Goal: Information Seeking & Learning: Find specific fact

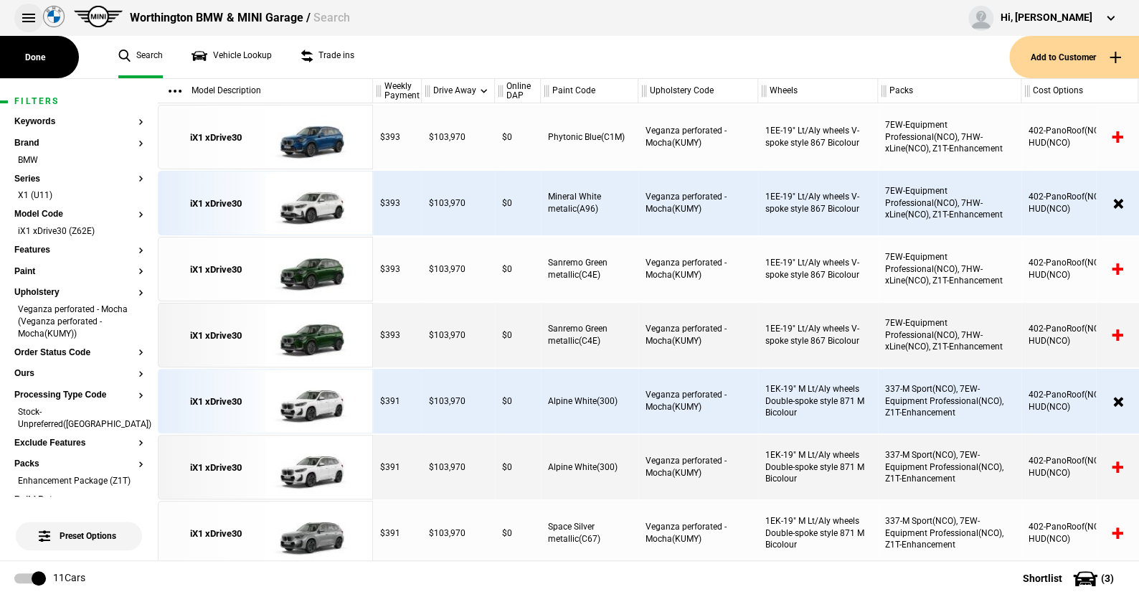
click at [29, 15] on button at bounding box center [28, 18] width 29 height 29
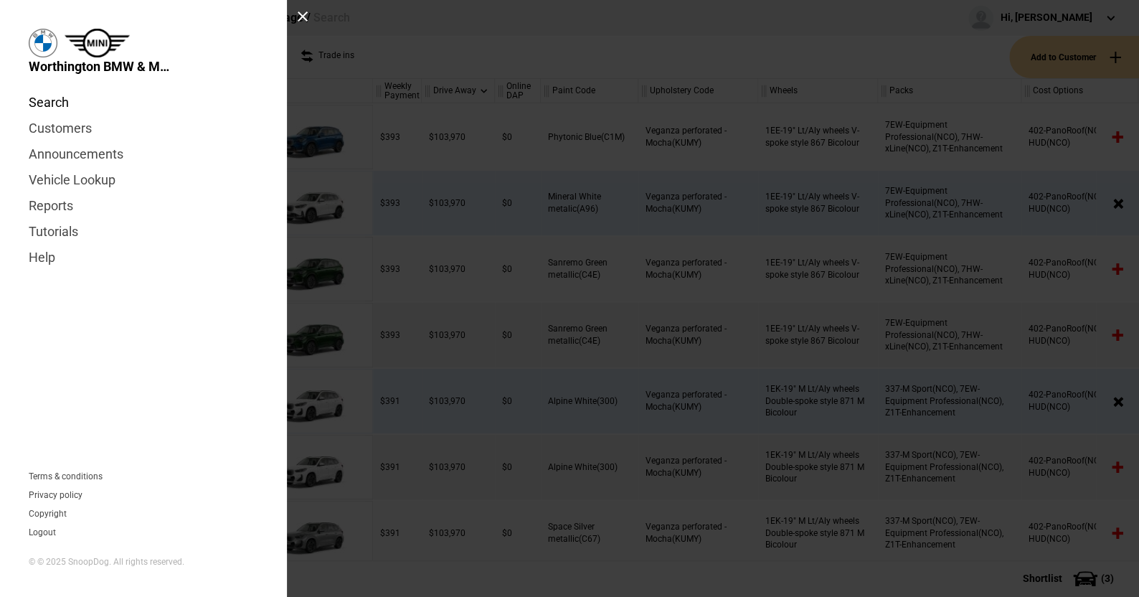
click at [66, 98] on link "Search" at bounding box center [144, 103] width 230 height 26
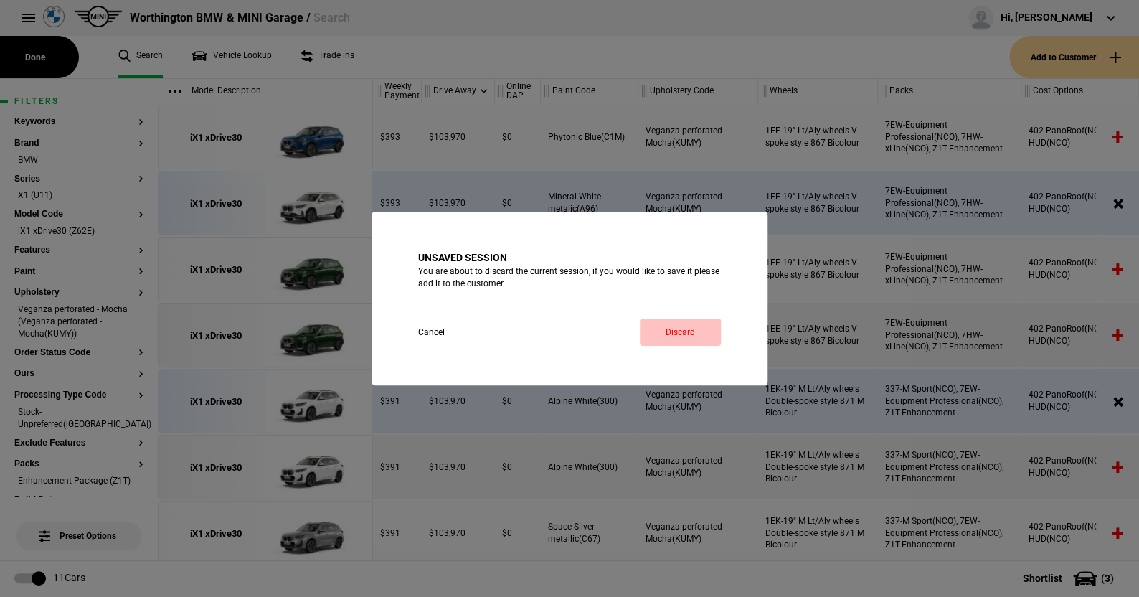
click at [698, 329] on link "Discard" at bounding box center [680, 331] width 81 height 27
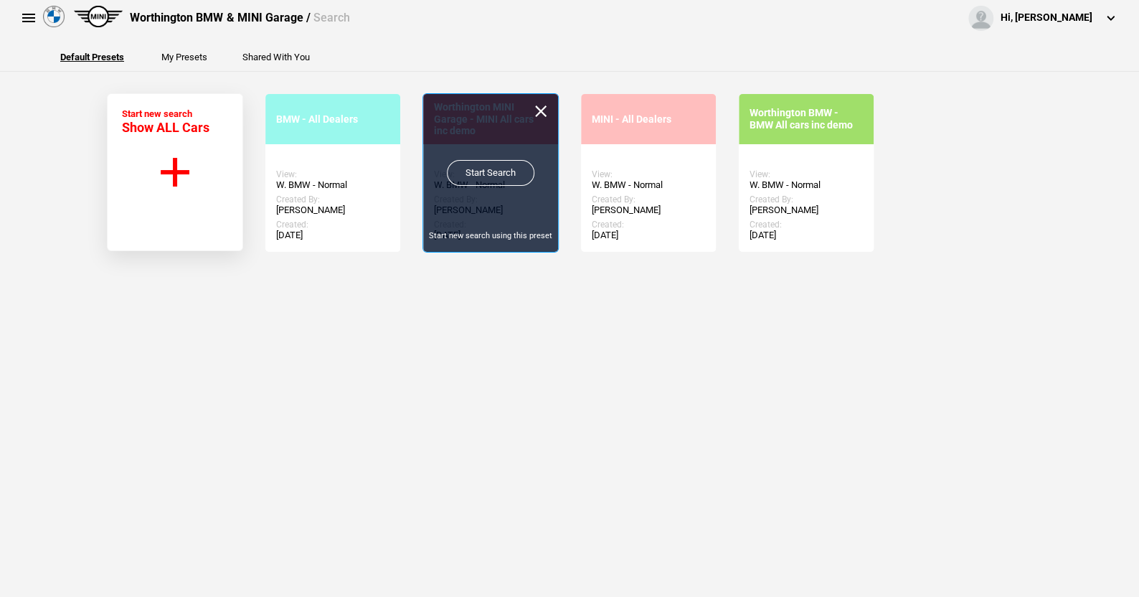
click at [476, 168] on link "Start Search" at bounding box center [491, 173] width 88 height 26
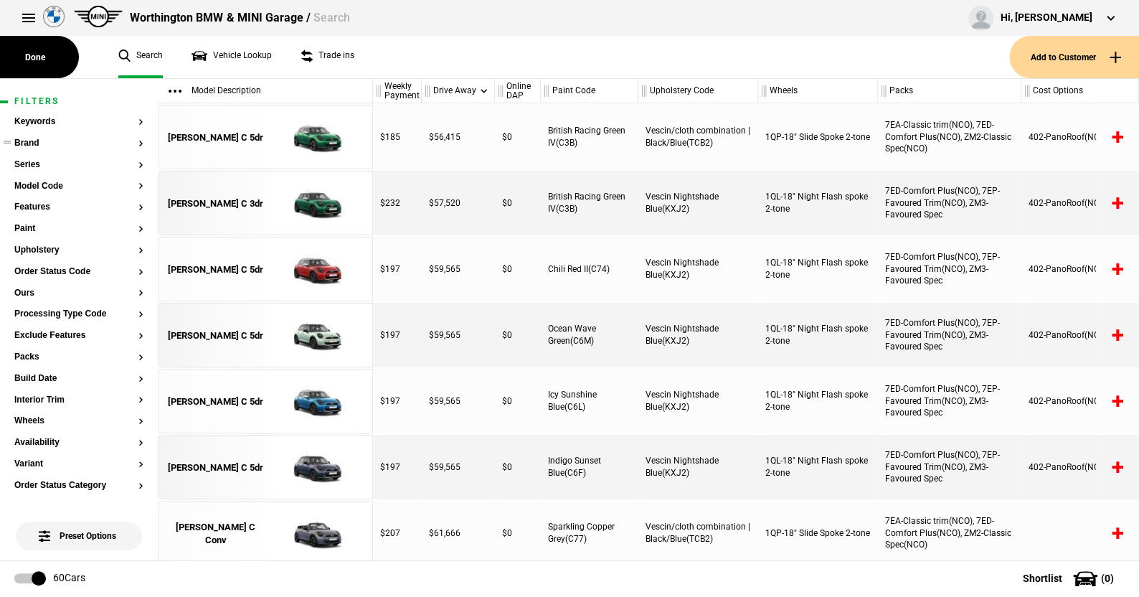
click at [39, 141] on button "Brand" at bounding box center [78, 143] width 129 height 10
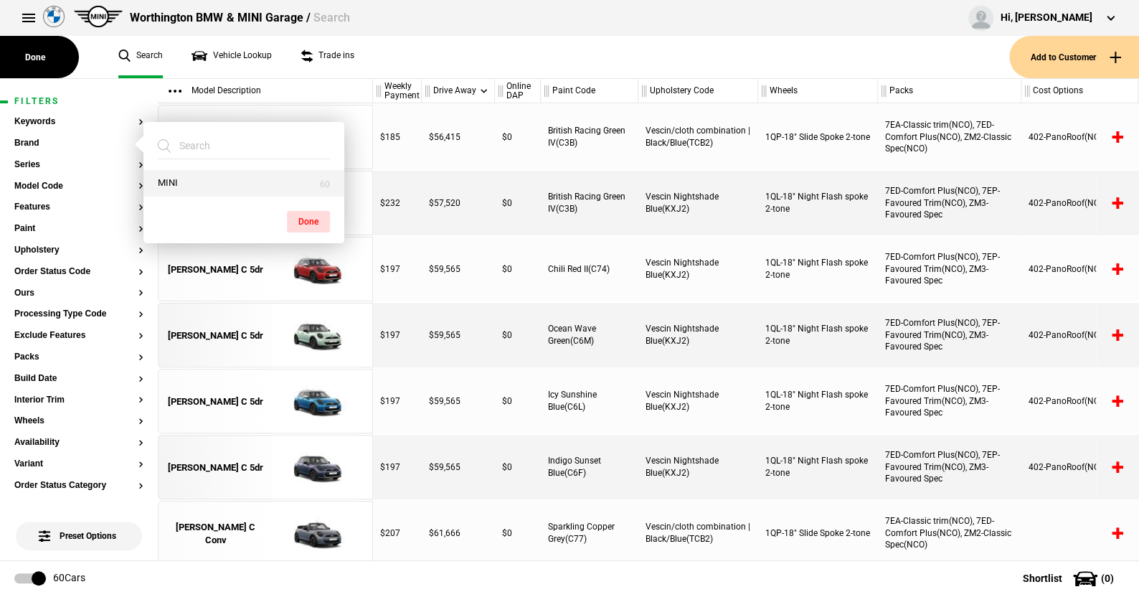
click at [184, 182] on button "MINI" at bounding box center [243, 183] width 201 height 27
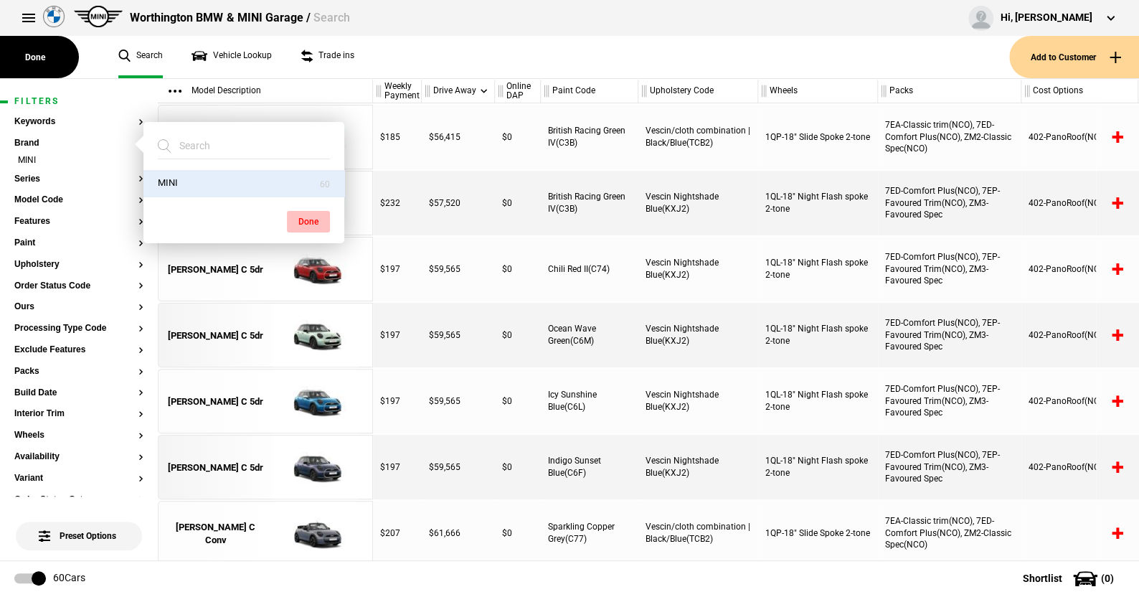
click at [301, 219] on button "Done" at bounding box center [308, 222] width 43 height 22
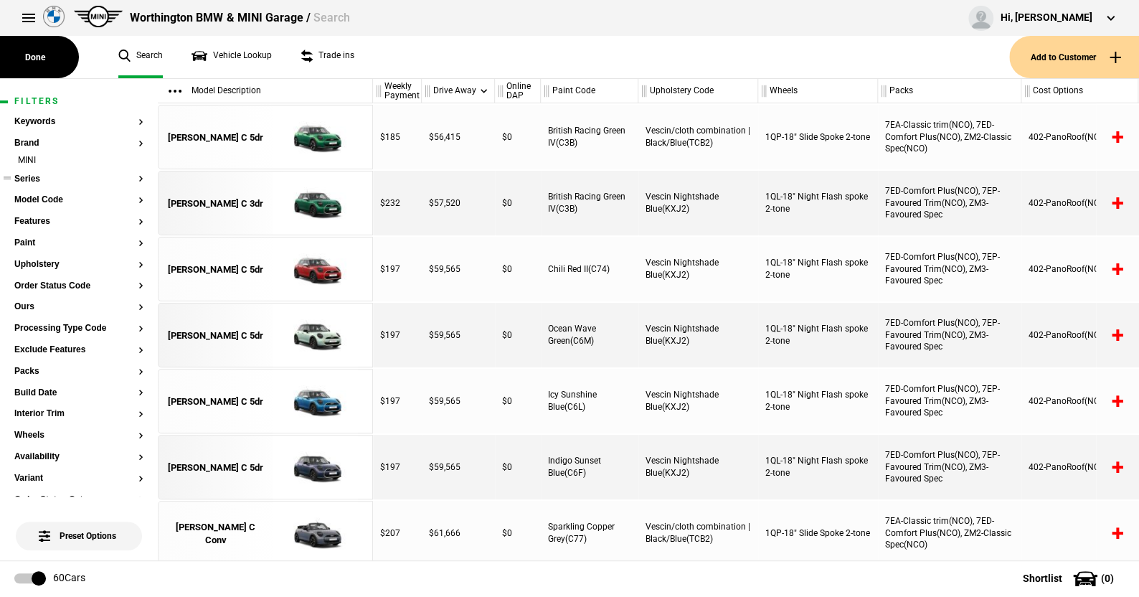
click at [31, 178] on button "Series" at bounding box center [78, 179] width 129 height 10
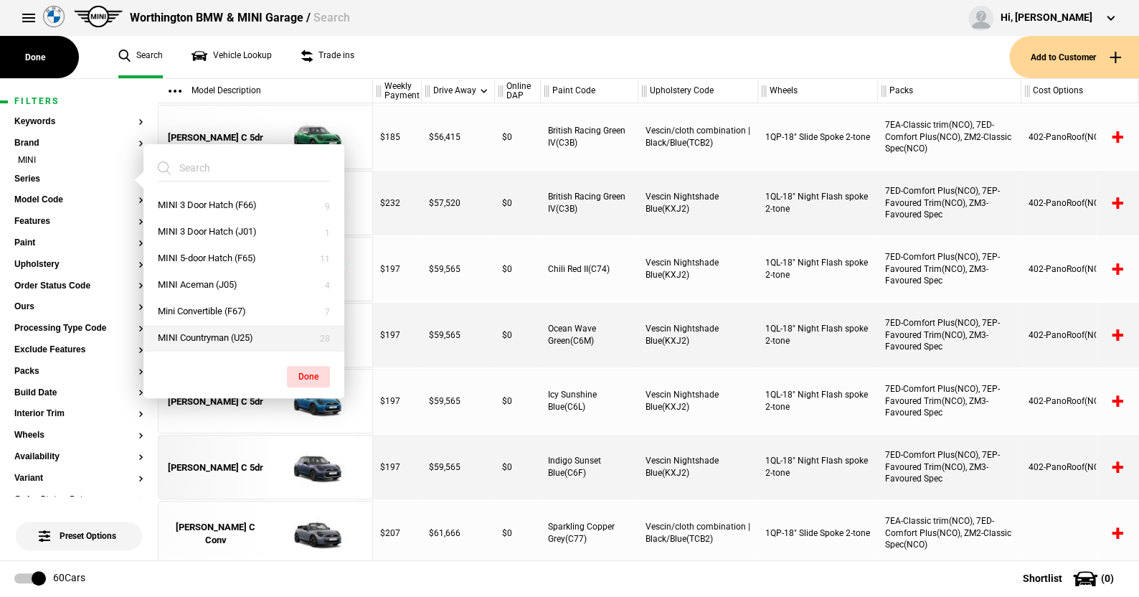
click at [204, 329] on button "MINI Countryman (U25)" at bounding box center [243, 338] width 201 height 27
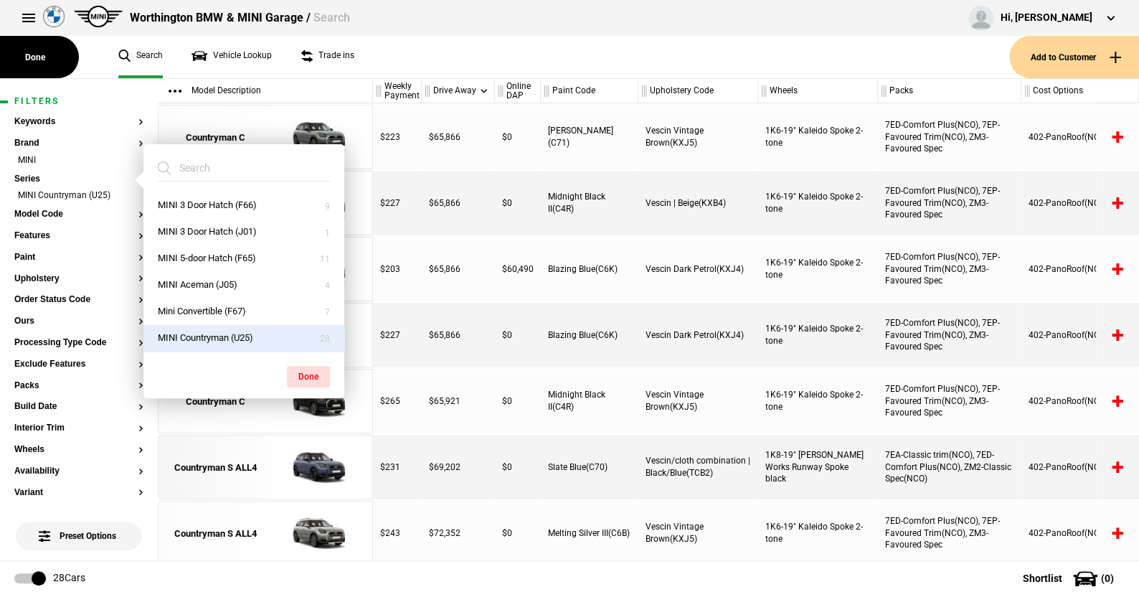
drag, startPoint x: 300, startPoint y: 368, endPoint x: 290, endPoint y: 356, distance: 15.2
click at [301, 368] on button "Done" at bounding box center [308, 377] width 43 height 22
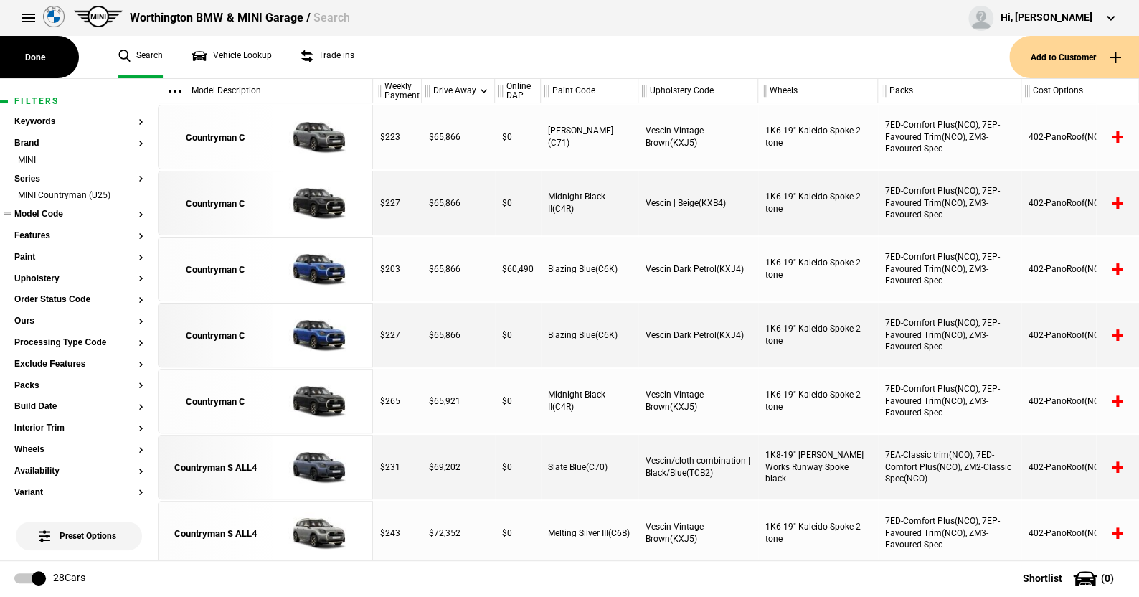
click at [51, 217] on button "Model Code" at bounding box center [78, 214] width 129 height 10
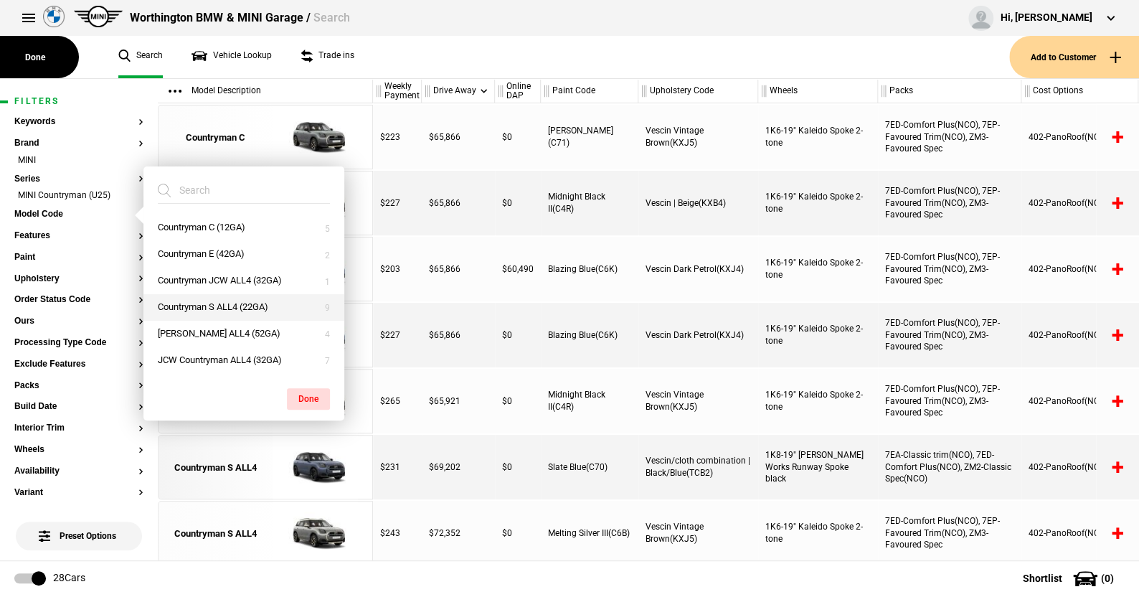
click at [199, 301] on button "Countryman S ALL4 (22GA)" at bounding box center [243, 307] width 201 height 27
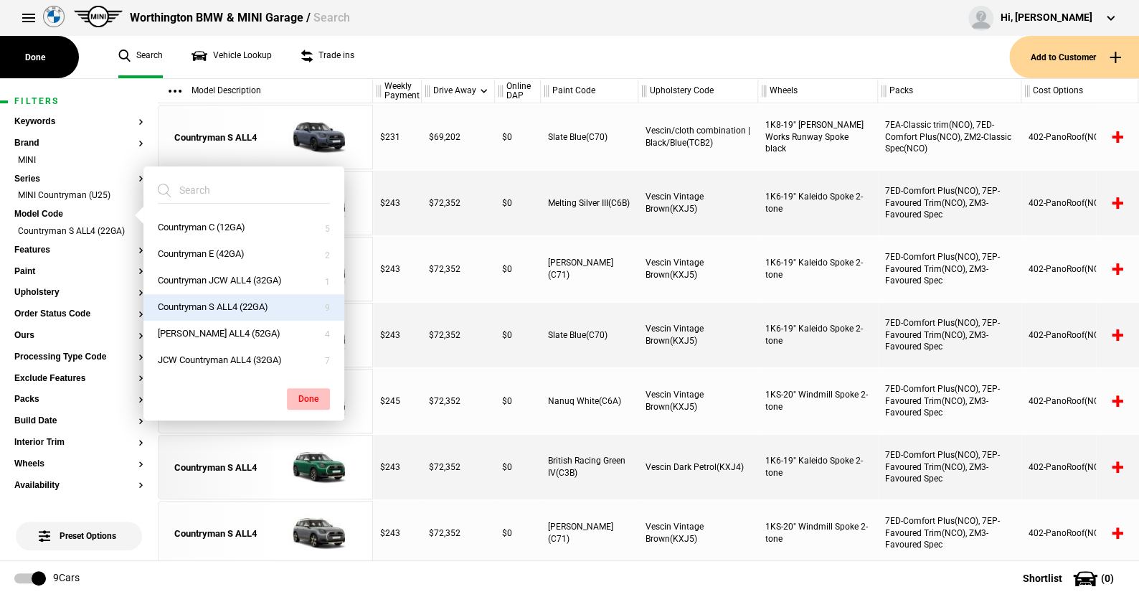
click at [308, 395] on button "Done" at bounding box center [308, 399] width 43 height 22
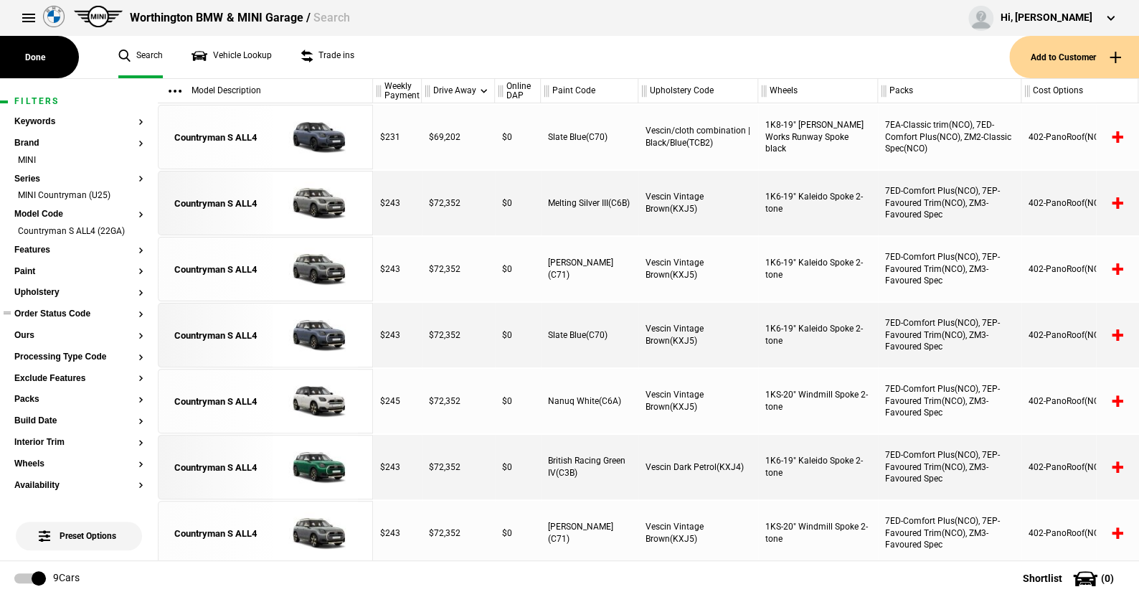
click at [70, 309] on button "Order Status Code" at bounding box center [78, 314] width 129 height 10
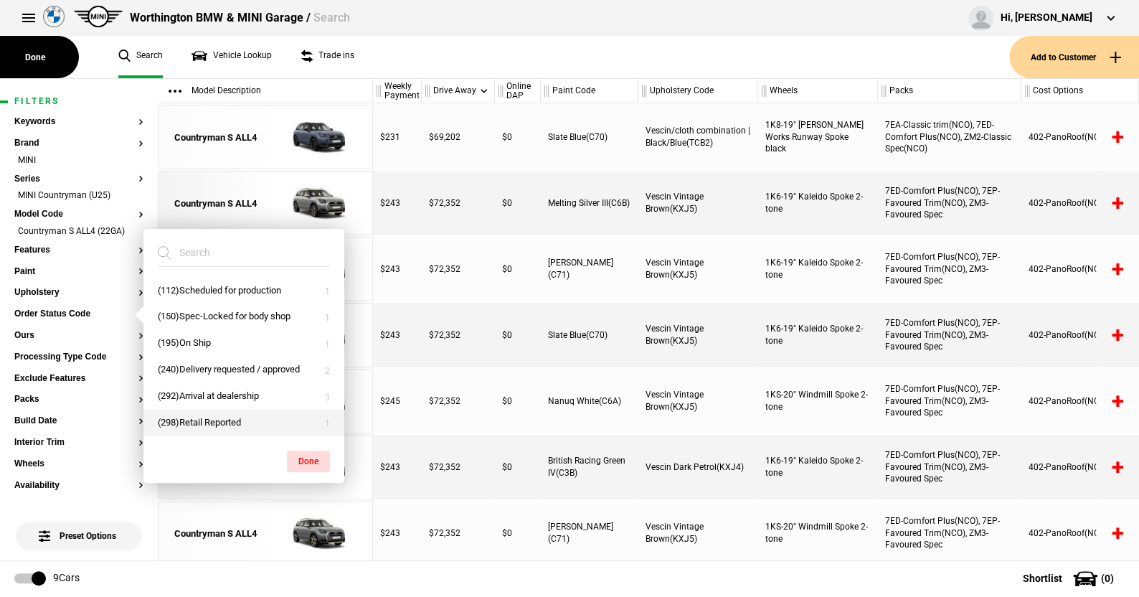
click at [204, 416] on button "(298)Retail Reported" at bounding box center [243, 423] width 201 height 27
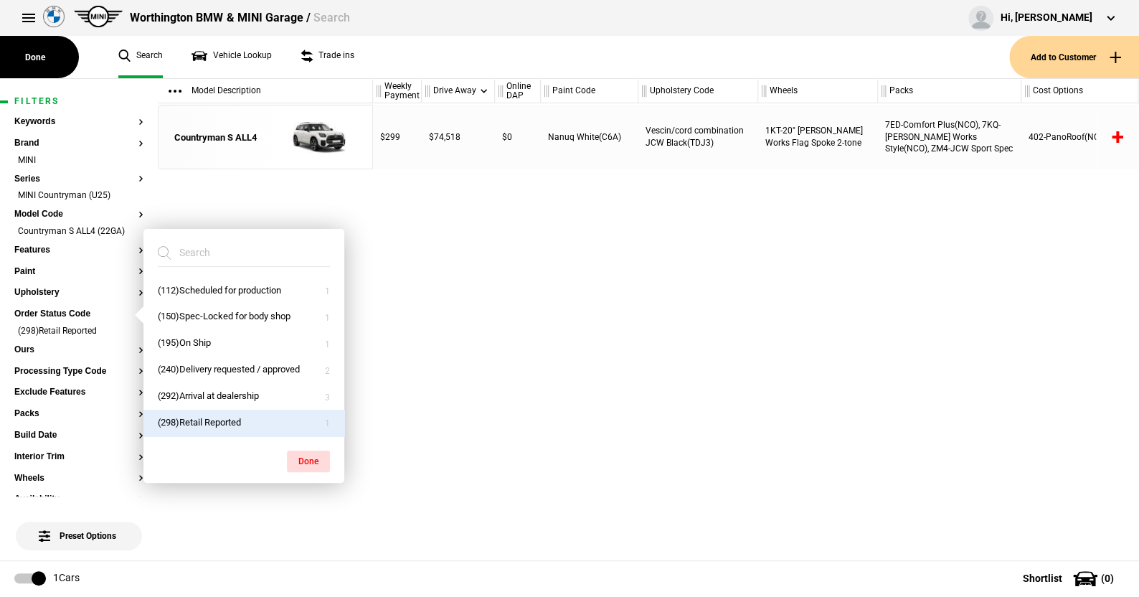
drag, startPoint x: 301, startPoint y: 459, endPoint x: 355, endPoint y: 285, distance: 182.6
click at [300, 453] on button "Done" at bounding box center [308, 461] width 43 height 22
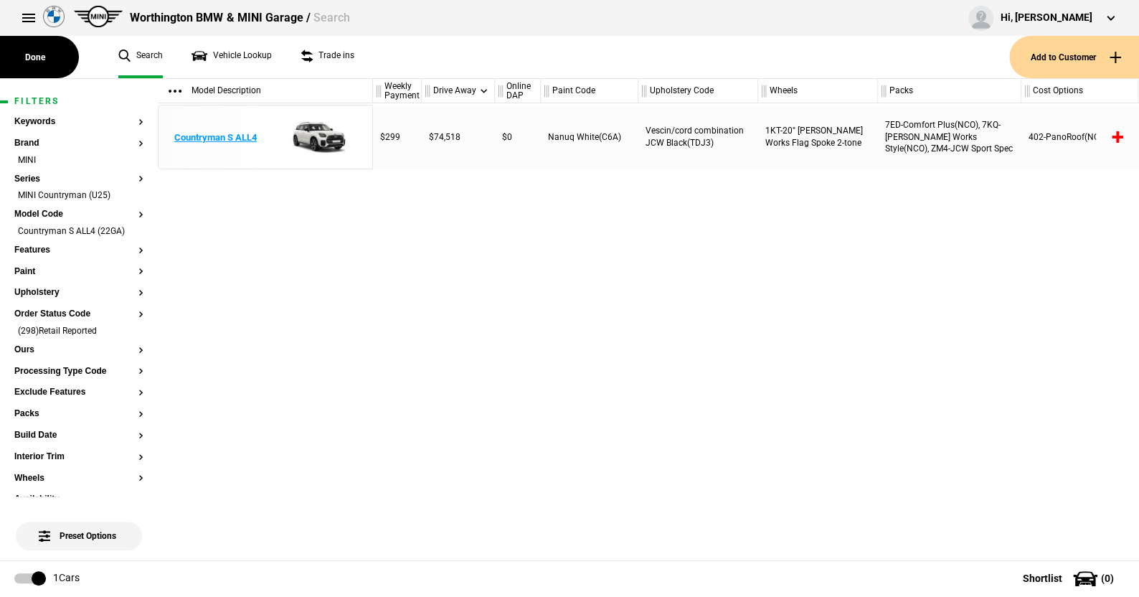
click at [314, 137] on img at bounding box center [315, 137] width 100 height 65
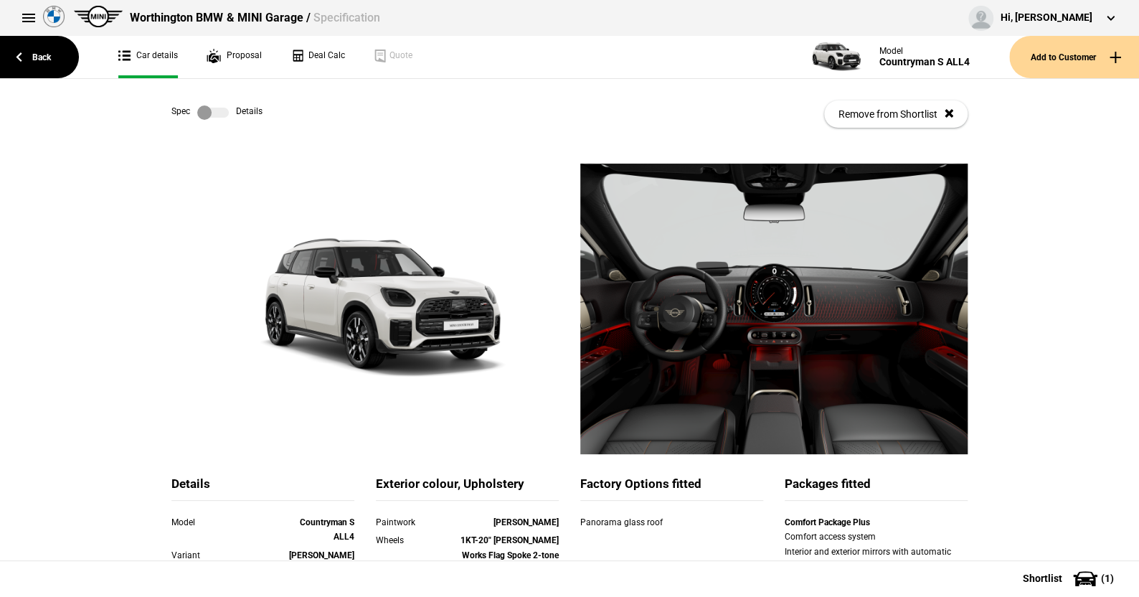
click at [216, 113] on label at bounding box center [213, 112] width 32 height 14
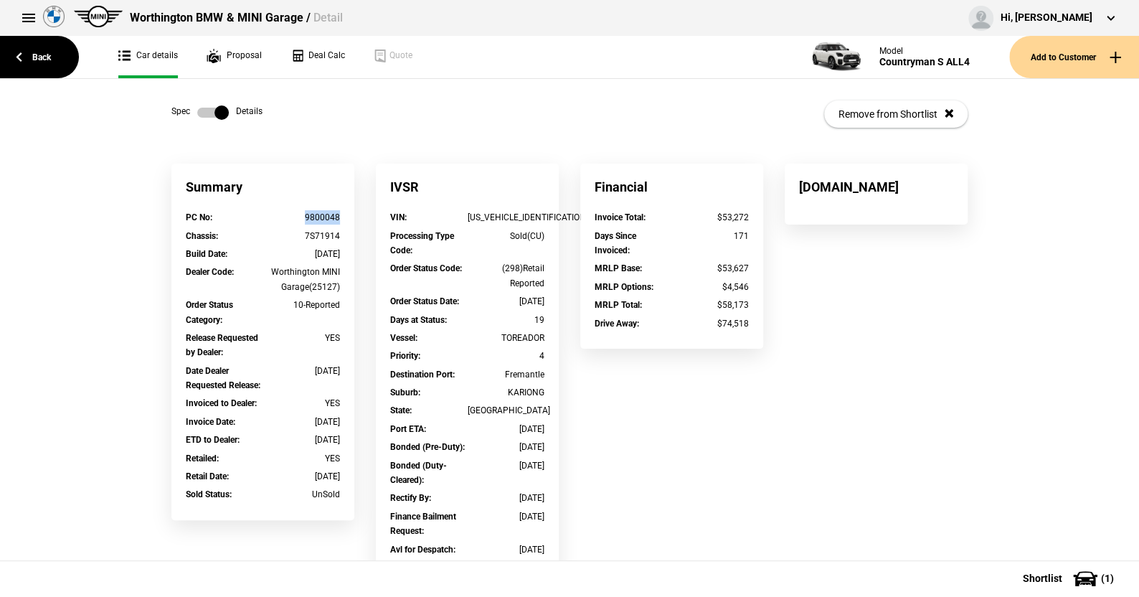
drag, startPoint x: 339, startPoint y: 216, endPoint x: 295, endPoint y: 224, distance: 45.2
click at [295, 224] on div "PC No : 9800048" at bounding box center [263, 219] width 176 height 18
copy div "9800048"
click at [310, 217] on div "9800048" at bounding box center [301, 217] width 77 height 14
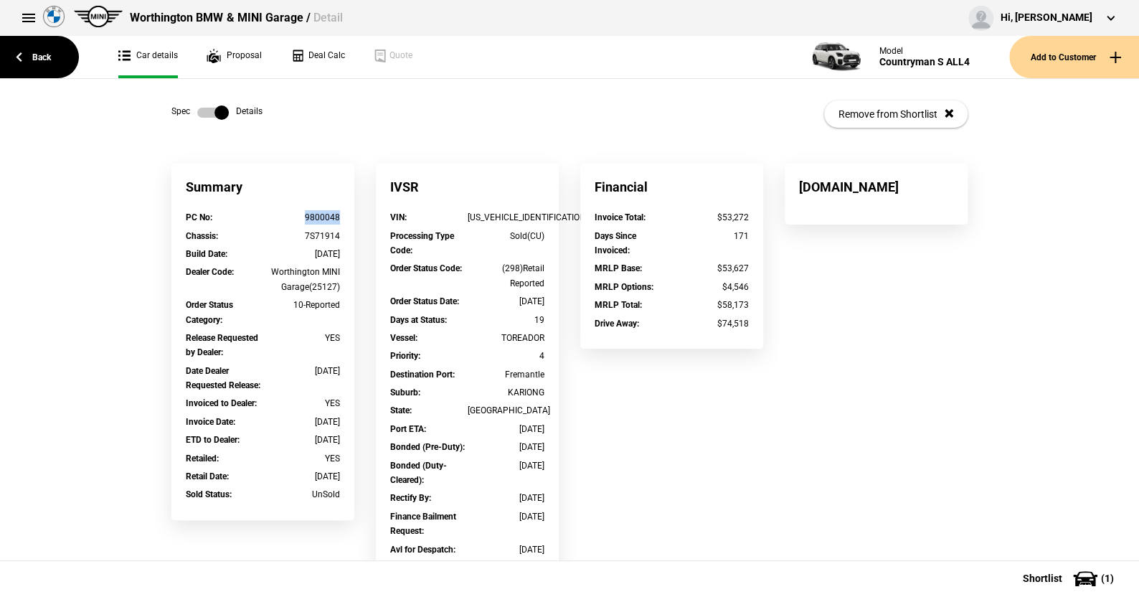
click at [310, 217] on div "9800048" at bounding box center [301, 217] width 77 height 14
click at [201, 111] on label at bounding box center [213, 112] width 32 height 14
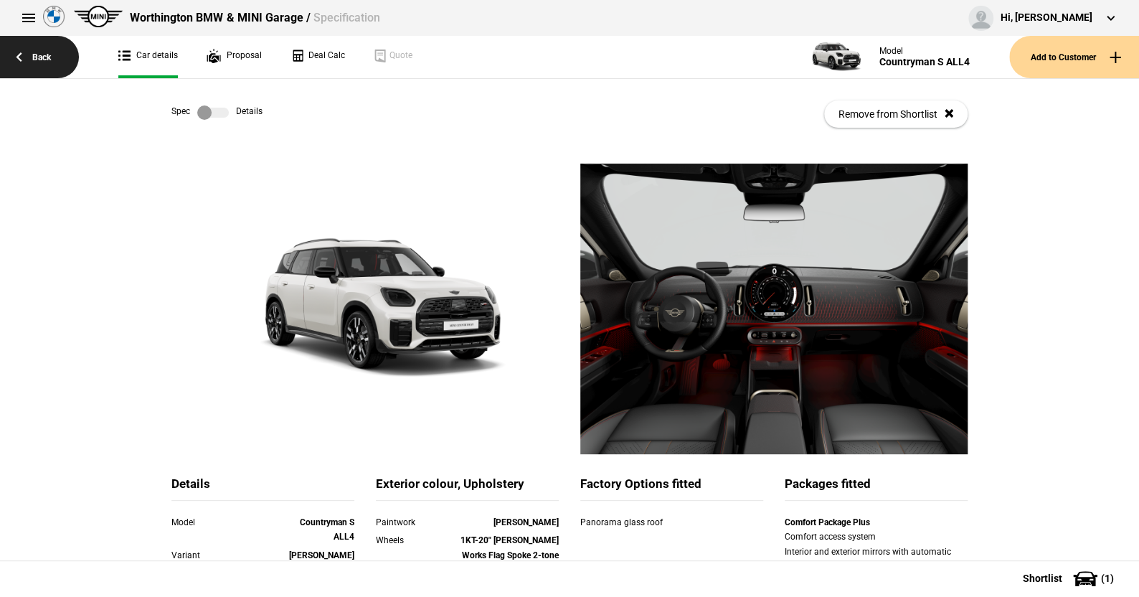
click at [41, 52] on link "Back" at bounding box center [39, 57] width 79 height 42
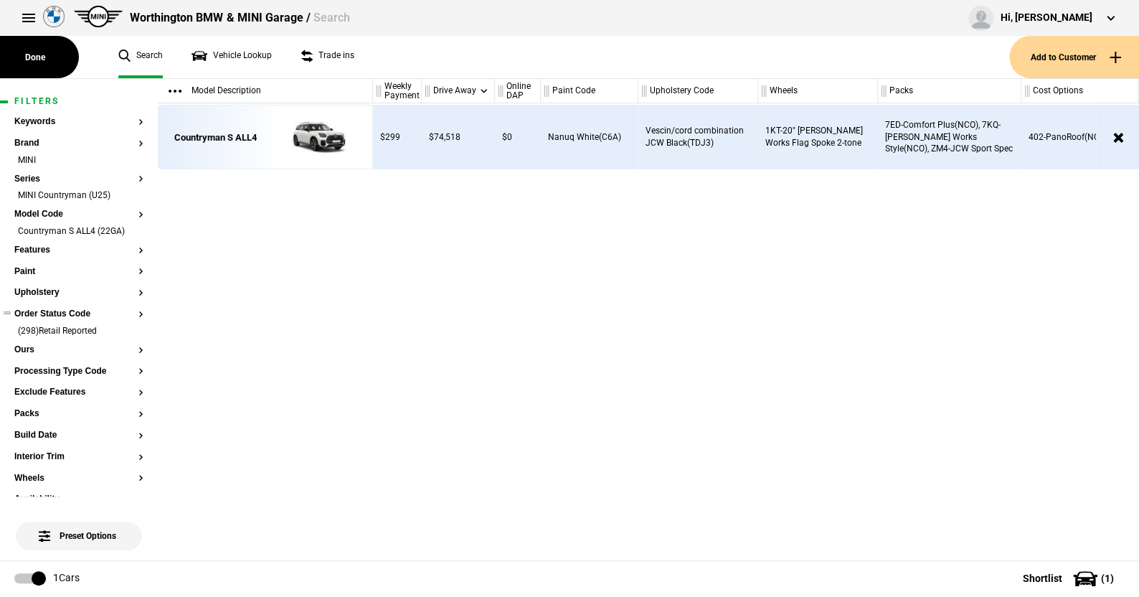
click at [72, 312] on button "Order Status Code" at bounding box center [78, 314] width 129 height 10
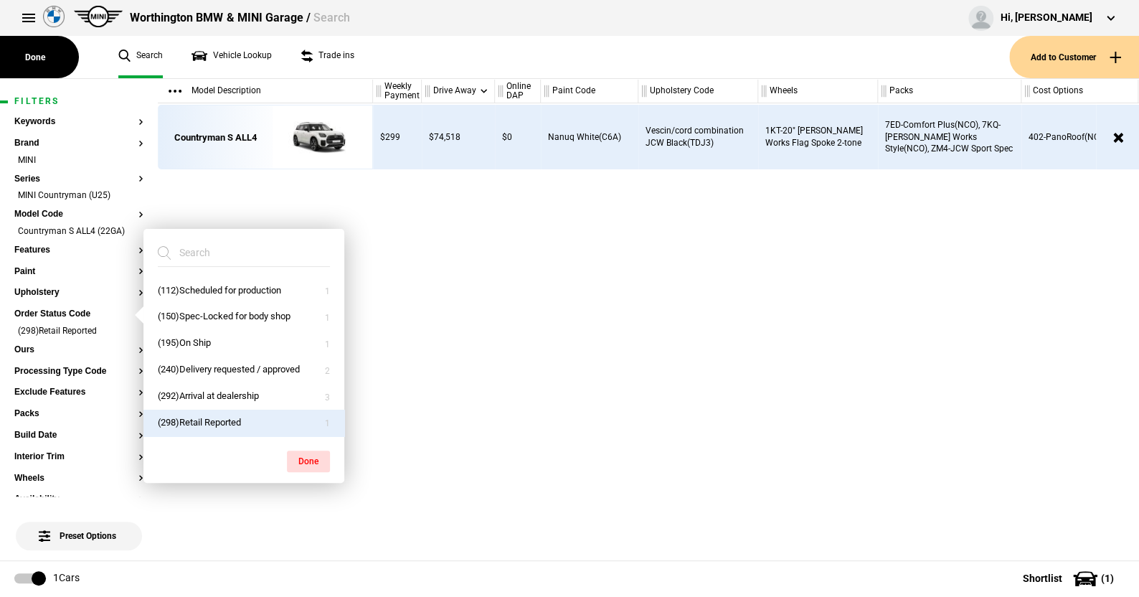
click at [199, 414] on button "(298)Retail Reported" at bounding box center [243, 423] width 201 height 27
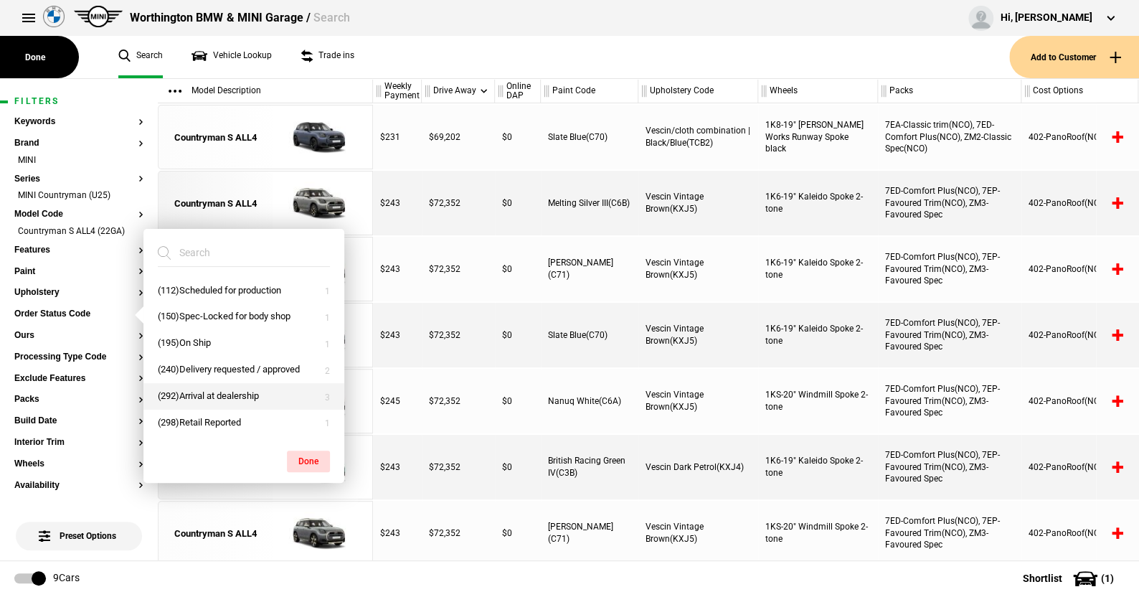
click at [200, 394] on button "(292)Arrival at dealership" at bounding box center [243, 396] width 201 height 27
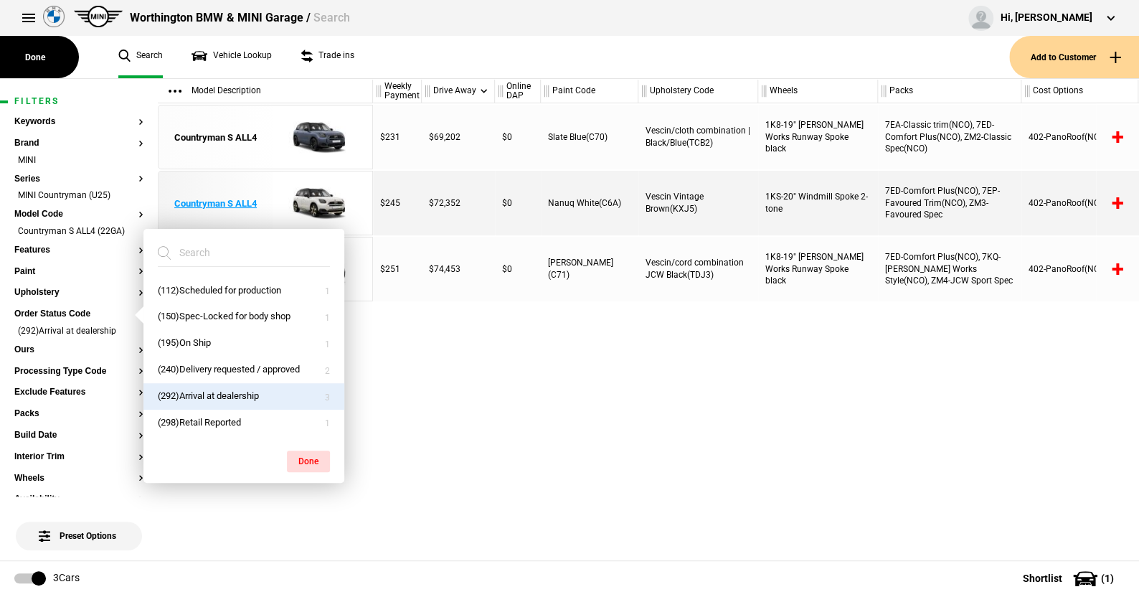
click at [319, 199] on img at bounding box center [315, 203] width 100 height 65
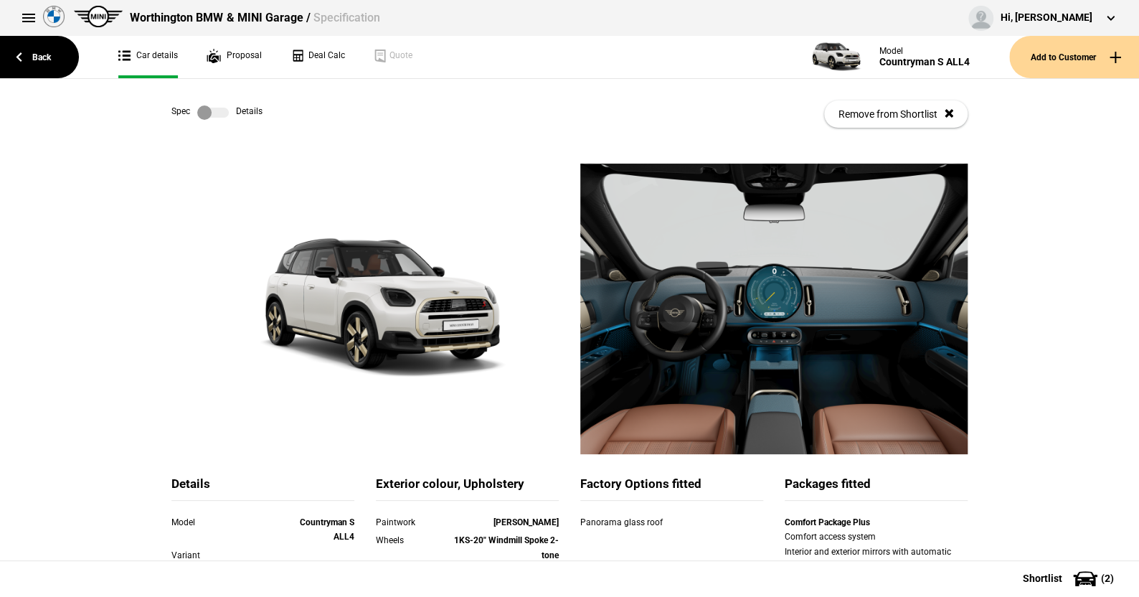
click at [221, 113] on label at bounding box center [213, 112] width 32 height 14
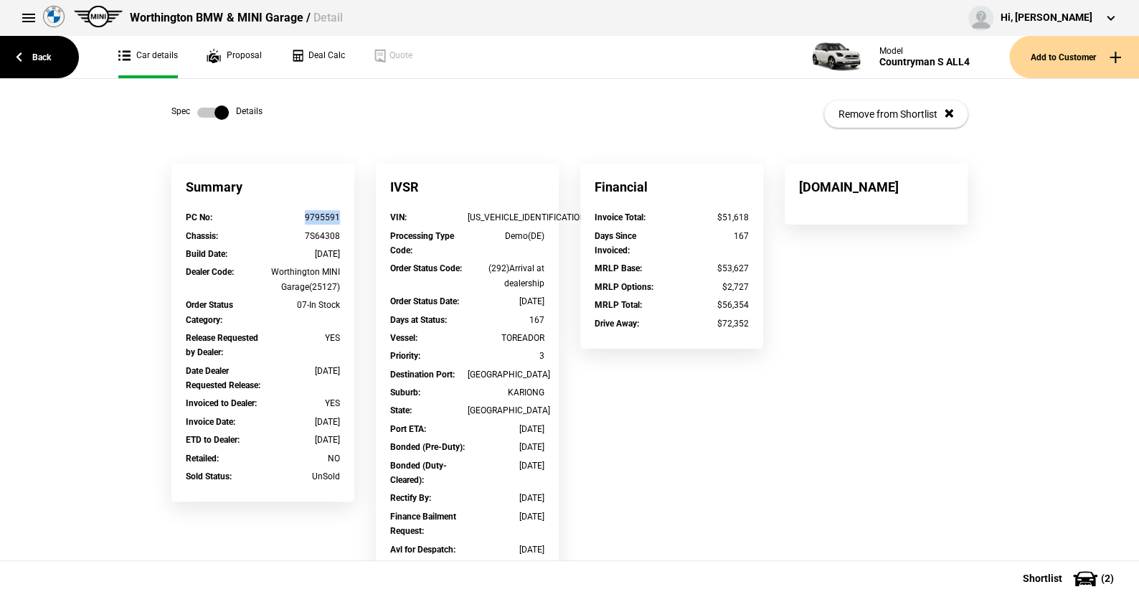
drag, startPoint x: 338, startPoint y: 214, endPoint x: 289, endPoint y: 216, distance: 48.8
click at [289, 216] on div "PC No : 9795591" at bounding box center [263, 219] width 176 height 18
copy div "9795591"
click at [39, 56] on link "Back" at bounding box center [39, 57] width 79 height 42
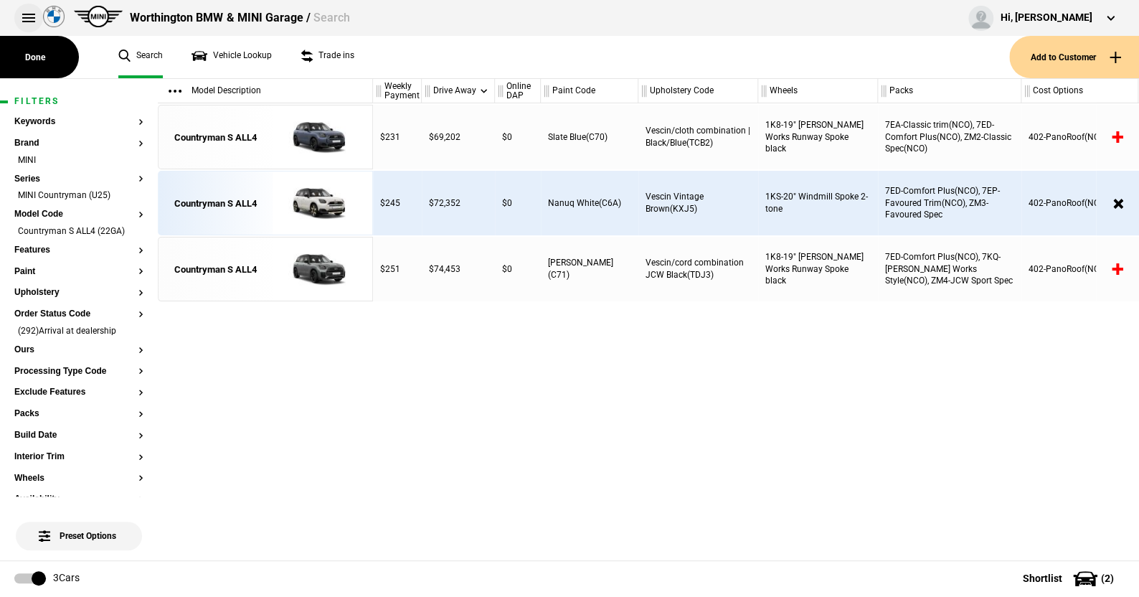
click at [20, 14] on button at bounding box center [28, 18] width 29 height 29
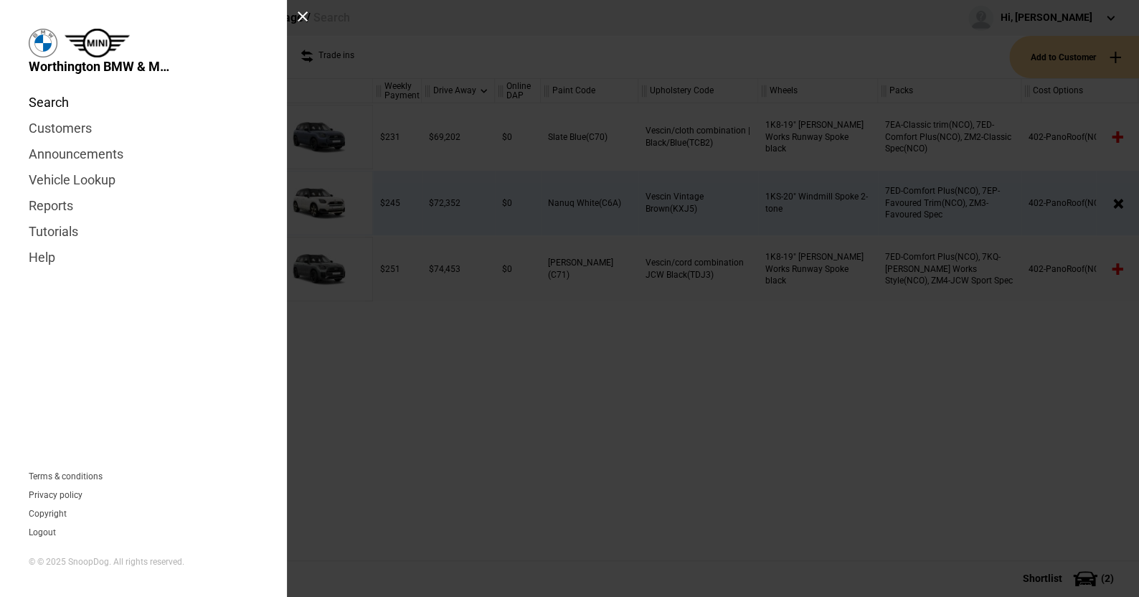
click at [55, 103] on link "Search" at bounding box center [144, 103] width 230 height 26
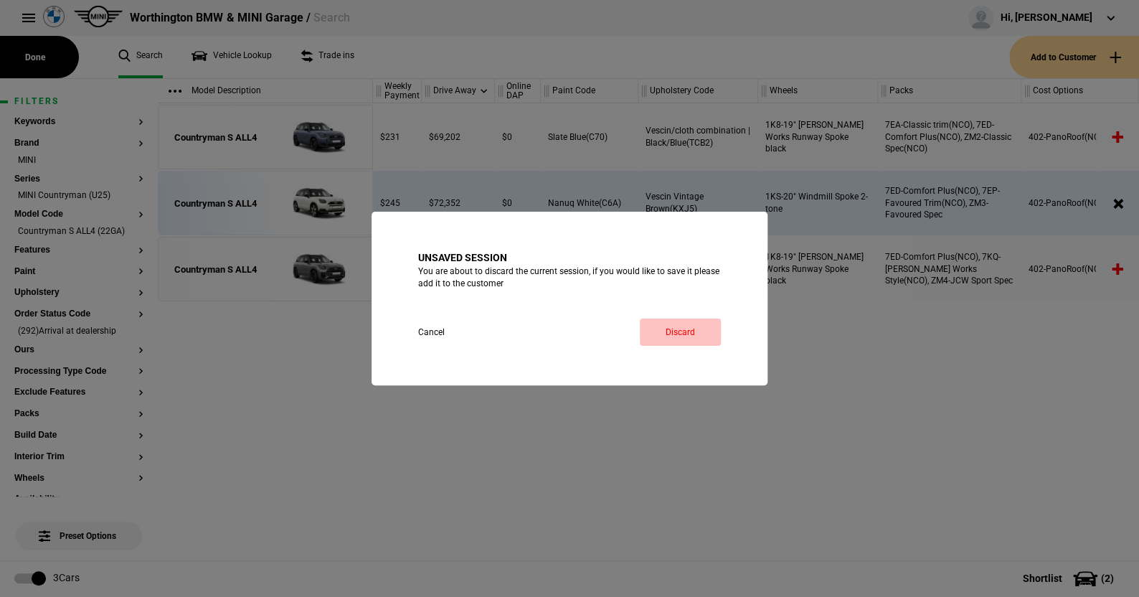
click at [683, 339] on link "Discard" at bounding box center [680, 331] width 81 height 27
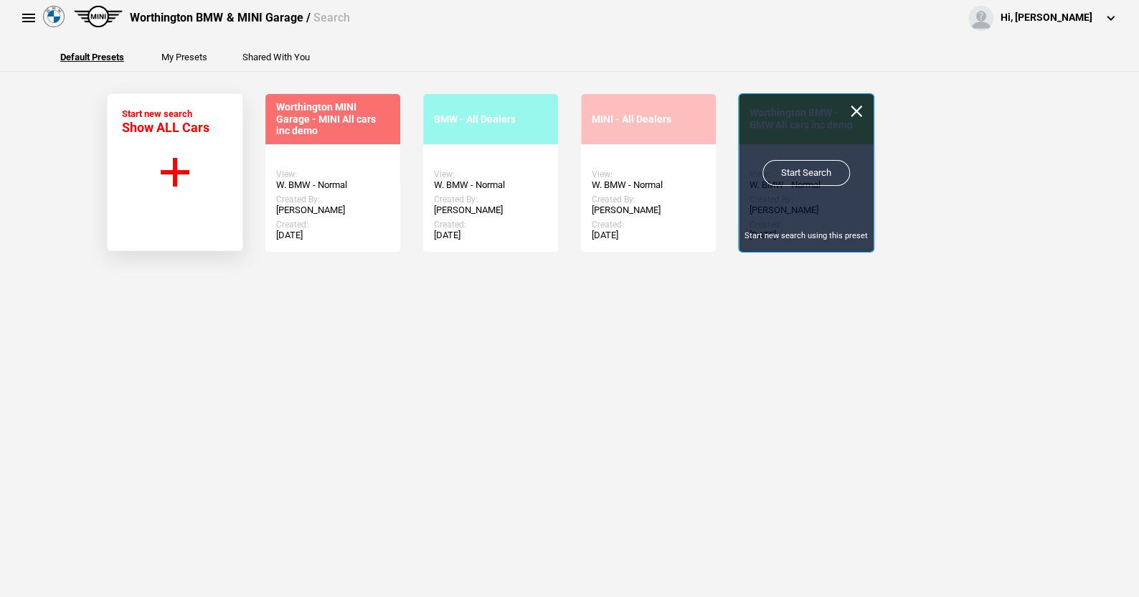
click at [799, 168] on link "Start Search" at bounding box center [806, 173] width 88 height 26
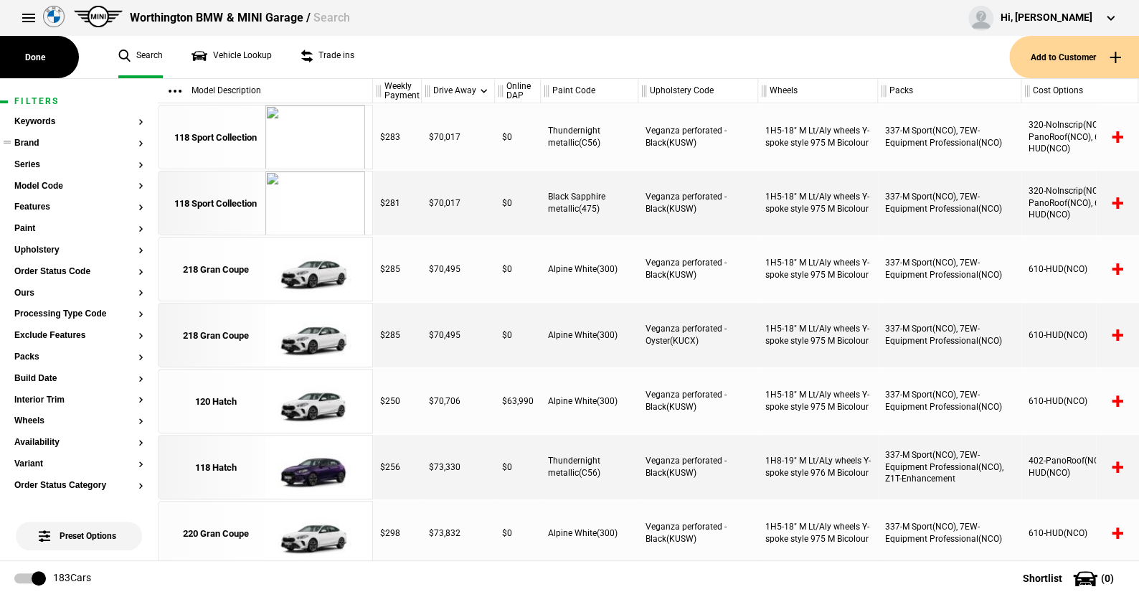
click at [35, 142] on button "Brand" at bounding box center [78, 143] width 129 height 10
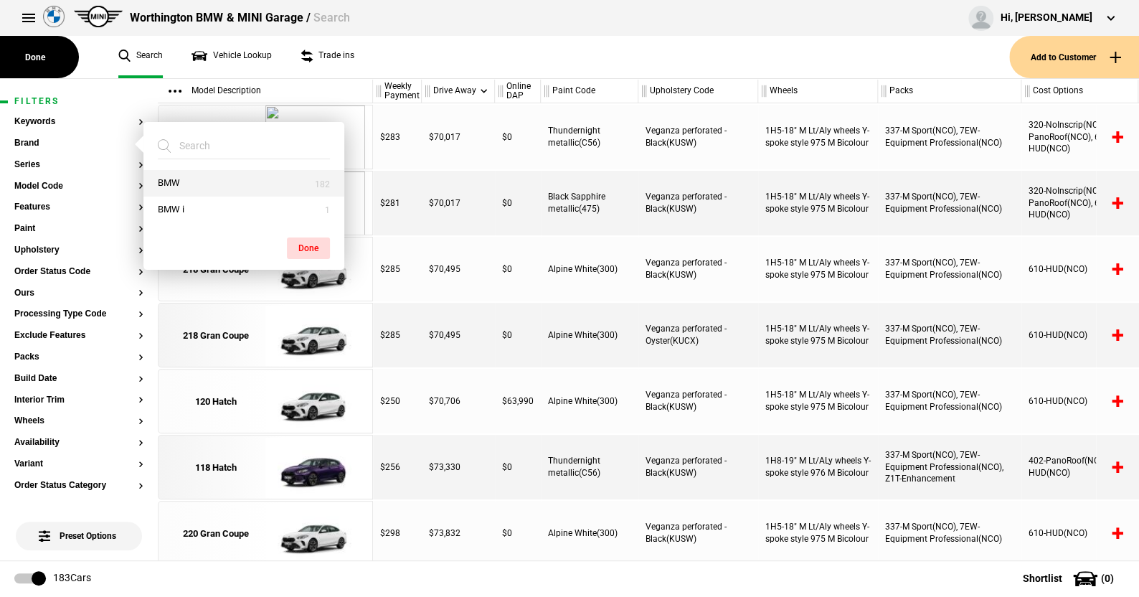
click at [191, 181] on button "BMW" at bounding box center [243, 183] width 201 height 27
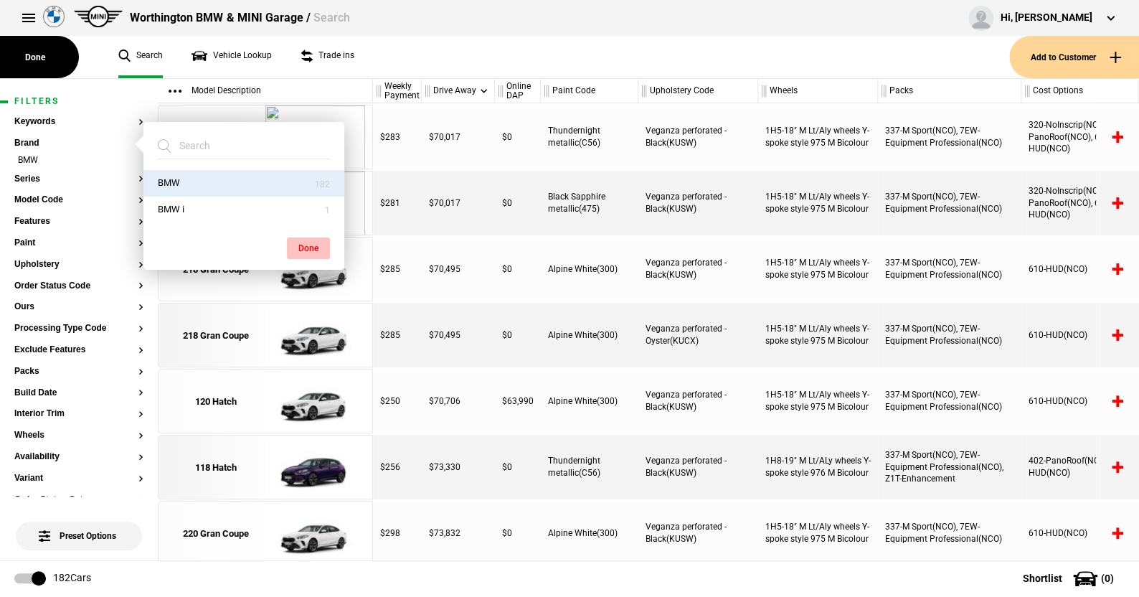
click at [307, 241] on button "Done" at bounding box center [308, 248] width 43 height 22
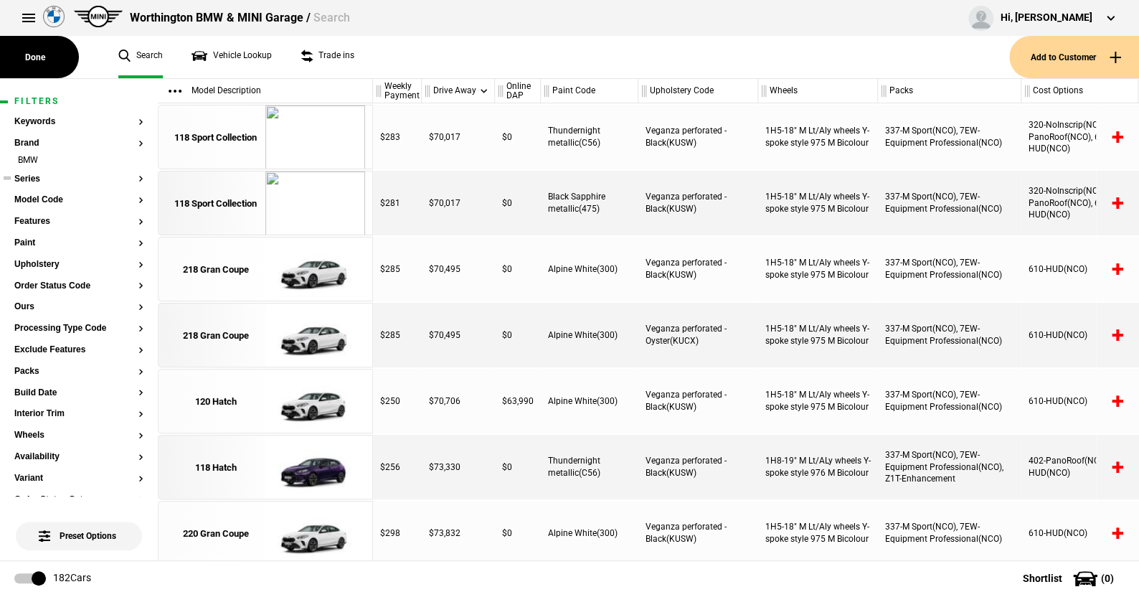
click at [26, 179] on button "Series" at bounding box center [78, 179] width 129 height 10
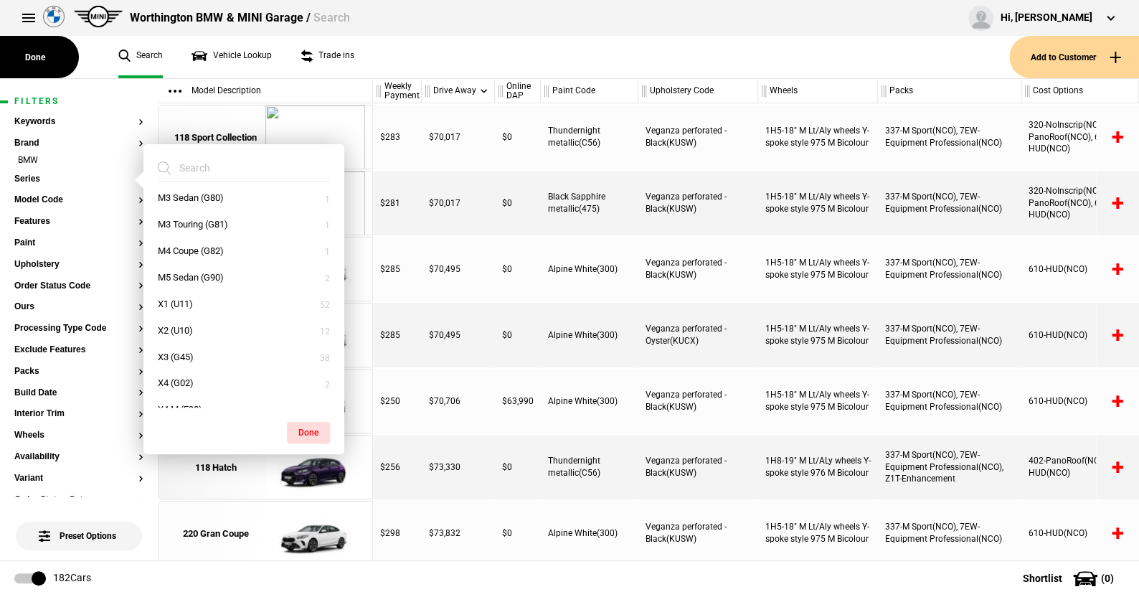
scroll to position [393, 0]
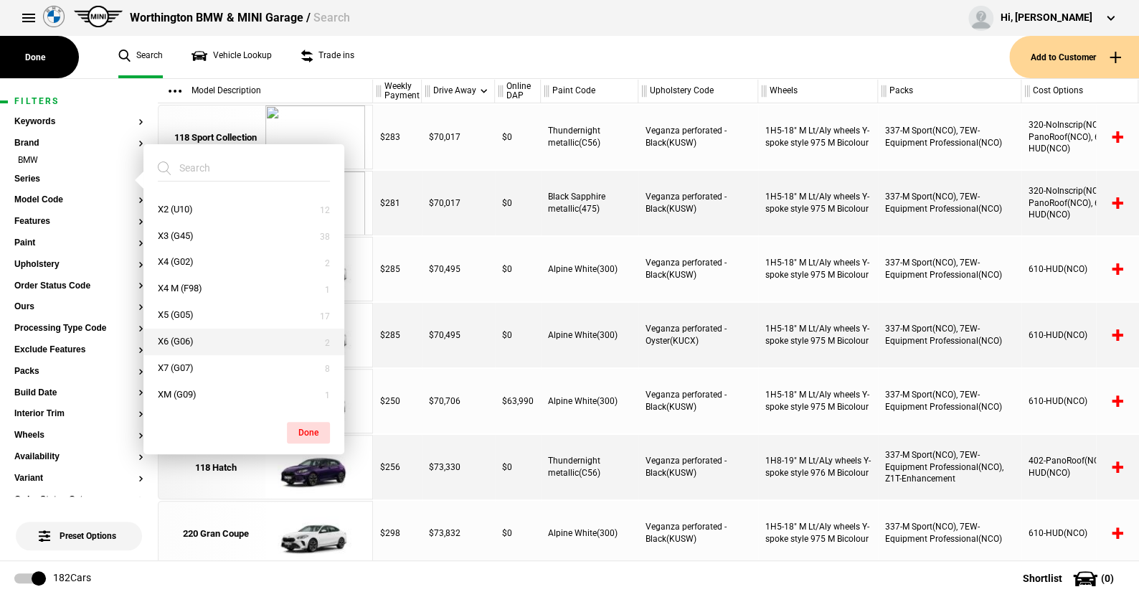
click at [199, 336] on button "X6 (G06)" at bounding box center [243, 342] width 201 height 27
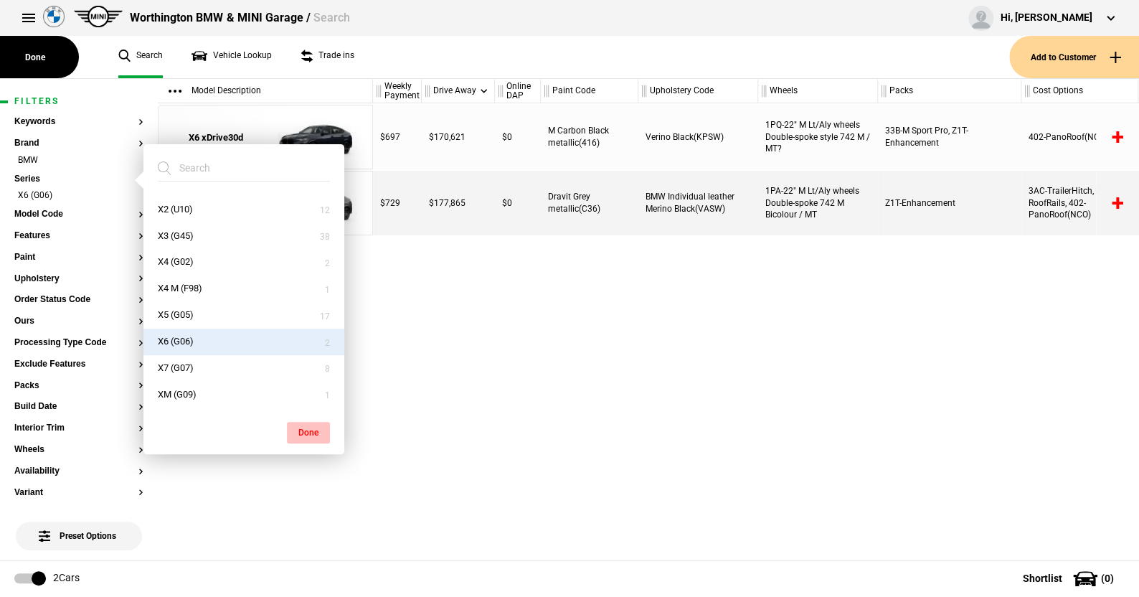
click at [314, 430] on button "Done" at bounding box center [308, 433] width 43 height 22
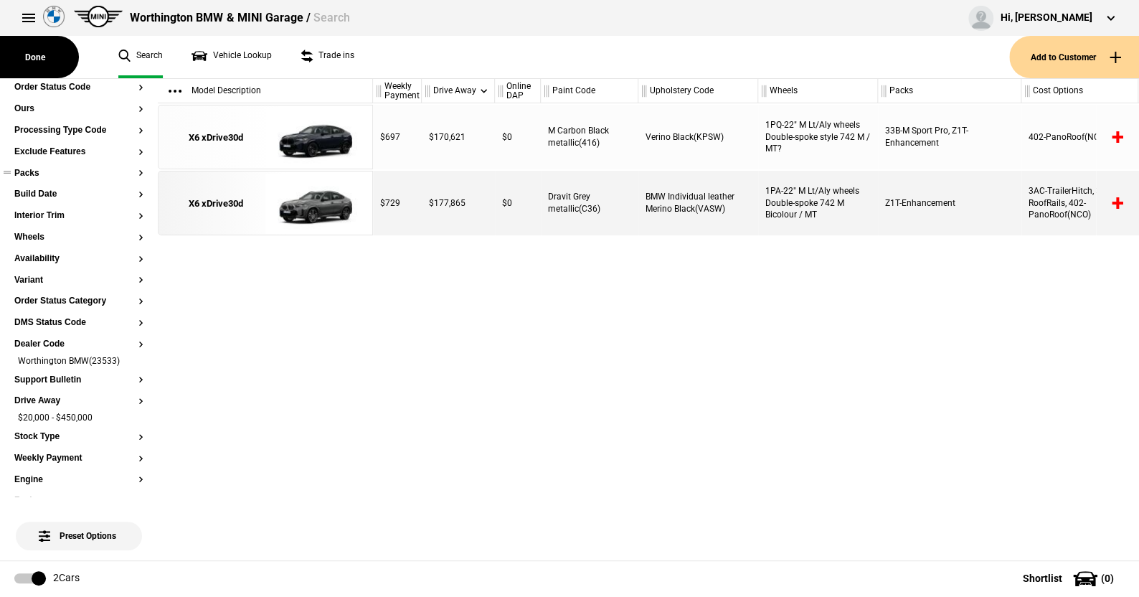
scroll to position [215, 0]
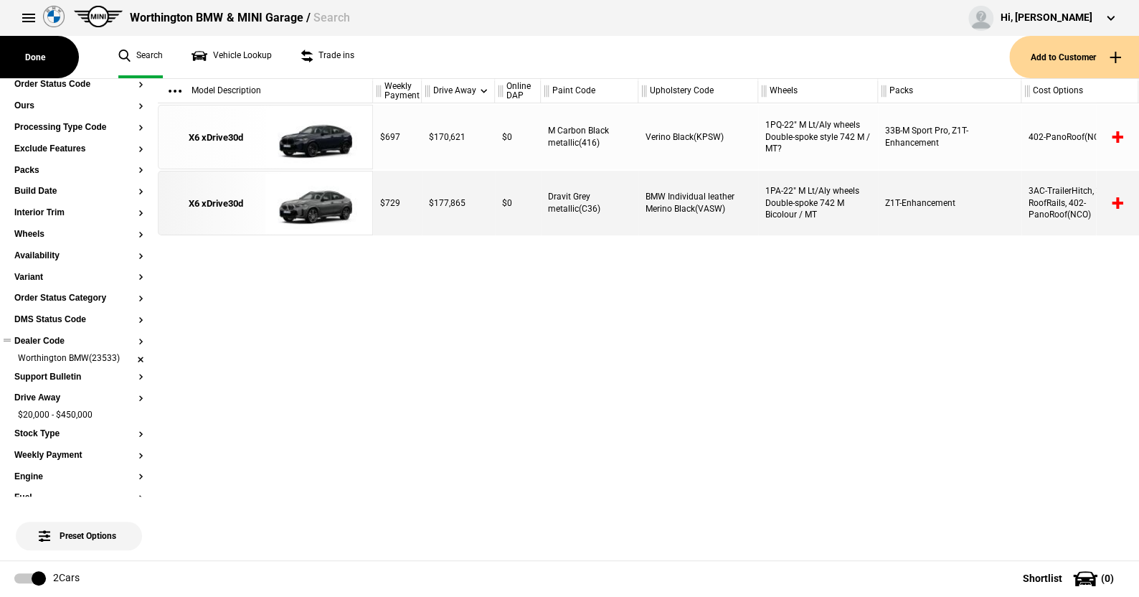
click at [129, 357] on li "Worthington BMW(23533)" at bounding box center [78, 359] width 129 height 14
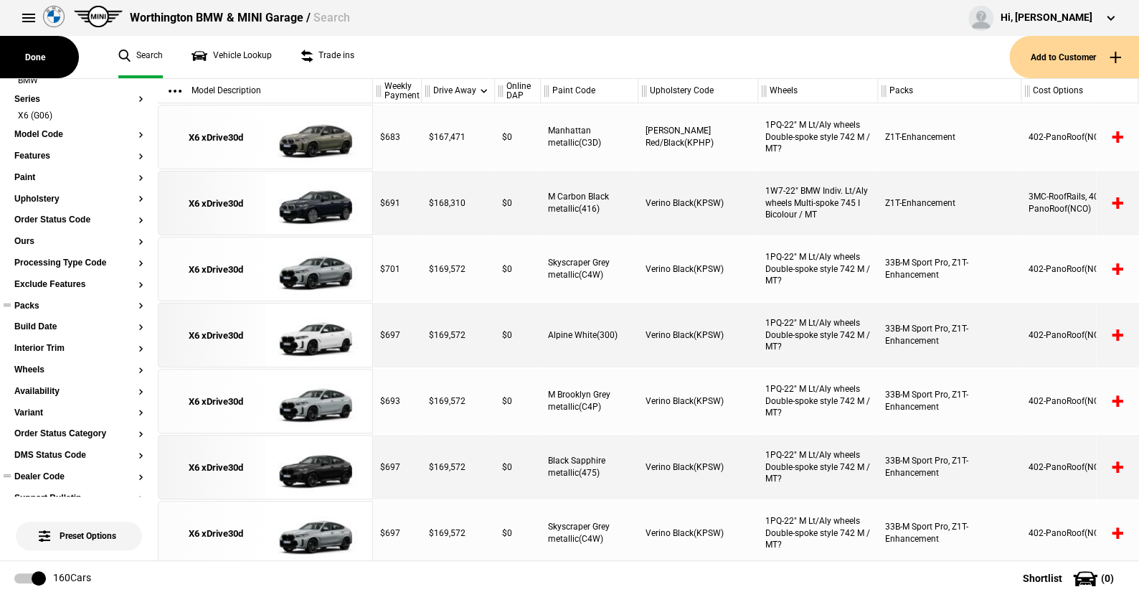
scroll to position [72, 0]
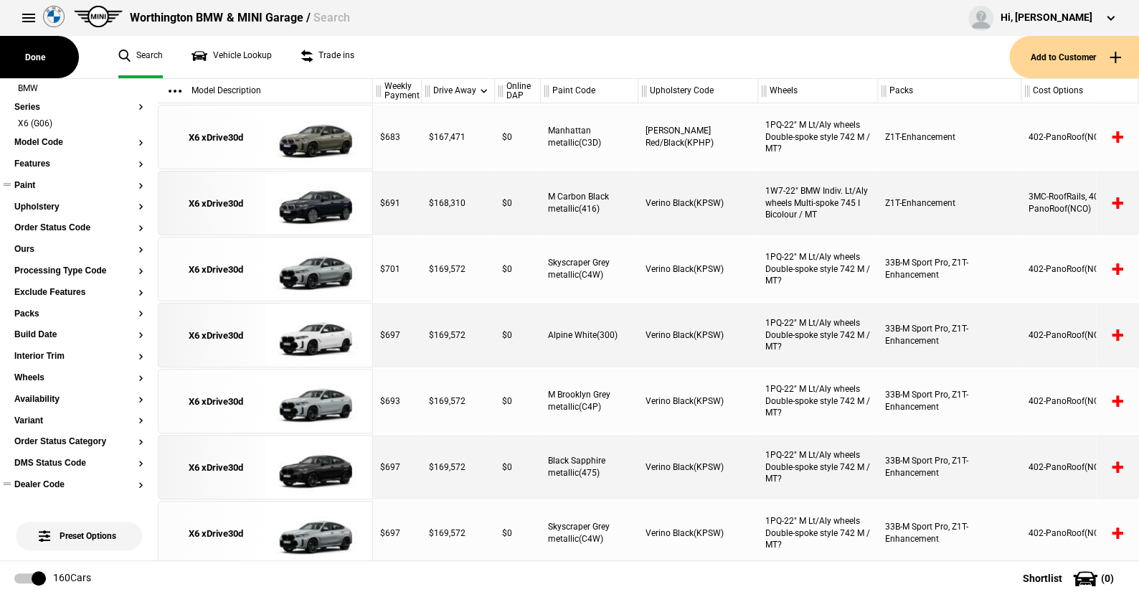
click at [27, 182] on button "Paint" at bounding box center [78, 186] width 129 height 10
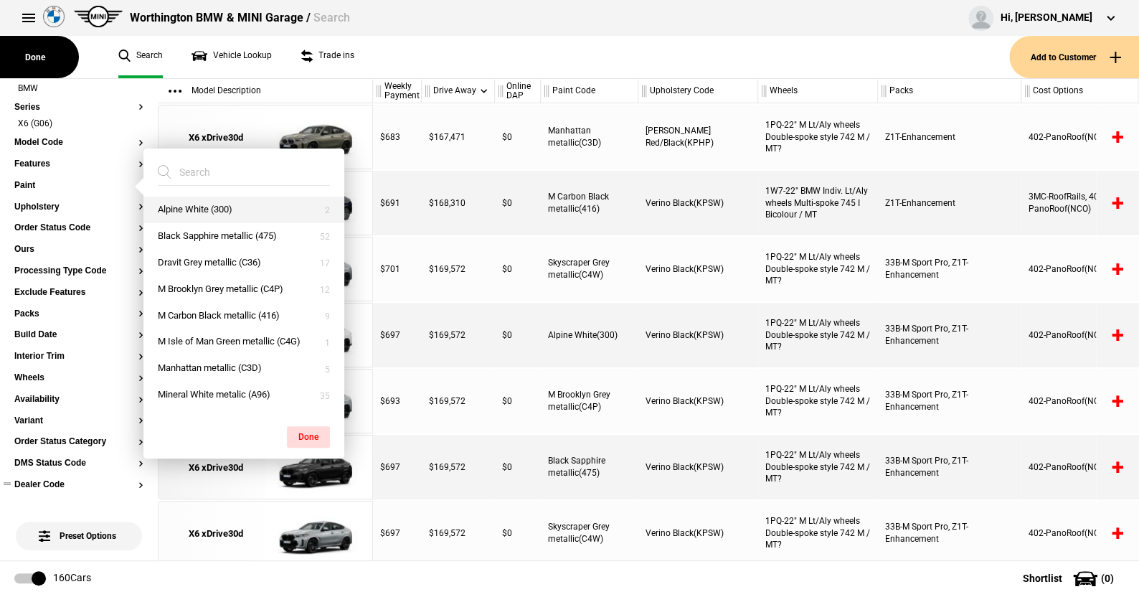
click at [184, 209] on button "Alpine White (300)" at bounding box center [243, 210] width 201 height 27
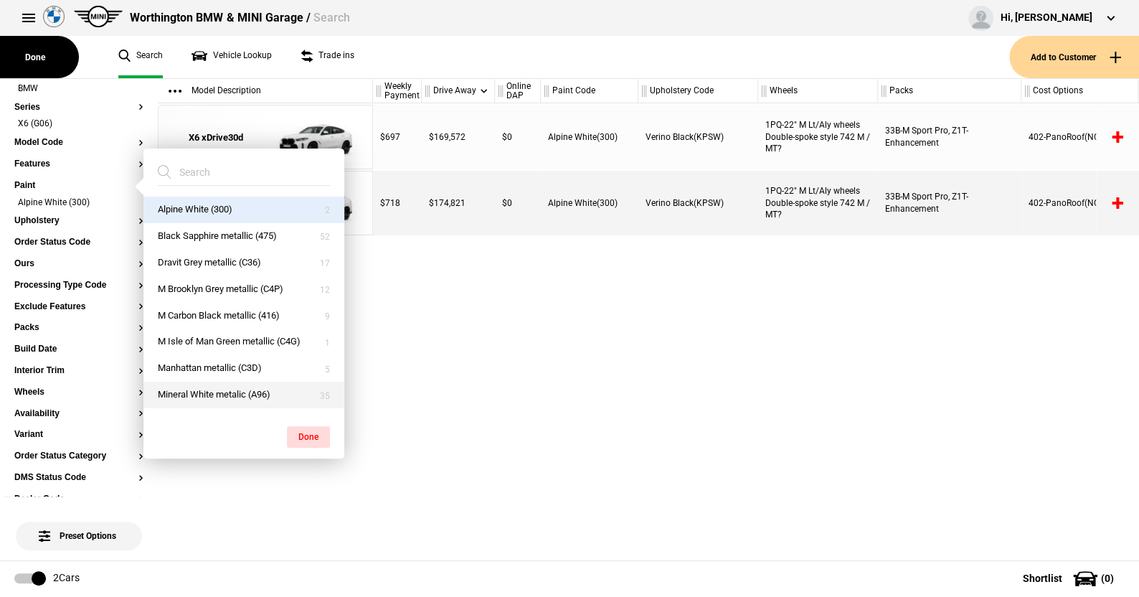
click at [214, 391] on button "Mineral White metalic (A96)" at bounding box center [243, 395] width 201 height 27
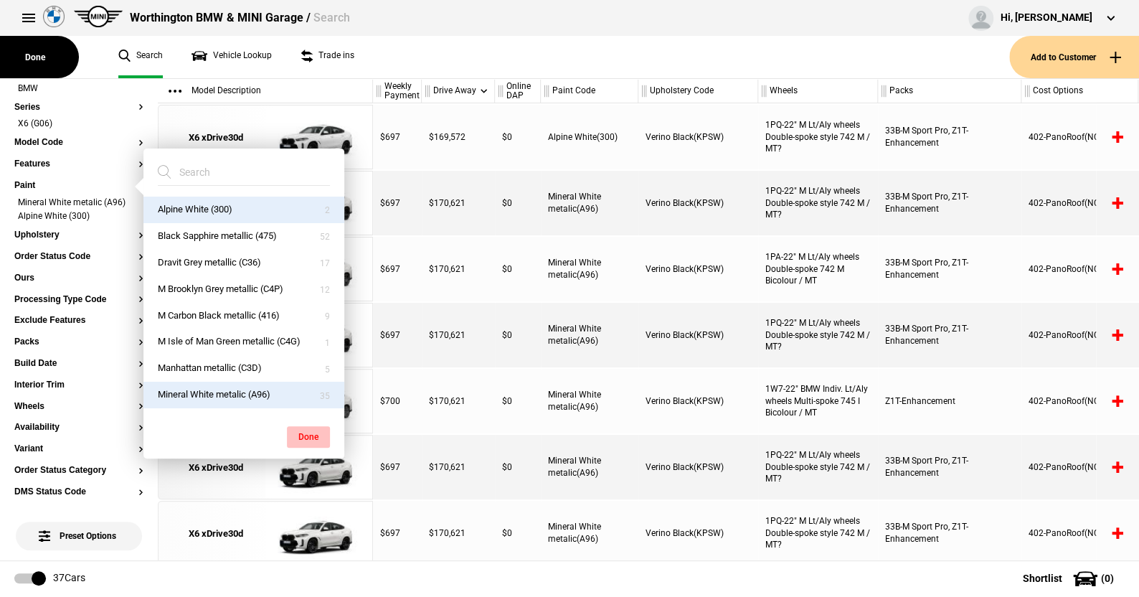
click at [311, 432] on button "Done" at bounding box center [308, 437] width 43 height 22
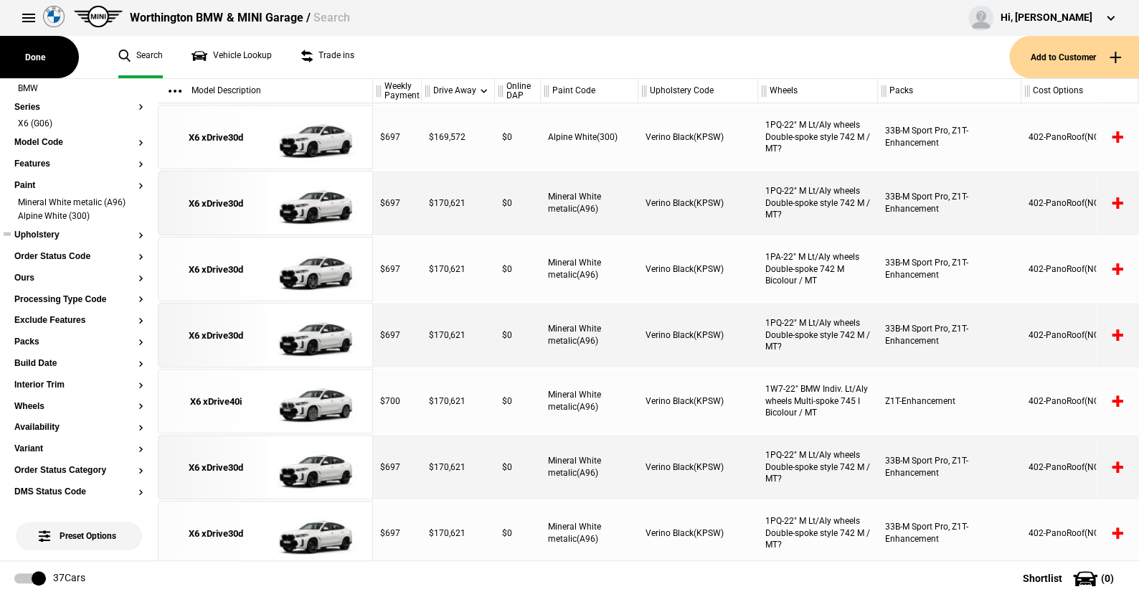
click at [44, 233] on button "Upholstery" at bounding box center [78, 235] width 129 height 10
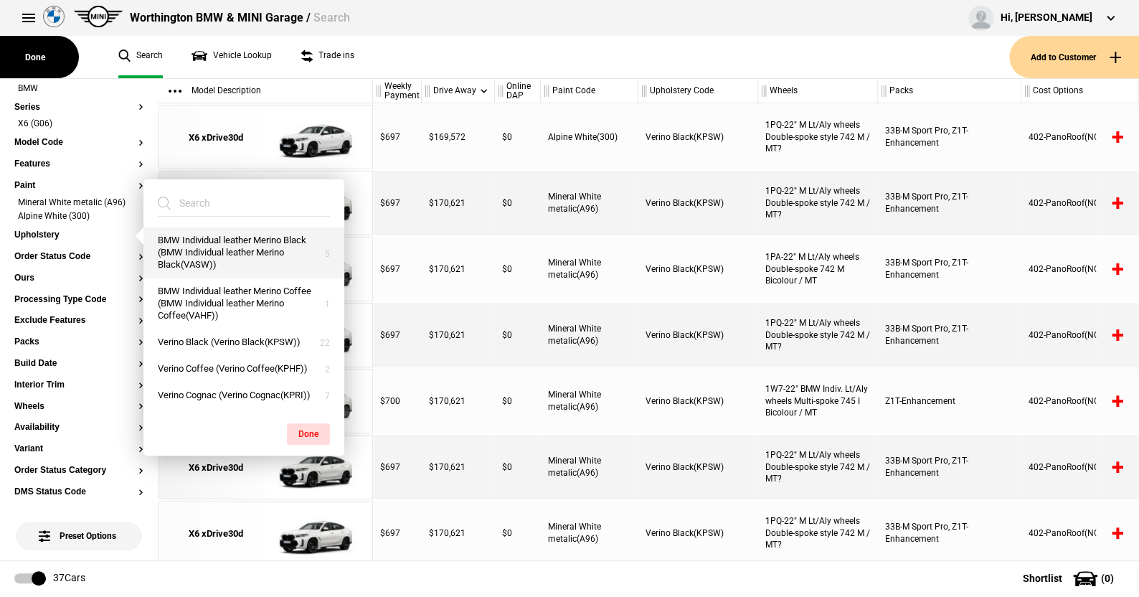
click at [224, 244] on button "BMW Individual leather Merino Black (BMW Individual leather Merino Black(VASW))" at bounding box center [243, 252] width 201 height 51
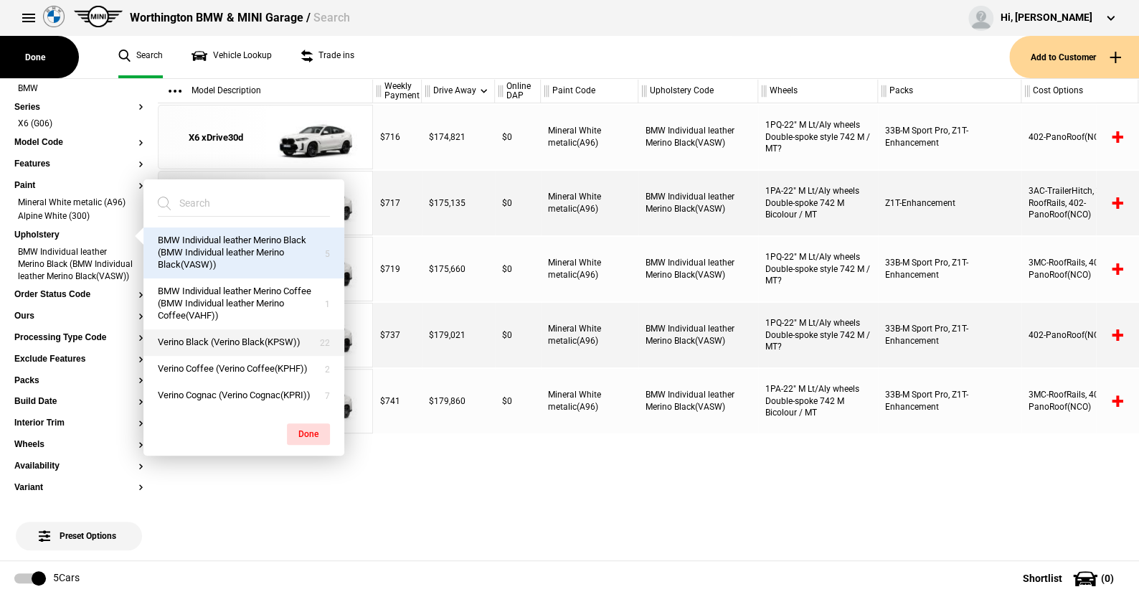
click at [235, 341] on button "Verino Black (Verino Black(KPSW))" at bounding box center [243, 342] width 201 height 27
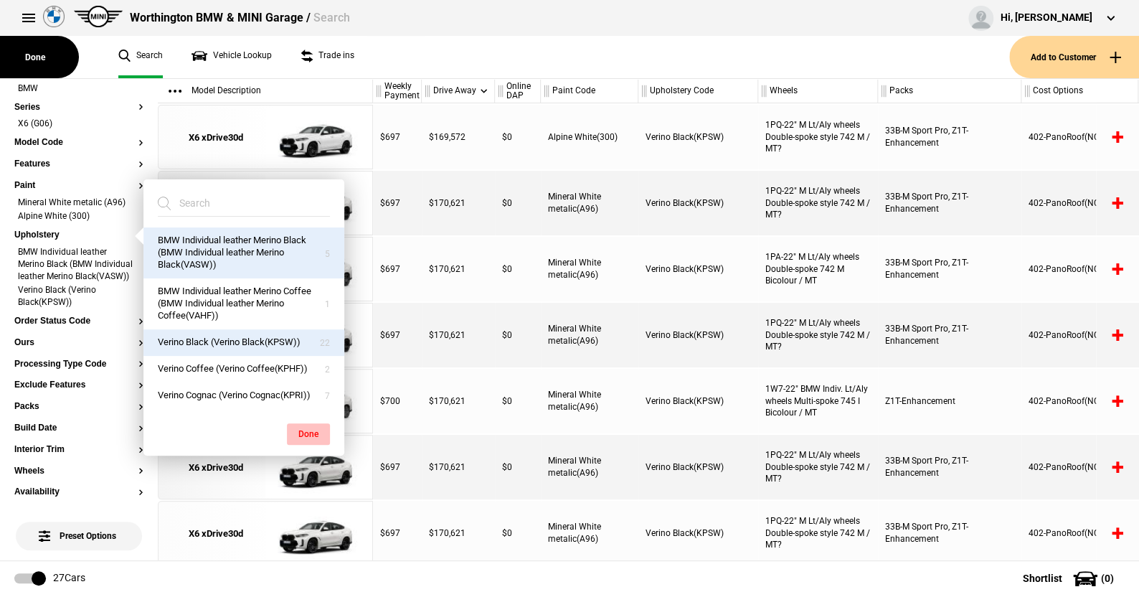
click at [319, 430] on button "Done" at bounding box center [308, 434] width 43 height 22
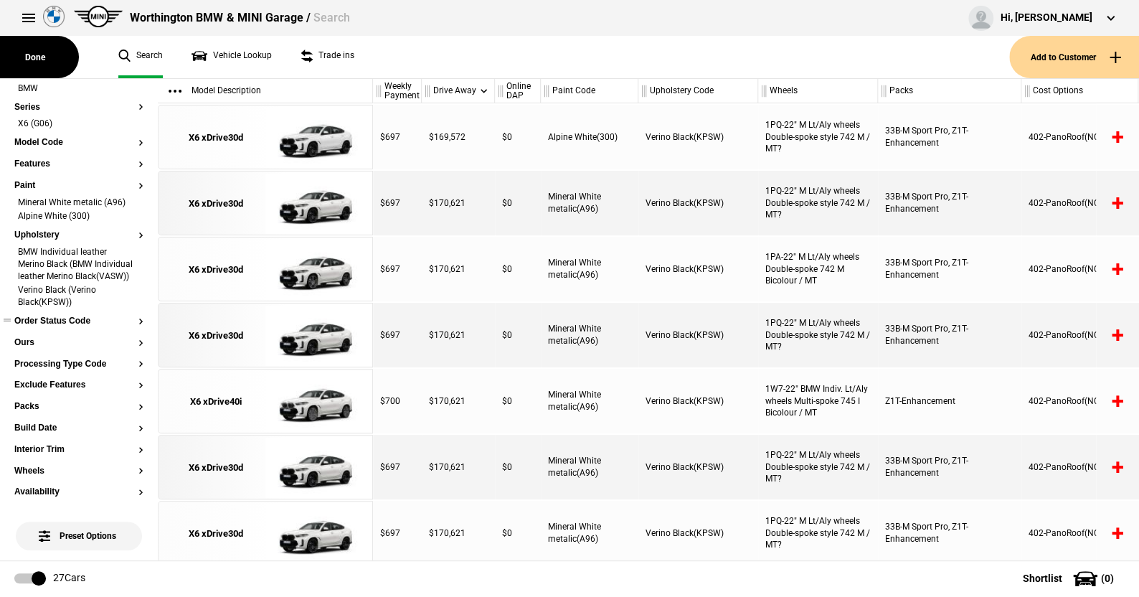
click at [75, 326] on button "Order Status Code" at bounding box center [78, 321] width 129 height 10
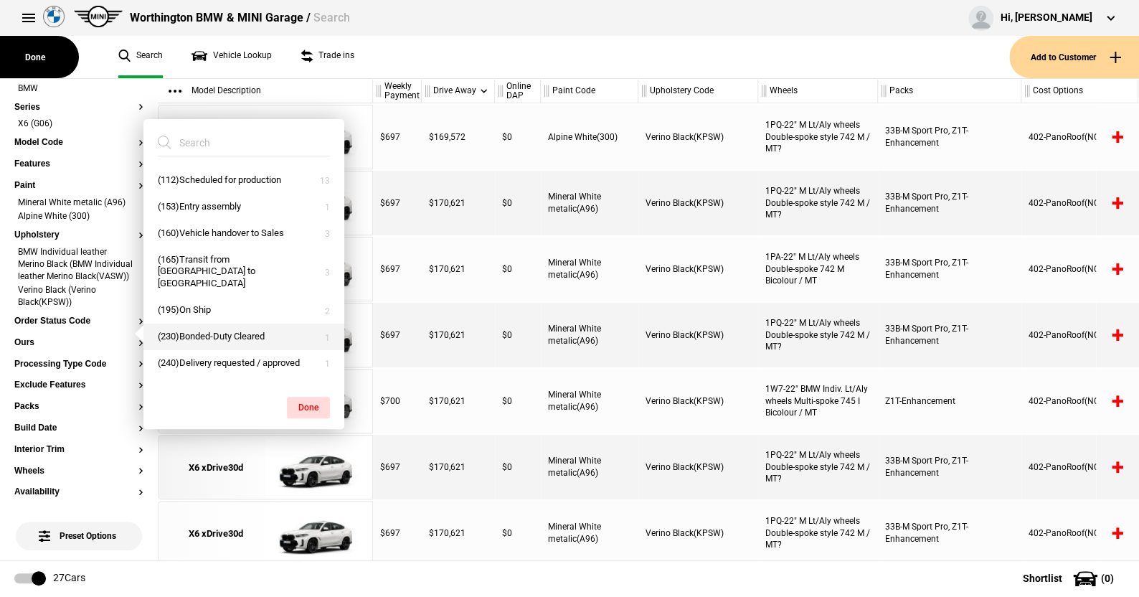
click at [212, 323] on button "(230)Bonded-Duty Cleared" at bounding box center [243, 336] width 201 height 27
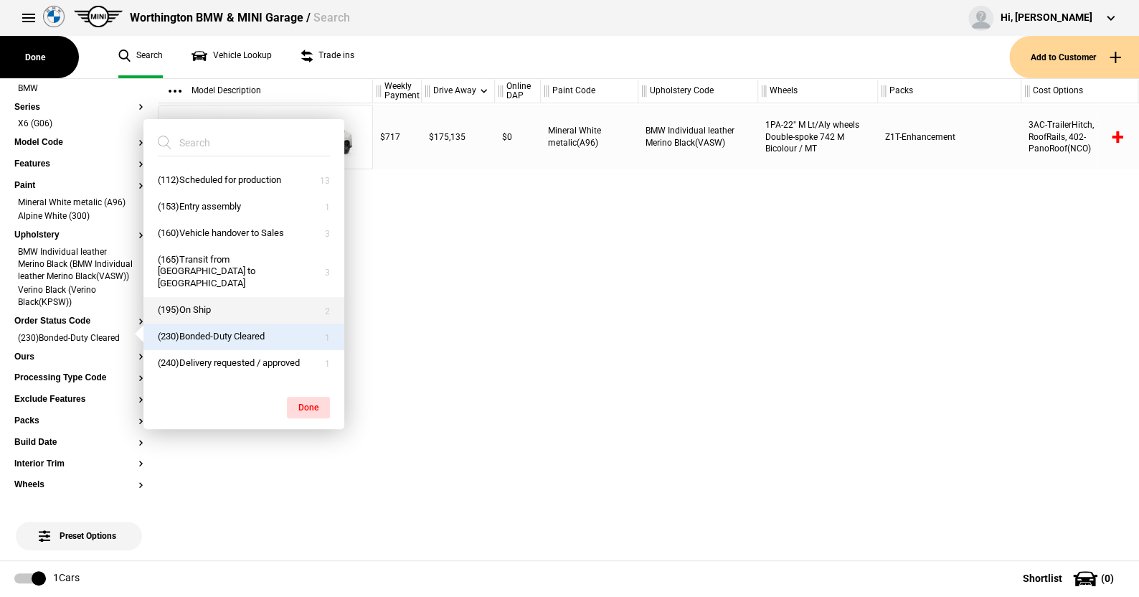
click at [203, 297] on button "(195)On Ship" at bounding box center [243, 310] width 201 height 27
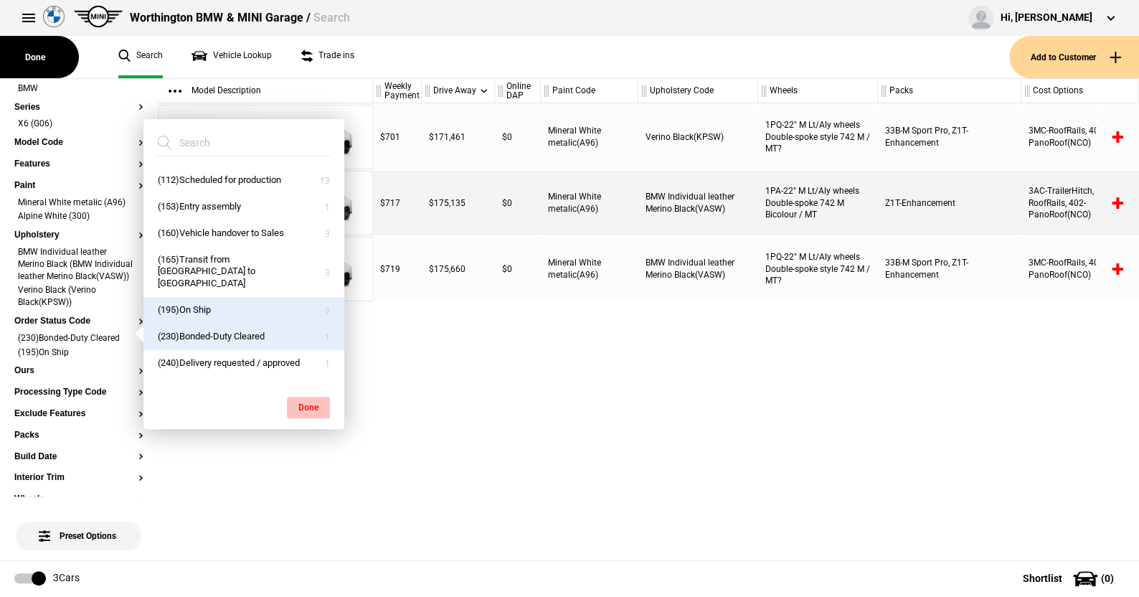
click at [311, 400] on button "Done" at bounding box center [308, 408] width 43 height 22
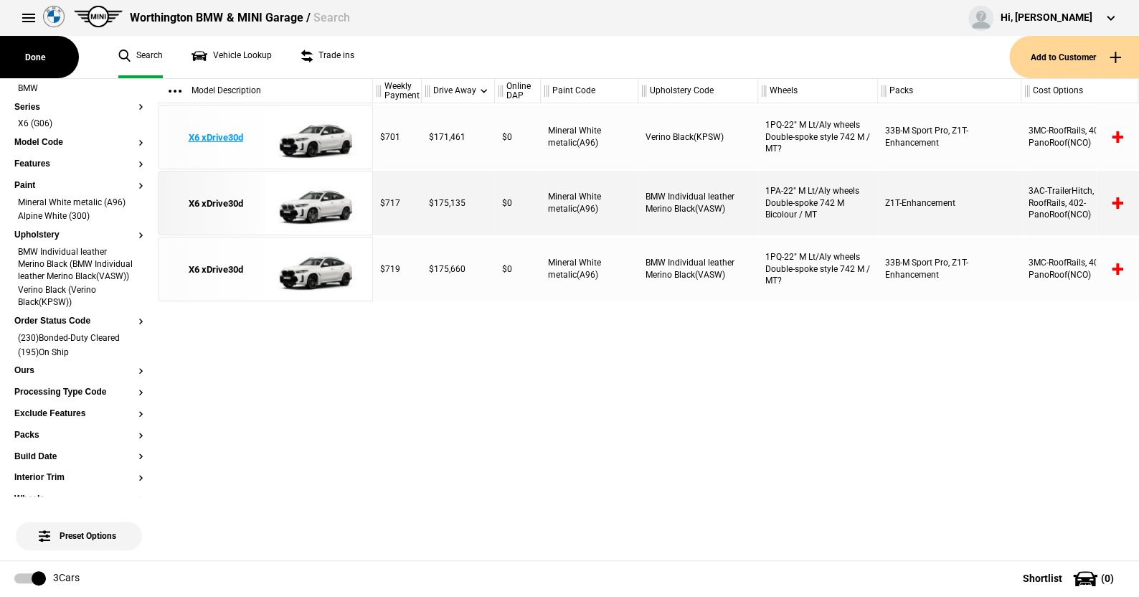
click at [323, 135] on img at bounding box center [315, 137] width 100 height 65
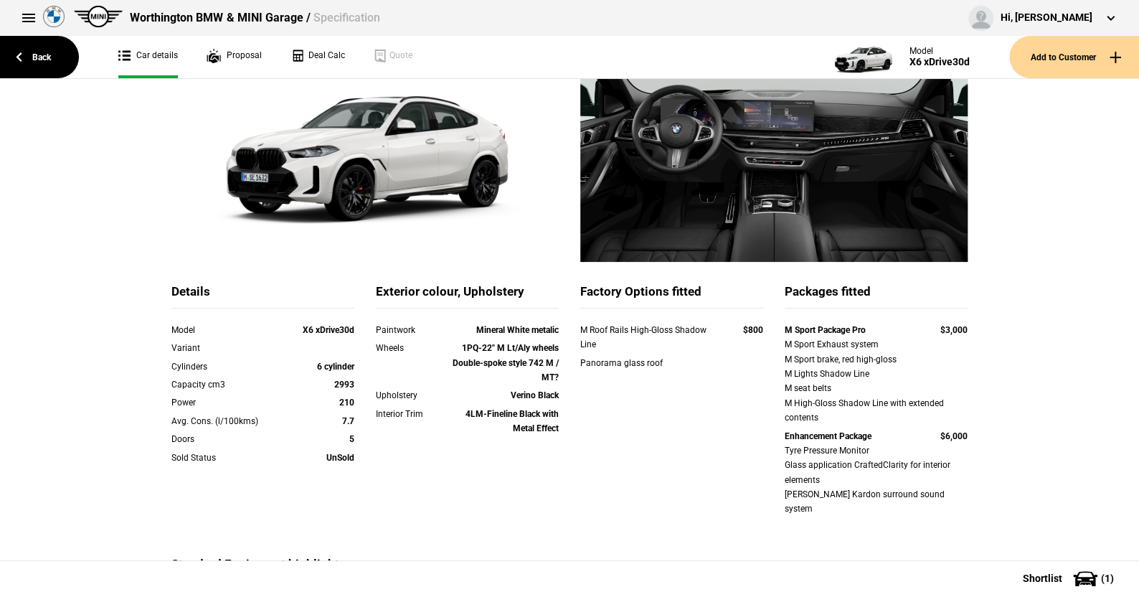
scroll to position [143, 0]
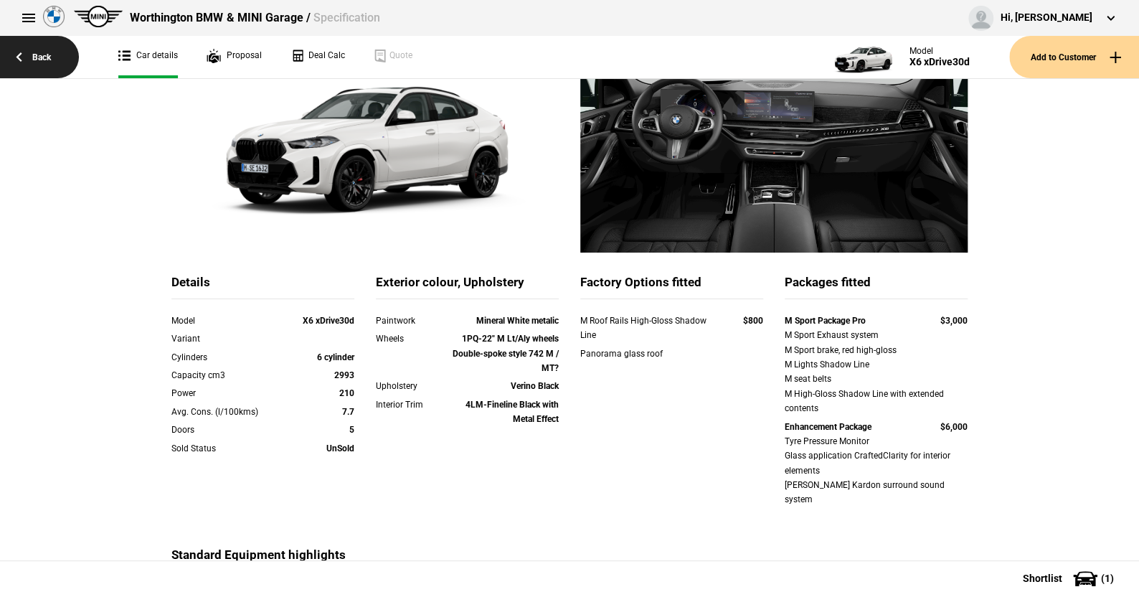
click at [47, 55] on link "Back" at bounding box center [39, 57] width 79 height 42
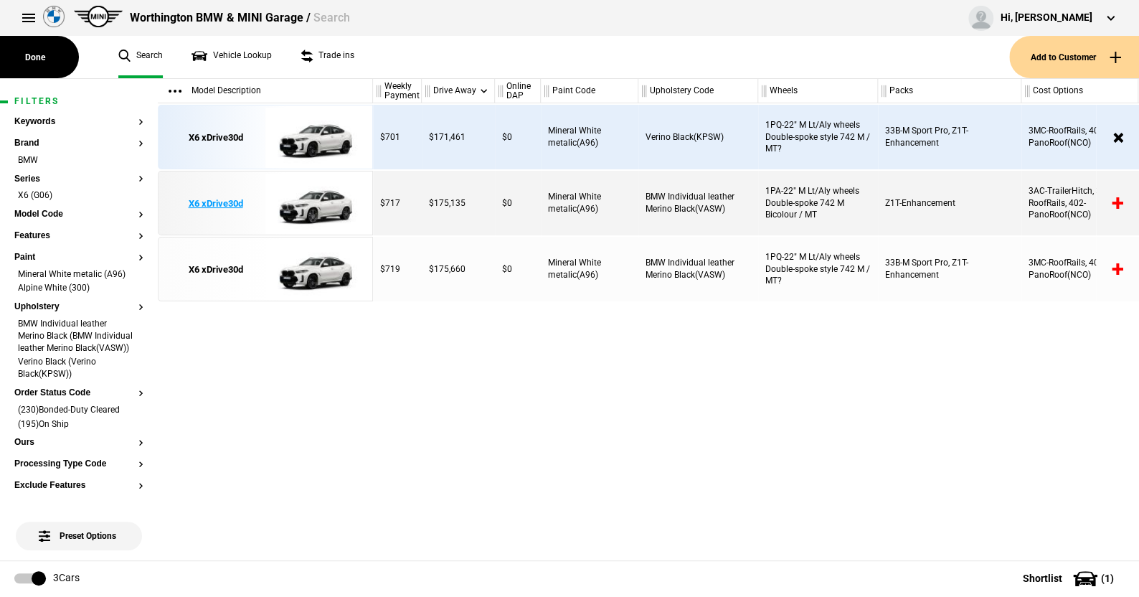
click at [314, 202] on img at bounding box center [315, 203] width 100 height 65
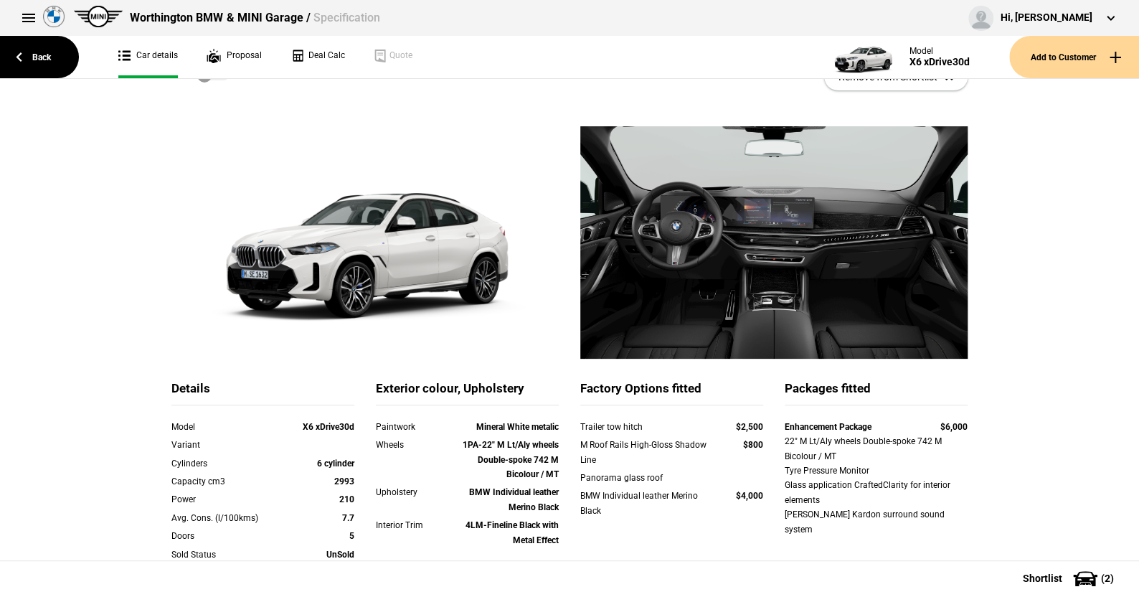
scroll to position [72, 0]
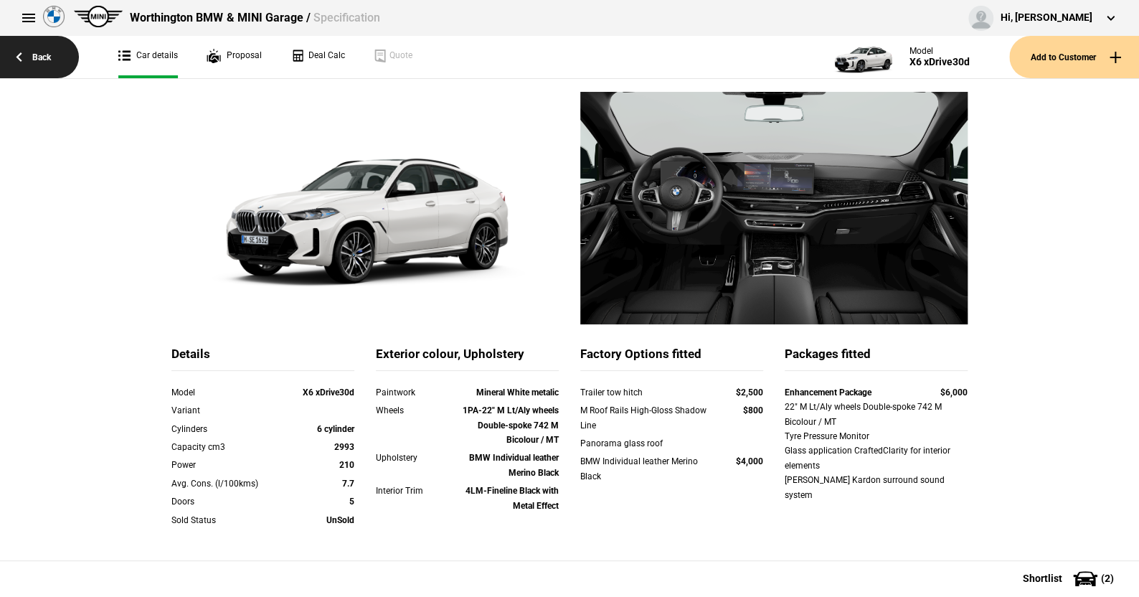
click at [43, 53] on link "Back" at bounding box center [39, 57] width 79 height 42
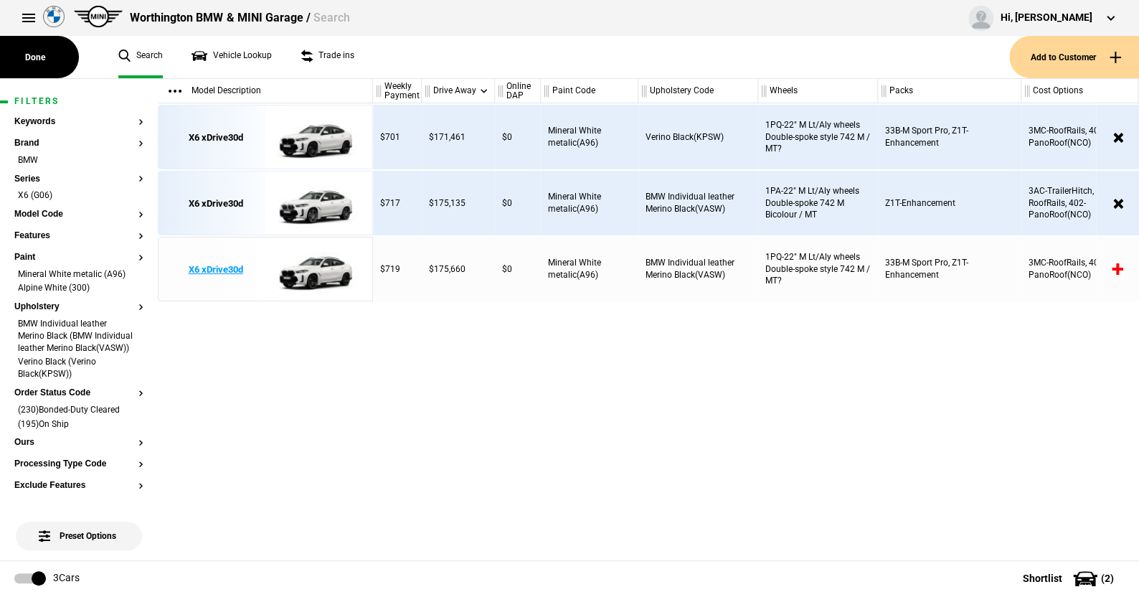
click at [319, 268] on img at bounding box center [315, 269] width 100 height 65
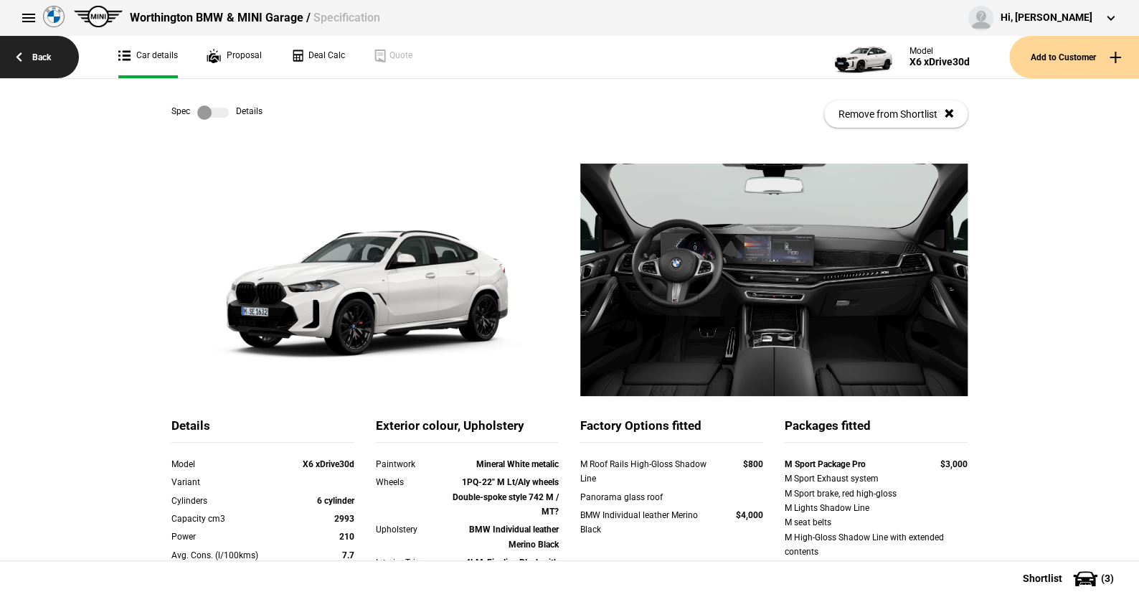
click at [45, 55] on link "Back" at bounding box center [39, 57] width 79 height 42
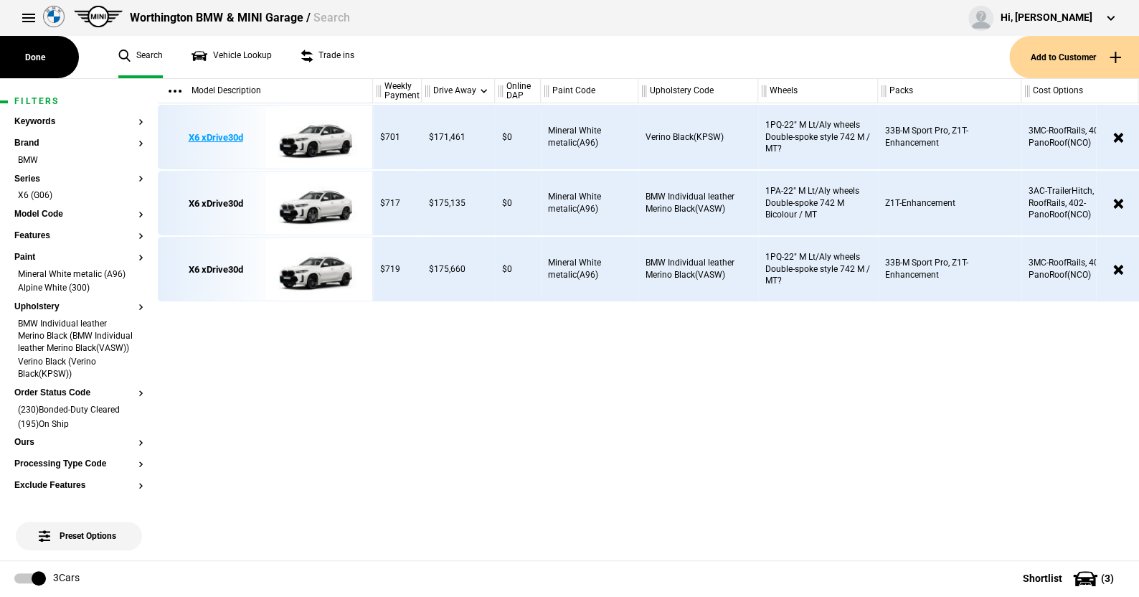
click at [319, 136] on img at bounding box center [315, 137] width 100 height 65
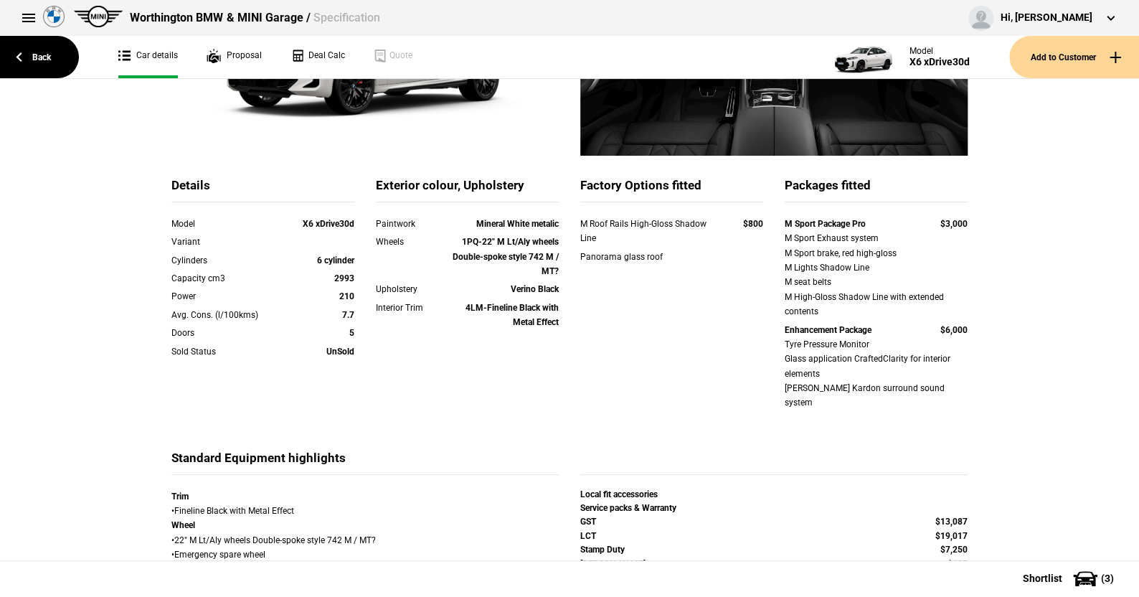
scroll to position [287, 0]
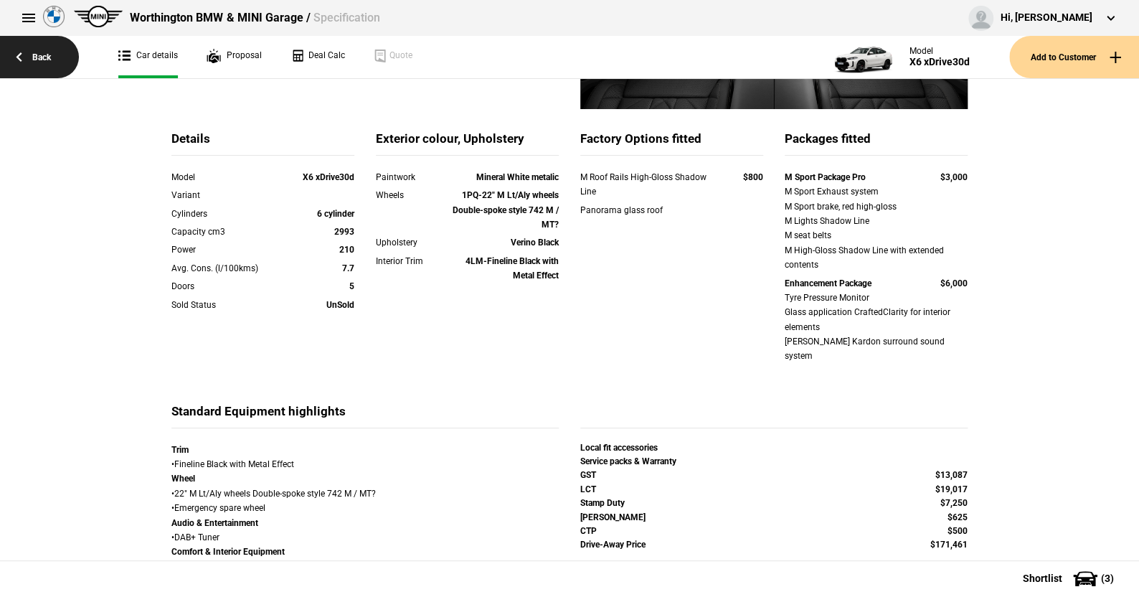
click at [51, 53] on link "Back" at bounding box center [39, 57] width 79 height 42
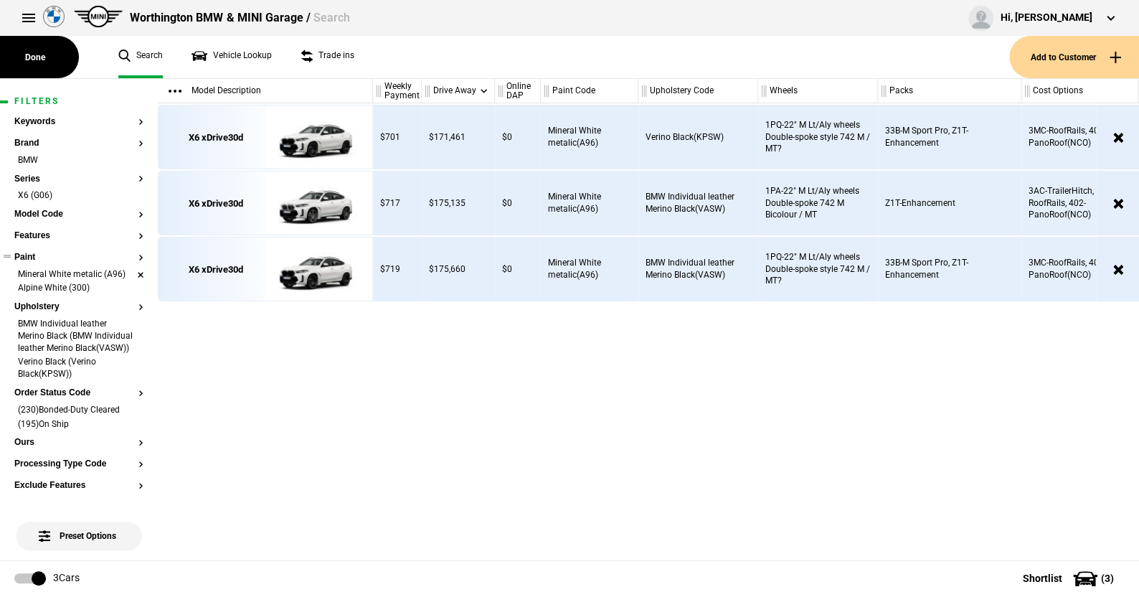
click at [127, 269] on li "Mineral White metalic (A96)" at bounding box center [78, 275] width 129 height 14
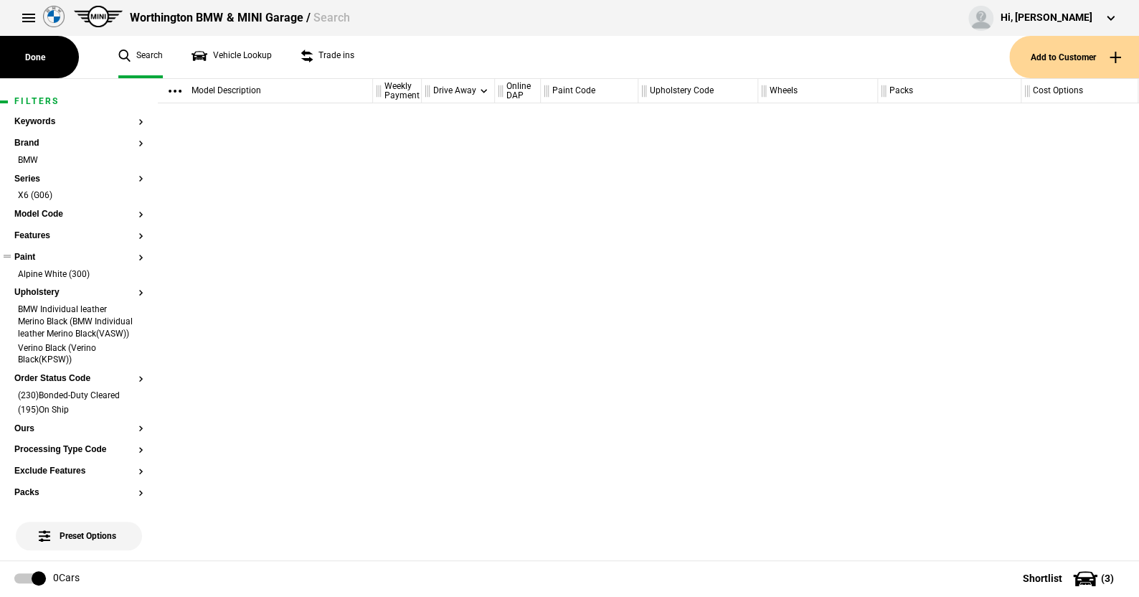
click at [129, 258] on button "Paint" at bounding box center [78, 257] width 129 height 10
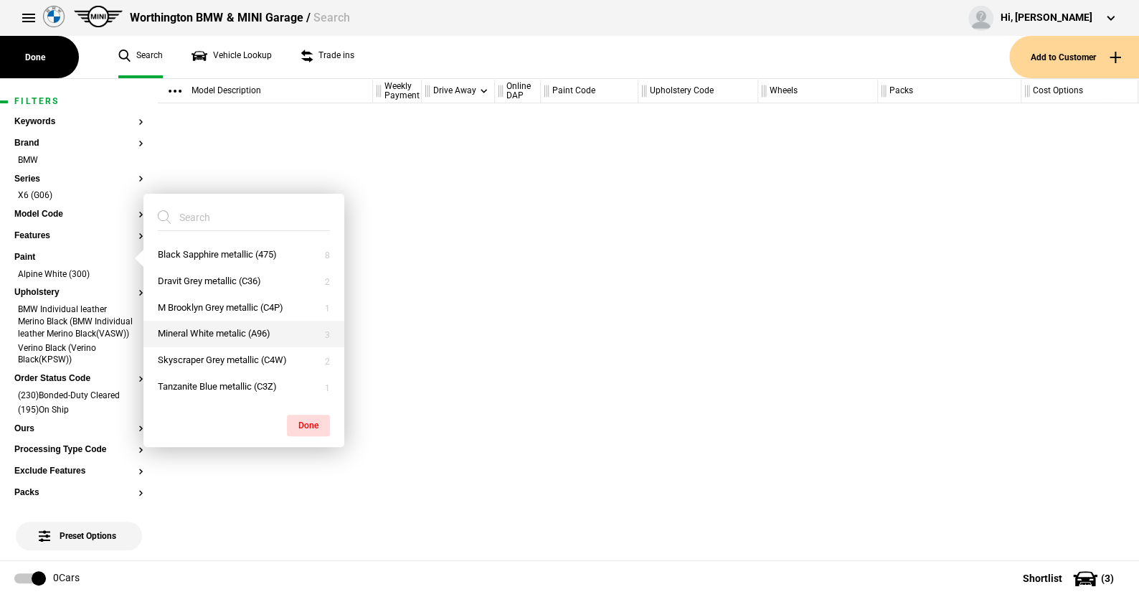
click at [191, 331] on button "Mineral White metalic (A96)" at bounding box center [243, 334] width 201 height 27
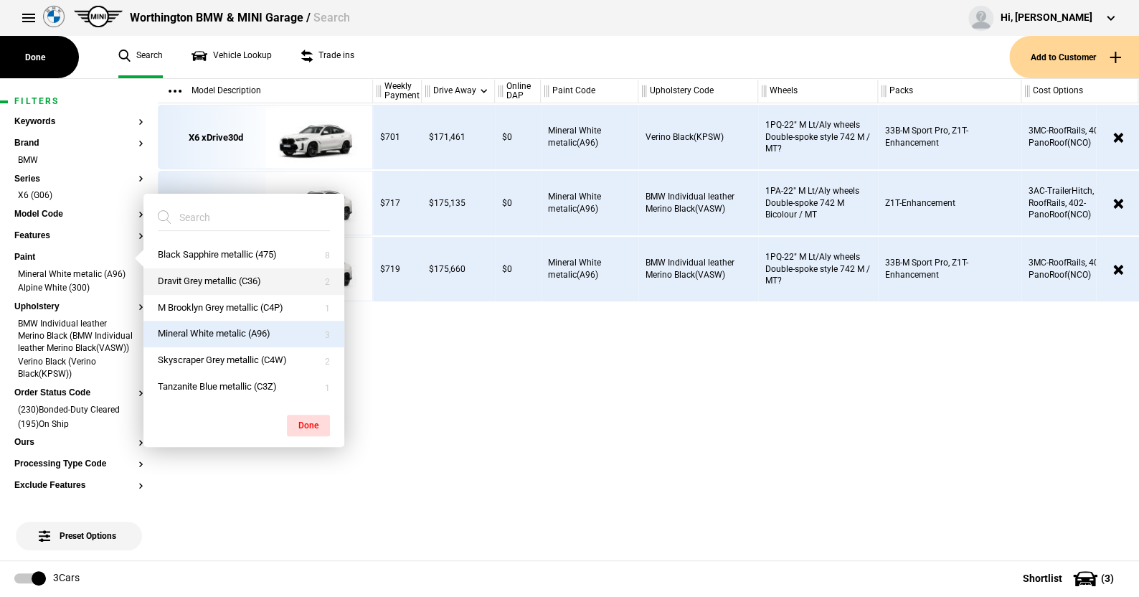
click at [194, 279] on button "Dravit Grey metallic (C36)" at bounding box center [243, 281] width 201 height 27
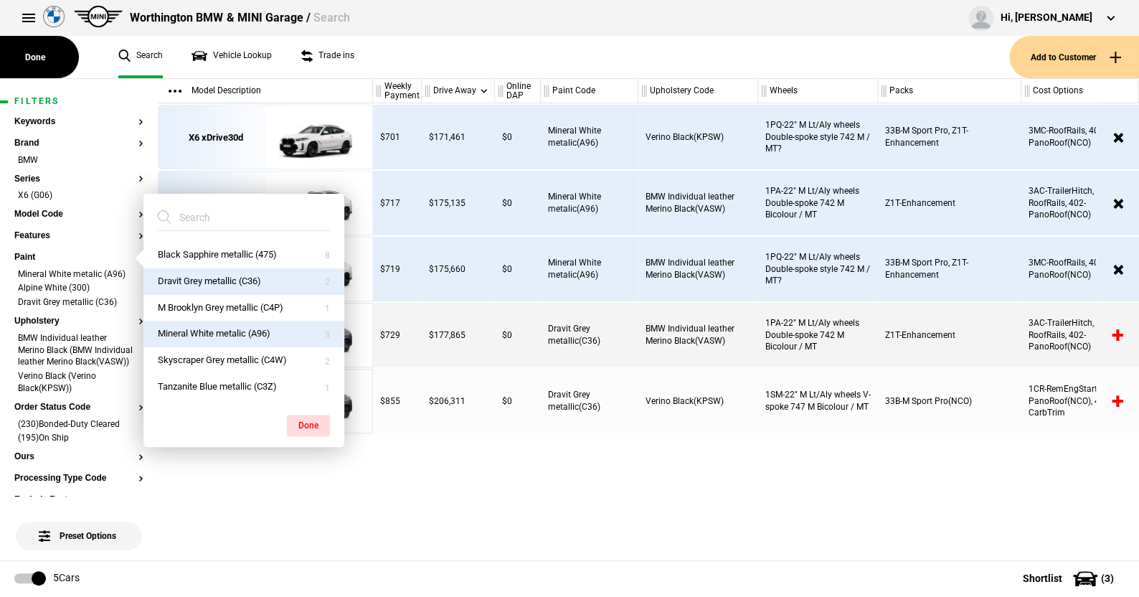
click at [447, 56] on ul "Search Vehicle Lookup Trade ins" at bounding box center [556, 57] width 905 height 42
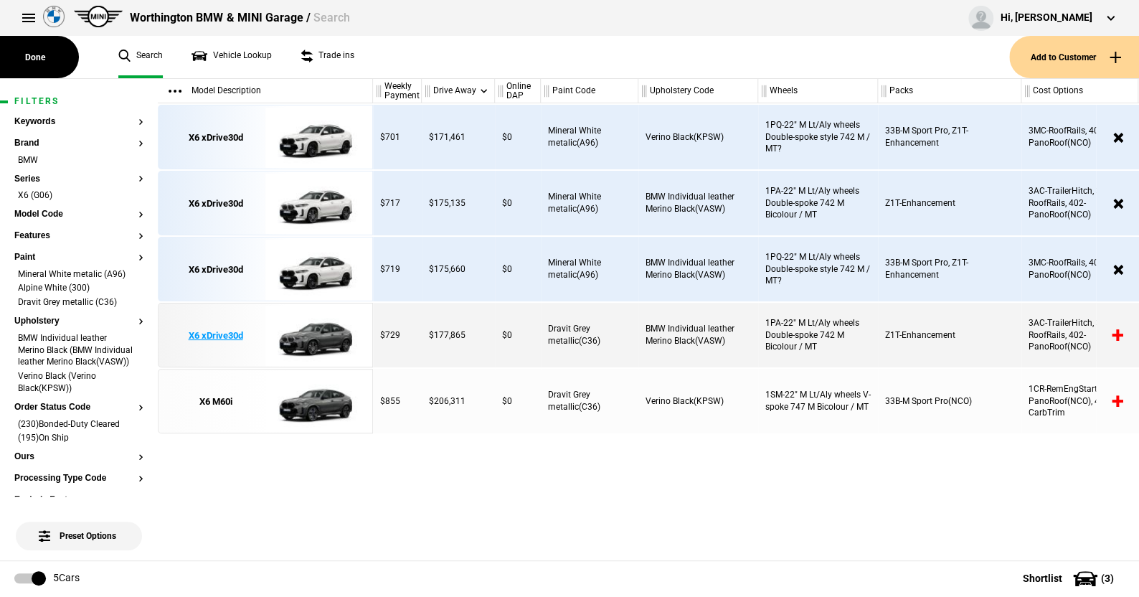
click at [317, 337] on img at bounding box center [315, 335] width 100 height 65
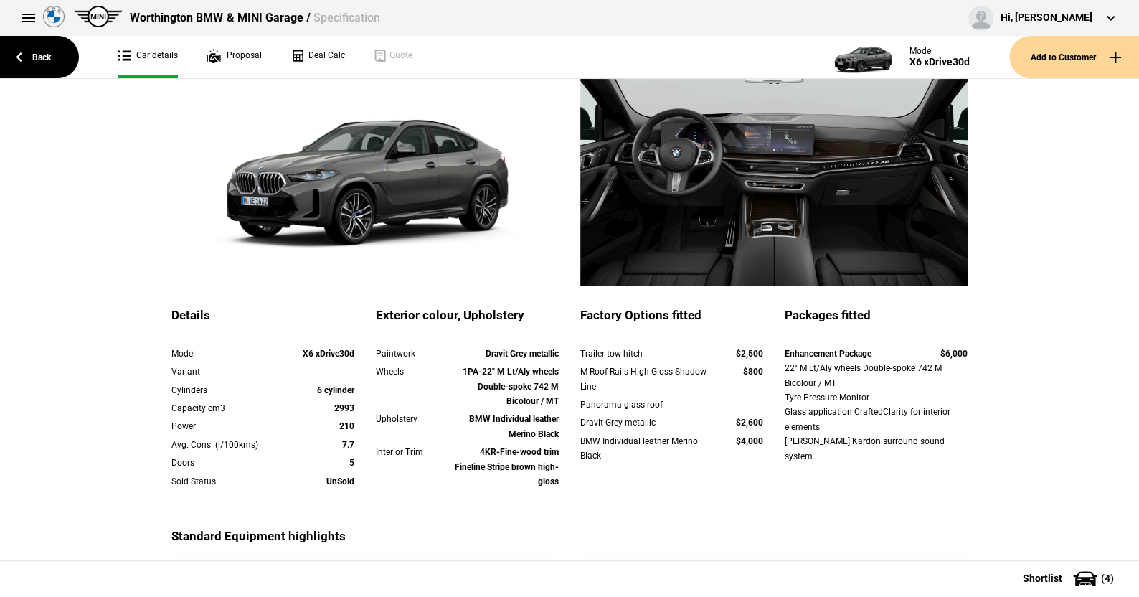
scroll to position [143, 0]
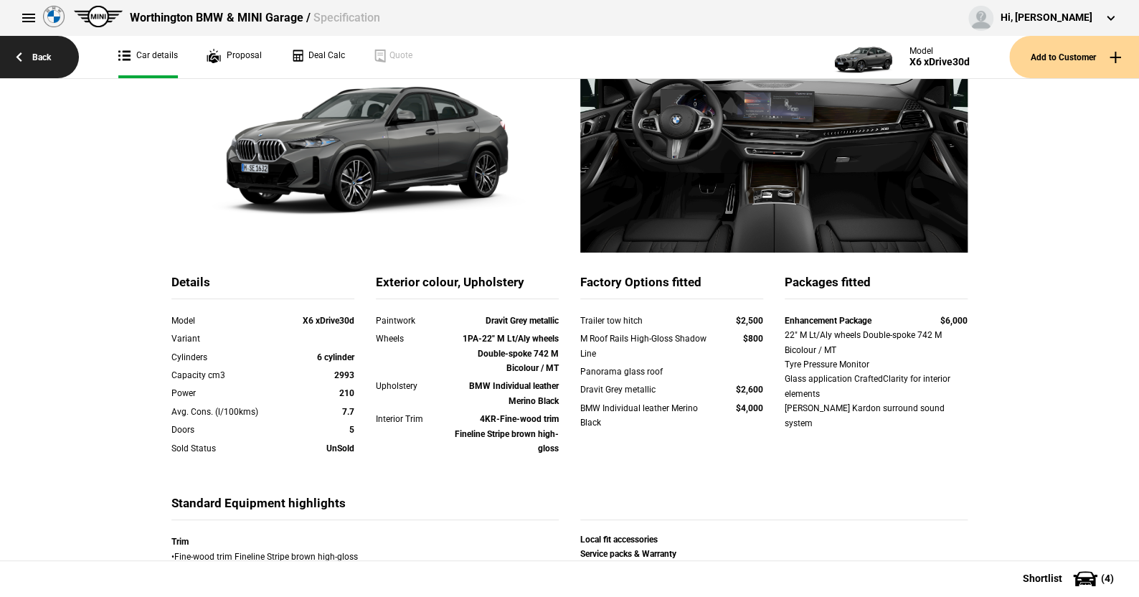
click at [41, 50] on link "Back" at bounding box center [39, 57] width 79 height 42
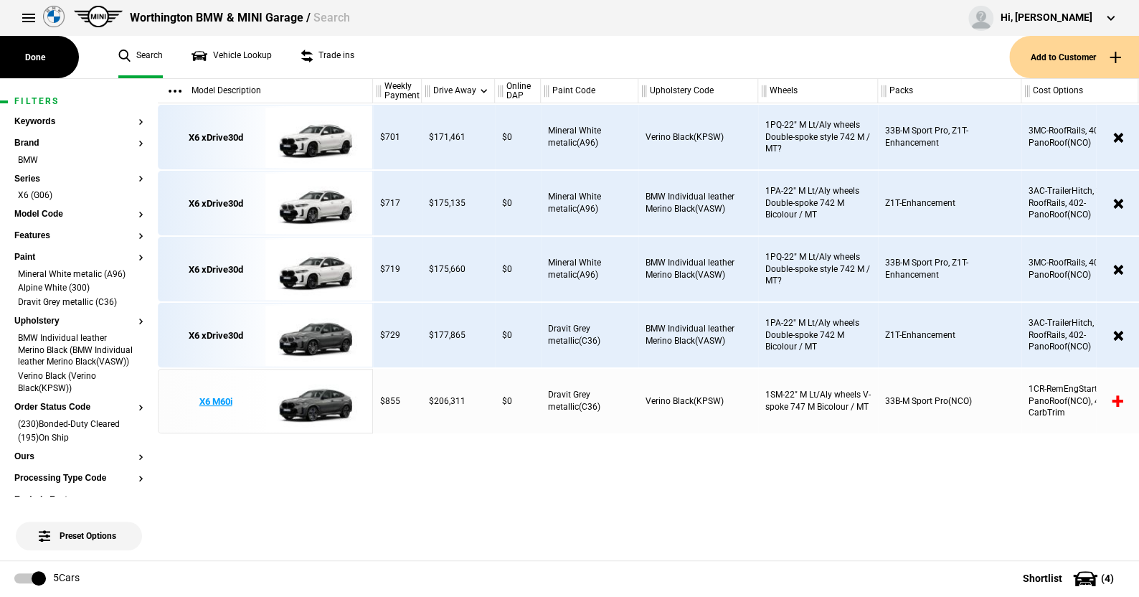
click at [316, 403] on img at bounding box center [315, 401] width 100 height 65
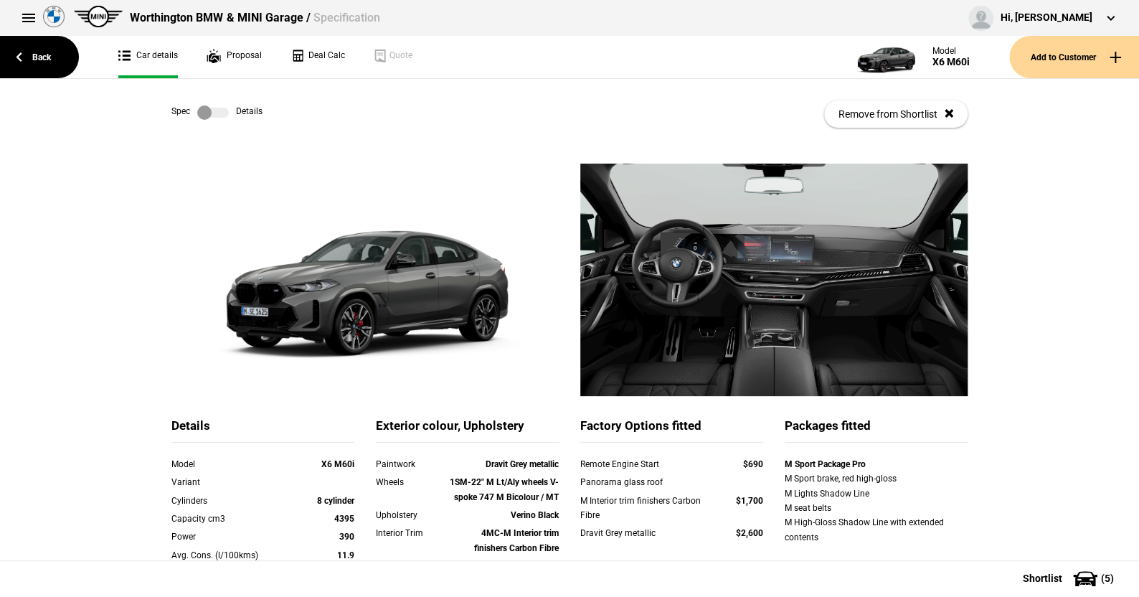
scroll to position [72, 0]
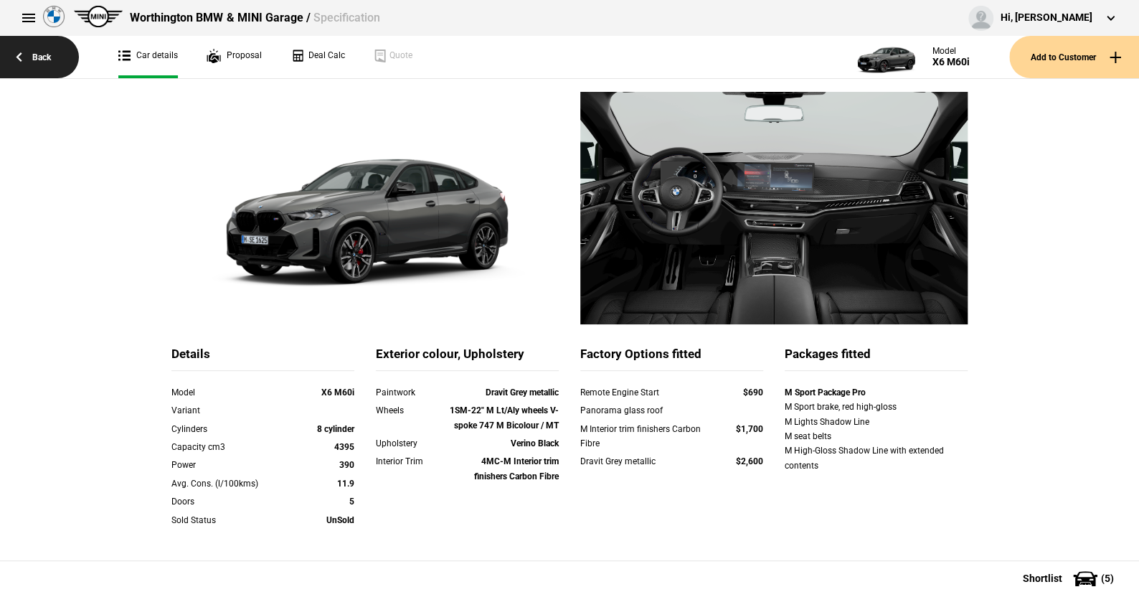
click at [44, 55] on link "Back" at bounding box center [39, 57] width 79 height 42
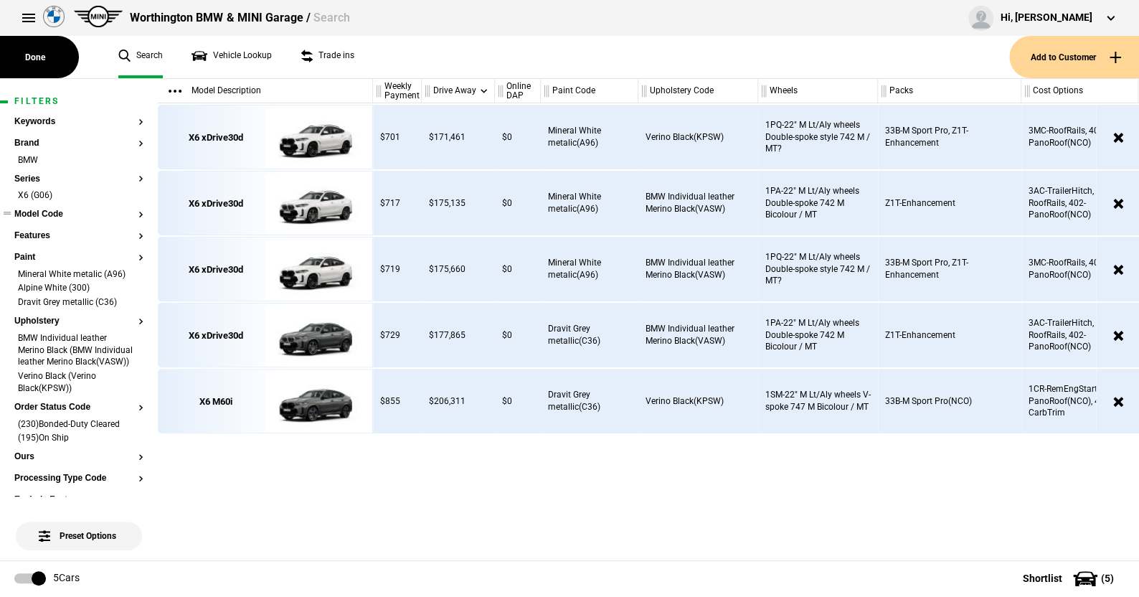
click at [46, 210] on button "Model Code" at bounding box center [78, 214] width 129 height 10
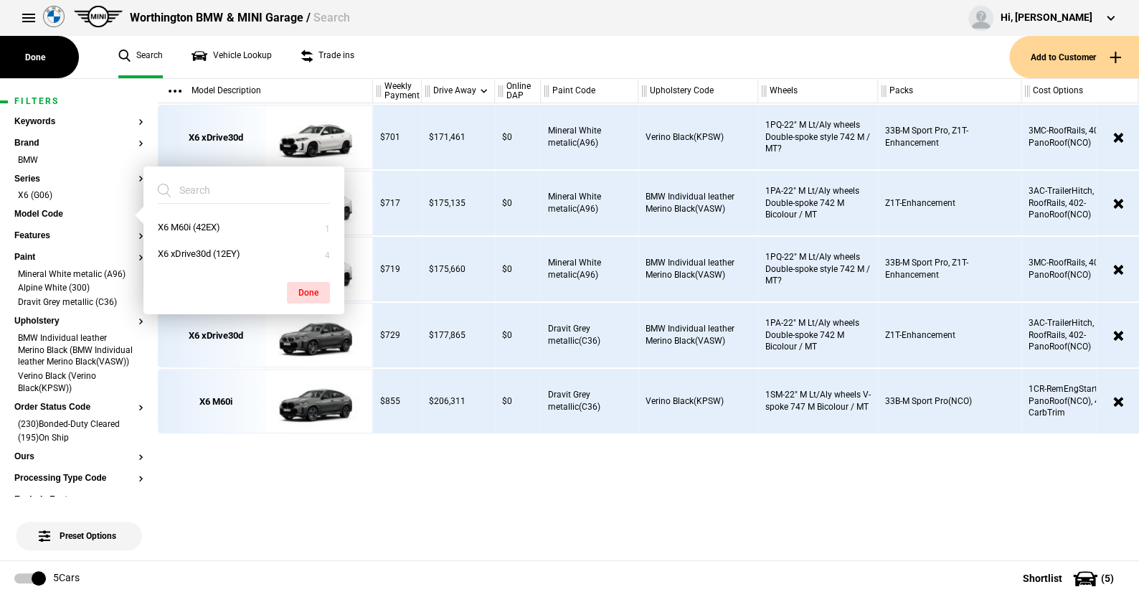
click at [481, 65] on ul "Search Vehicle Lookup Trade ins" at bounding box center [556, 57] width 905 height 42
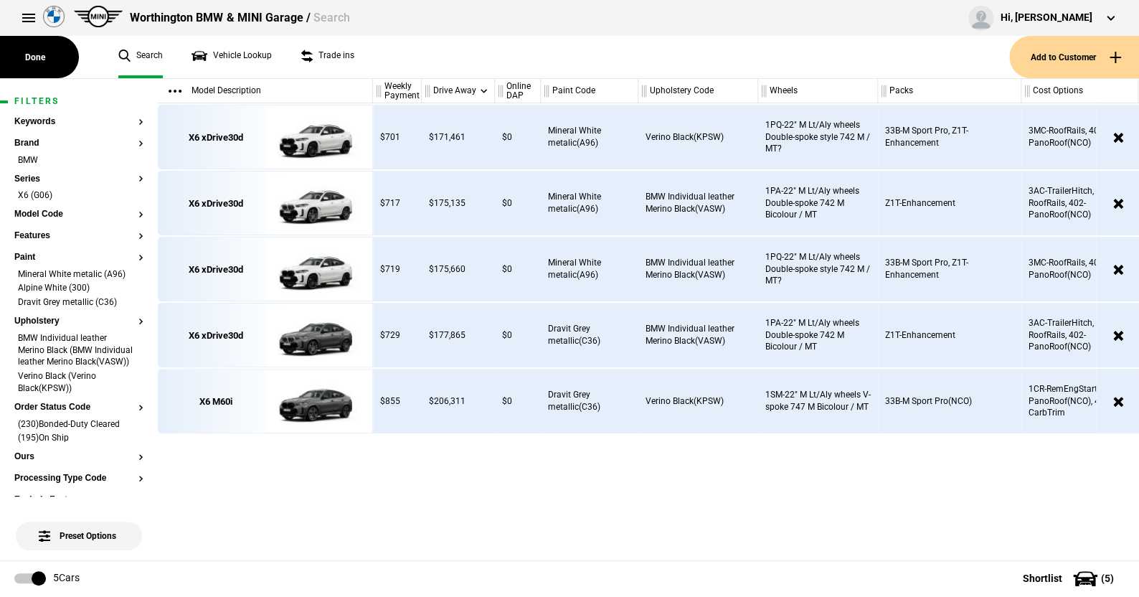
click at [407, 67] on ul "Search Vehicle Lookup Trade ins" at bounding box center [556, 57] width 905 height 42
click at [129, 284] on li "Alpine White (300)" at bounding box center [78, 289] width 129 height 14
click at [129, 284] on li "Dravit Grey metallic (C36)" at bounding box center [78, 289] width 129 height 14
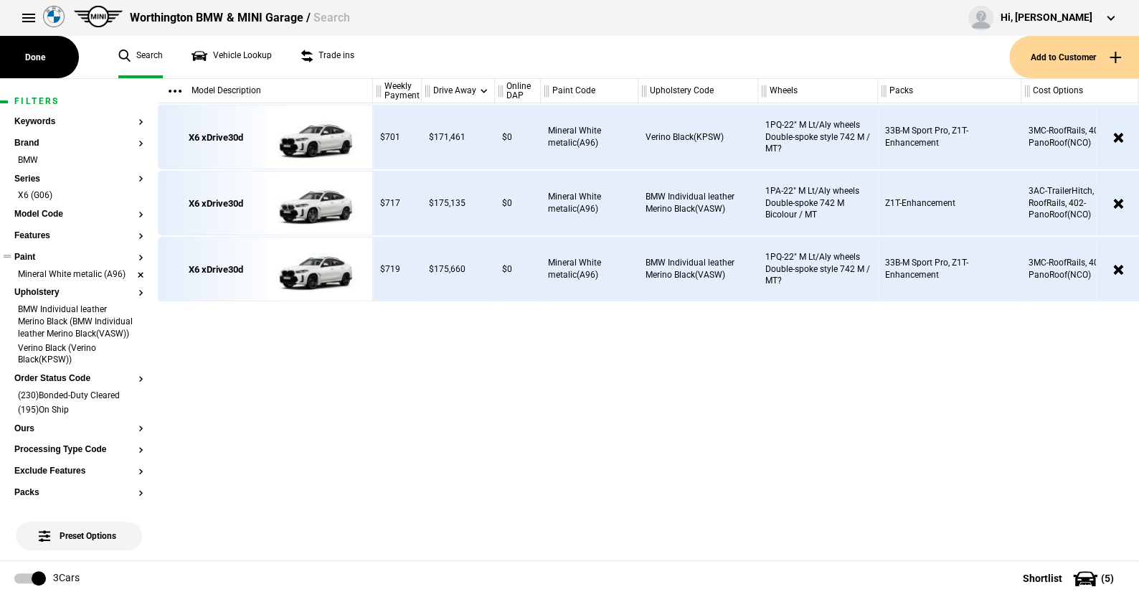
click at [130, 274] on li "Mineral White metalic (A96)" at bounding box center [78, 275] width 129 height 14
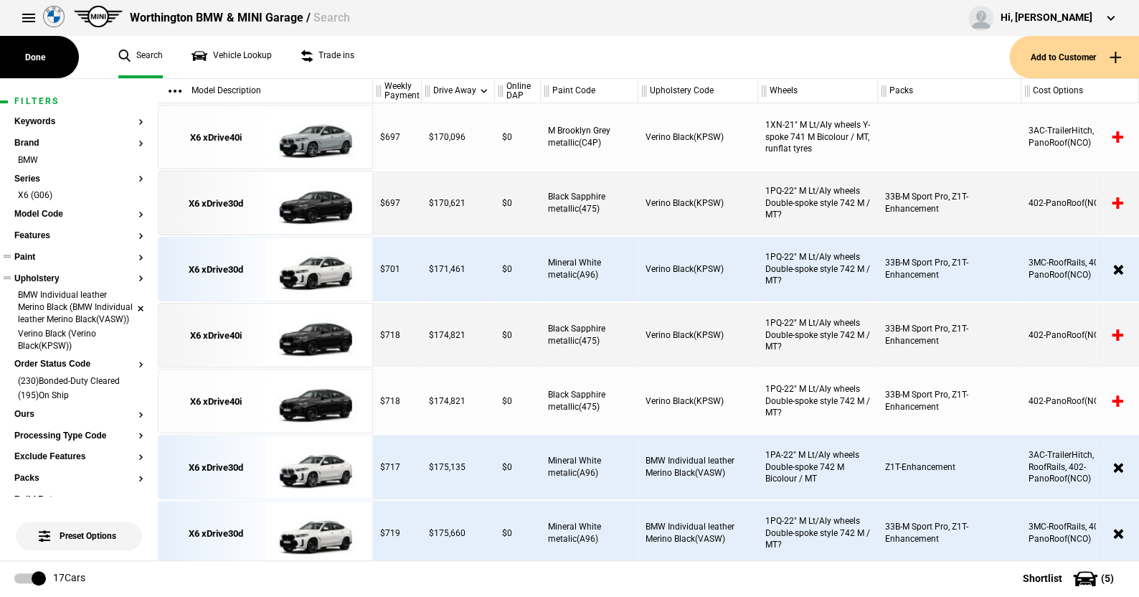
click at [128, 311] on li "BMW Individual leather Merino Black (BMW Individual leather Merino Black(VASW))" at bounding box center [78, 308] width 129 height 38
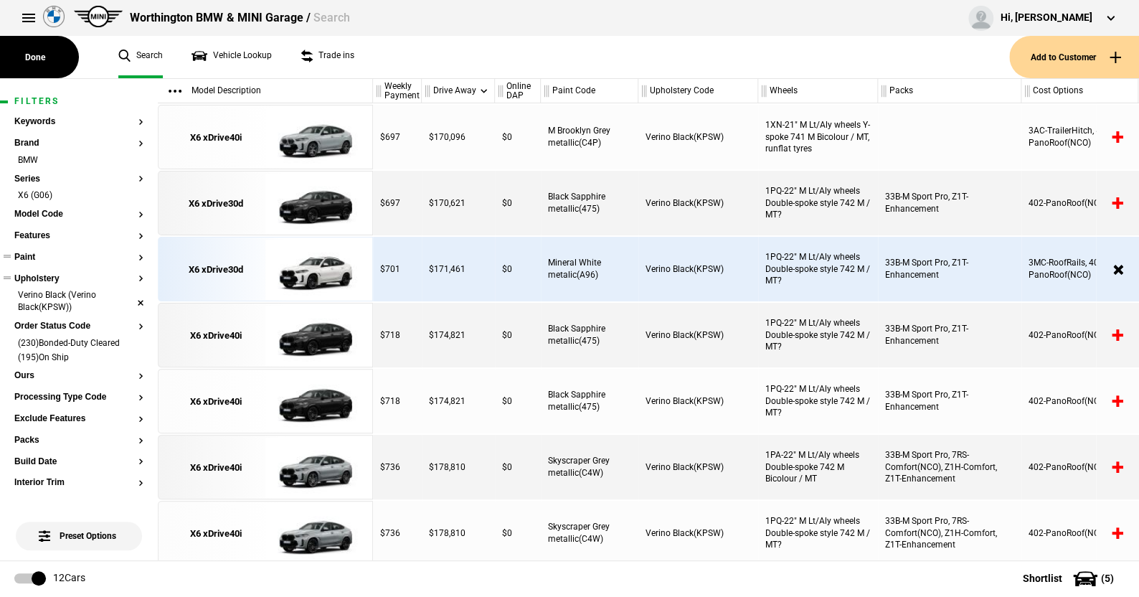
click at [129, 299] on li "Verino Black (Verino Black(KPSW))" at bounding box center [78, 302] width 129 height 27
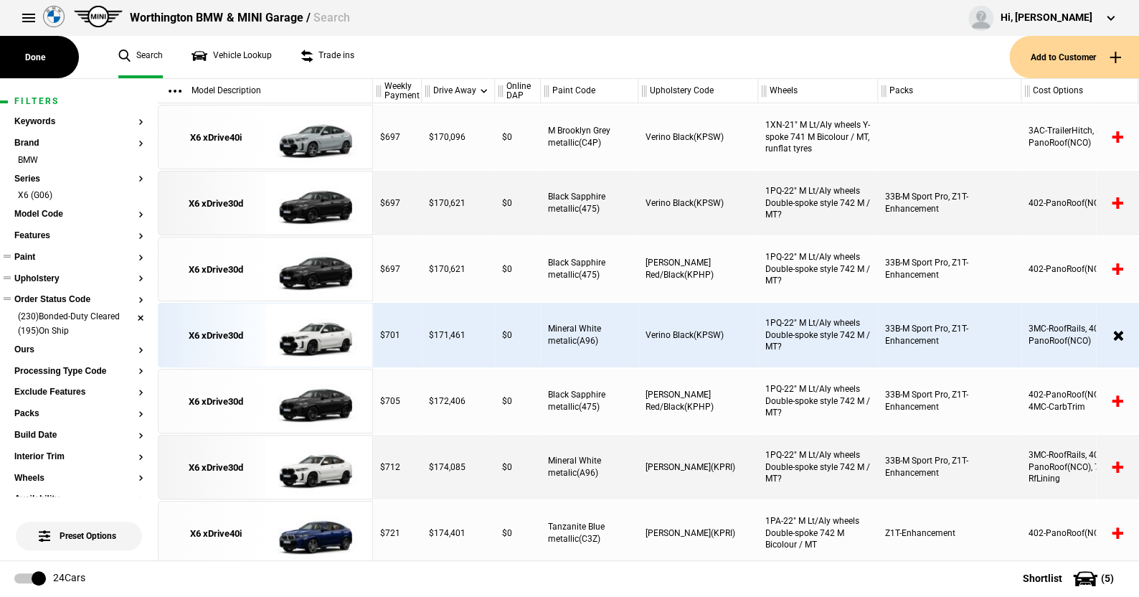
click at [128, 317] on li "(230)Bonded-Duty Cleared" at bounding box center [78, 318] width 129 height 14
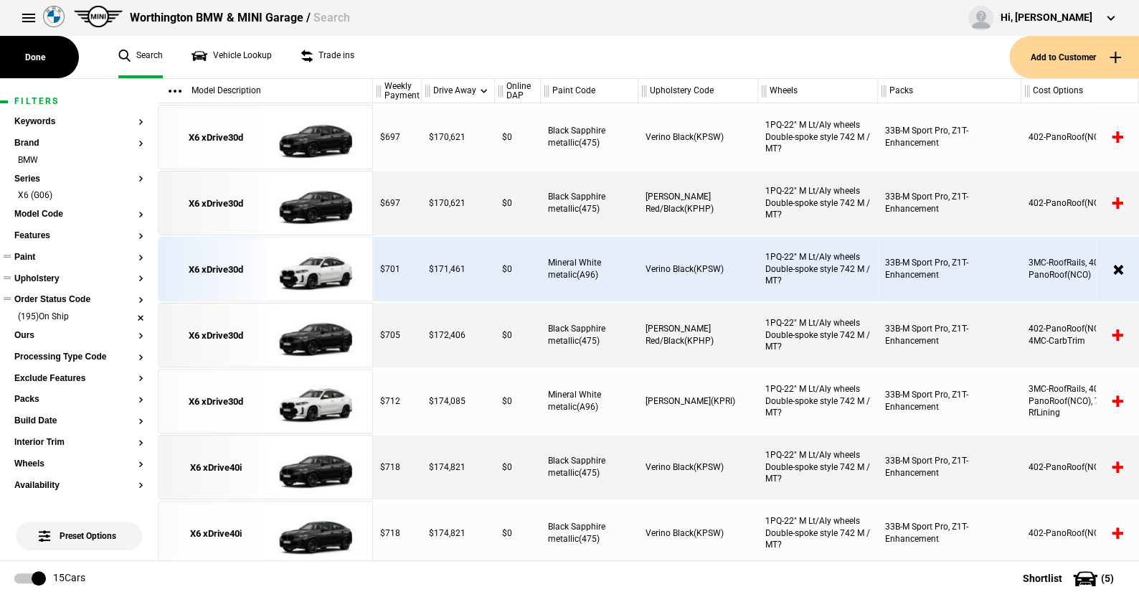
click at [130, 313] on li "(195)On Ship" at bounding box center [78, 318] width 129 height 14
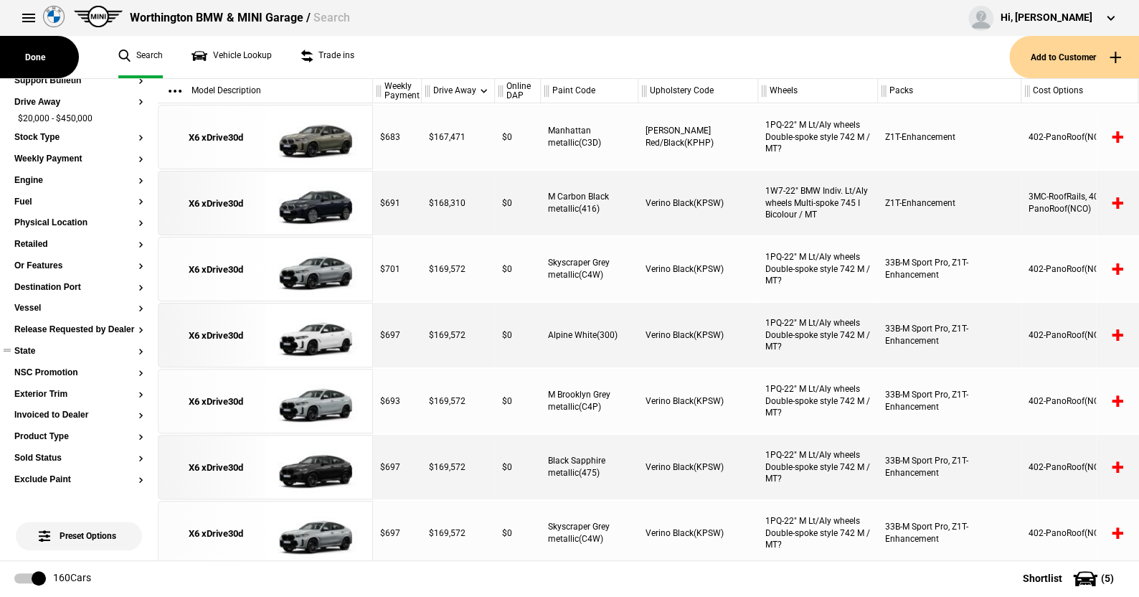
scroll to position [362, 0]
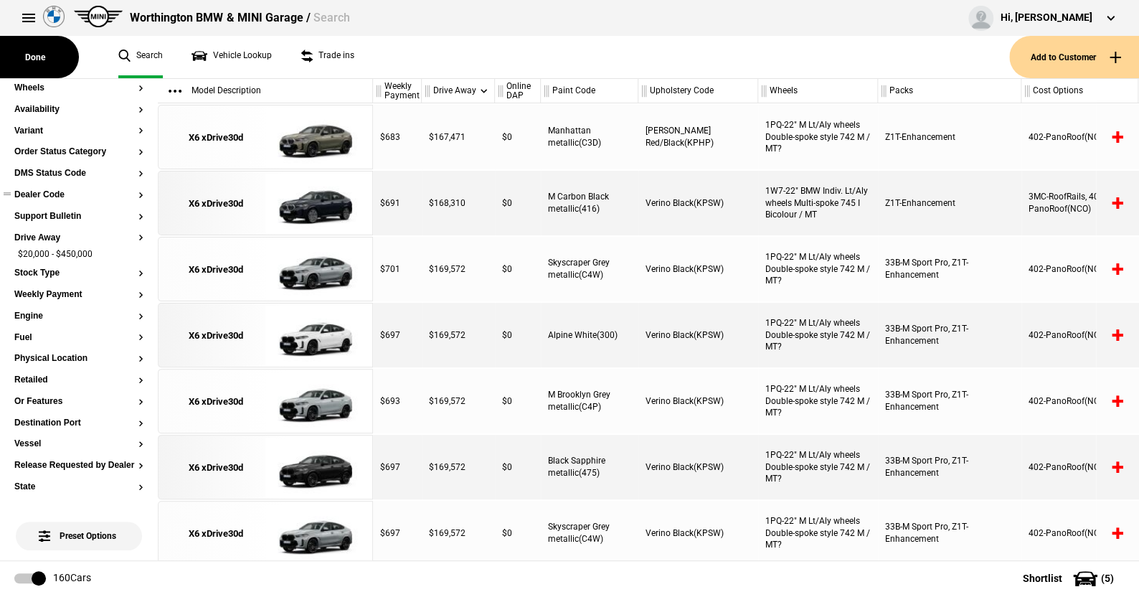
click at [57, 192] on button "Dealer Code" at bounding box center [78, 195] width 129 height 10
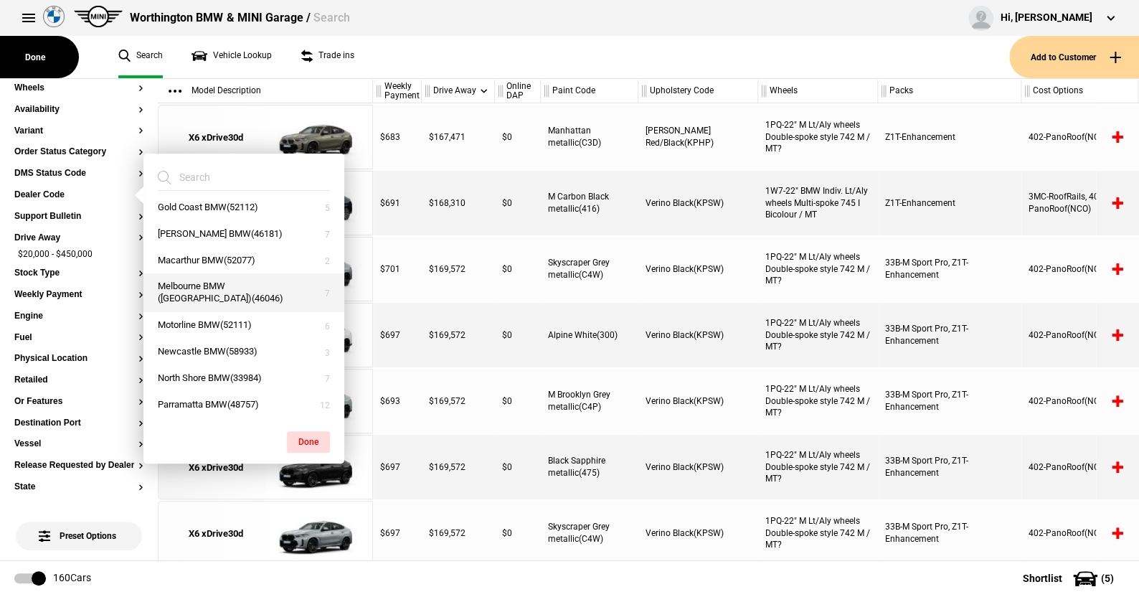
scroll to position [430, 0]
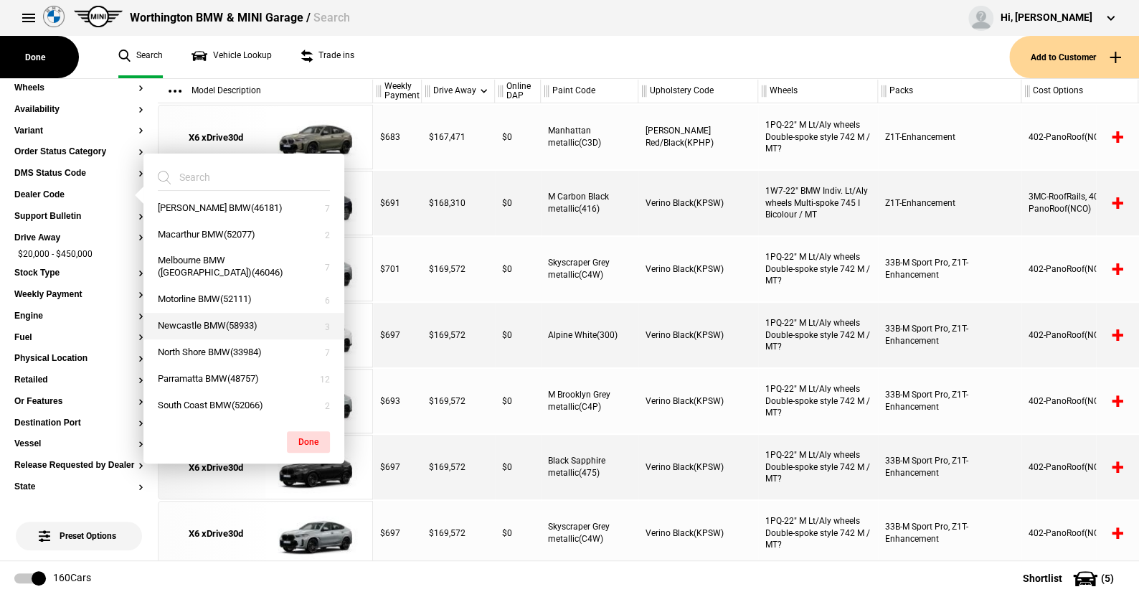
click at [209, 323] on button "Newcastle BMW(58933)" at bounding box center [243, 326] width 201 height 27
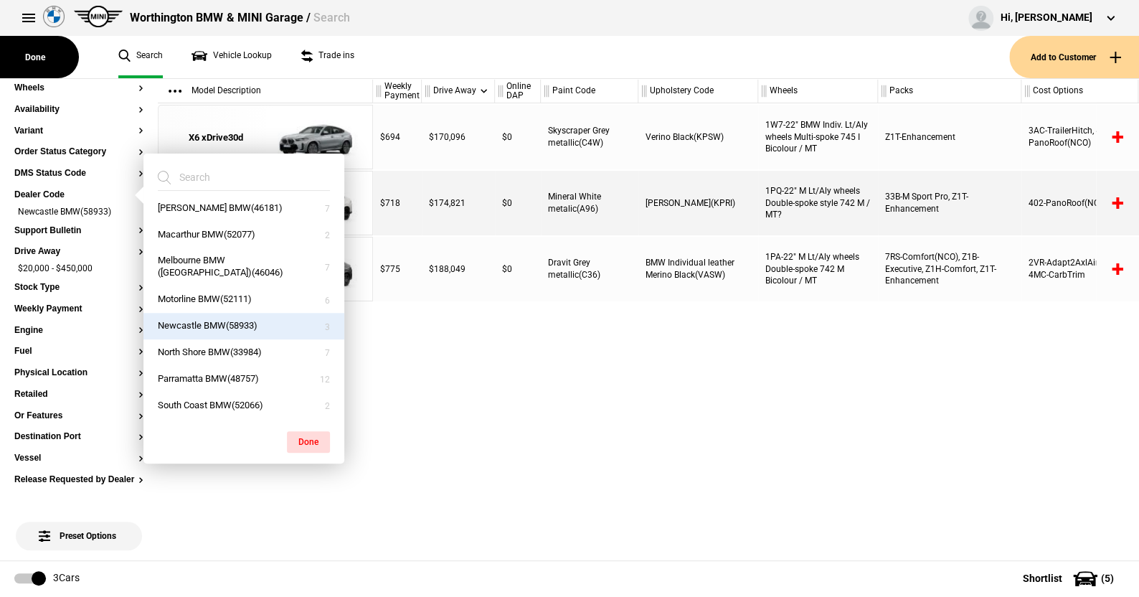
drag, startPoint x: 311, startPoint y: 435, endPoint x: 321, endPoint y: 448, distance: 16.4
click at [311, 435] on button "Done" at bounding box center [308, 442] width 43 height 22
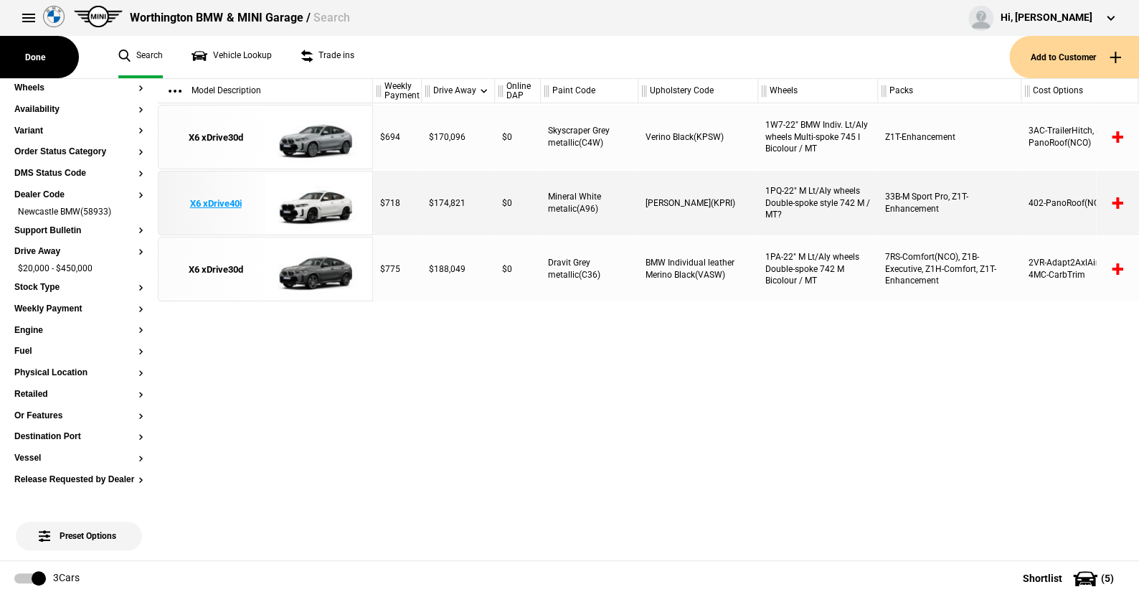
click at [317, 202] on img at bounding box center [315, 203] width 100 height 65
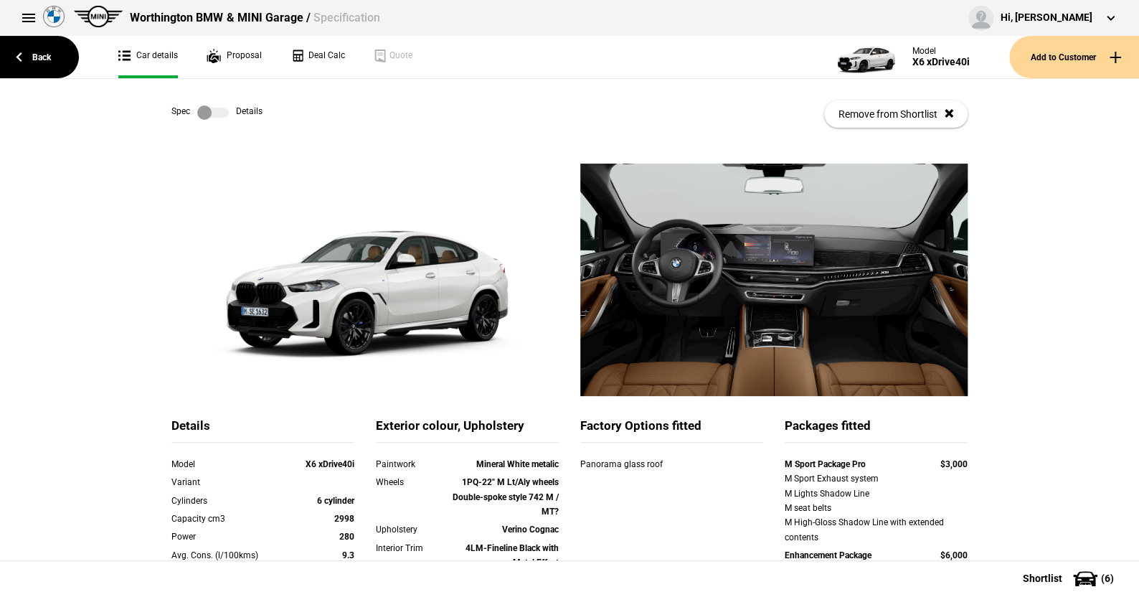
click at [214, 111] on label at bounding box center [213, 112] width 32 height 14
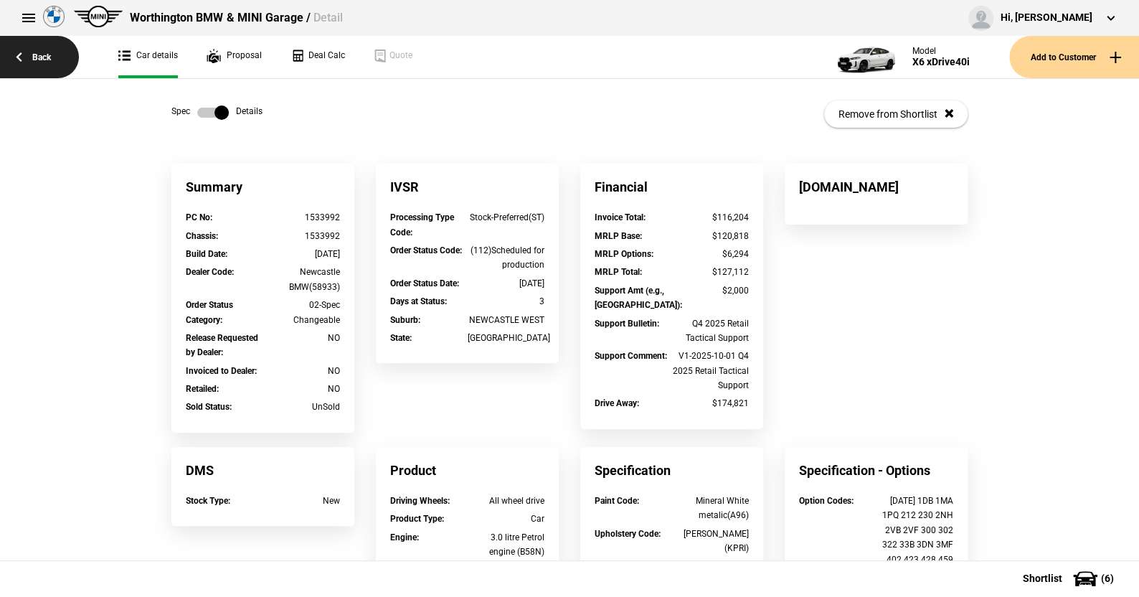
click at [42, 52] on link "Back" at bounding box center [39, 57] width 79 height 42
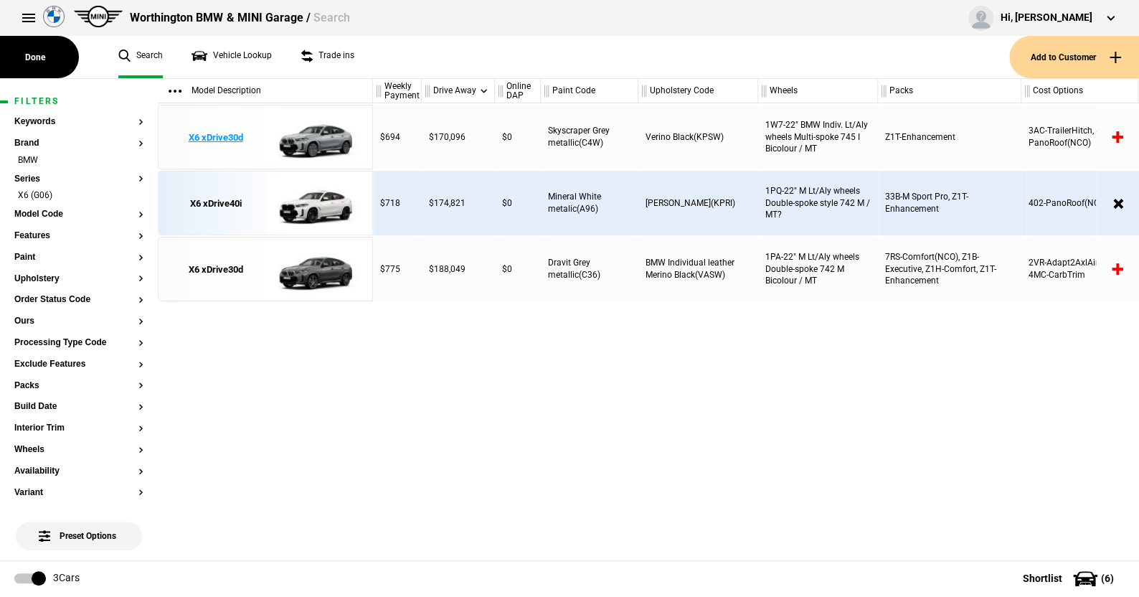
click at [317, 136] on img at bounding box center [315, 137] width 100 height 65
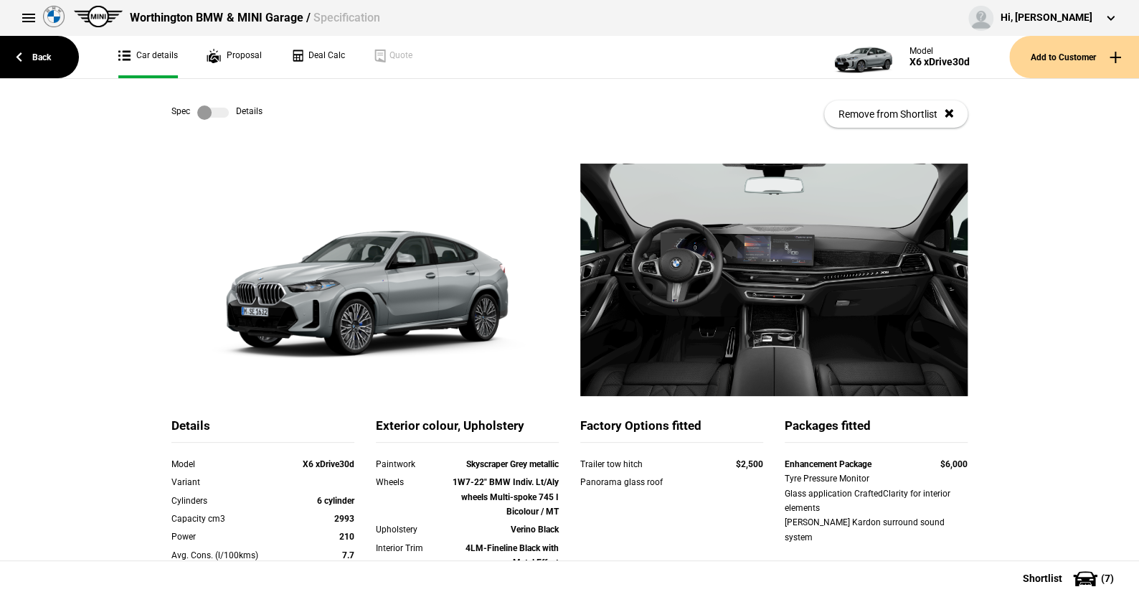
click at [214, 109] on label at bounding box center [213, 112] width 32 height 14
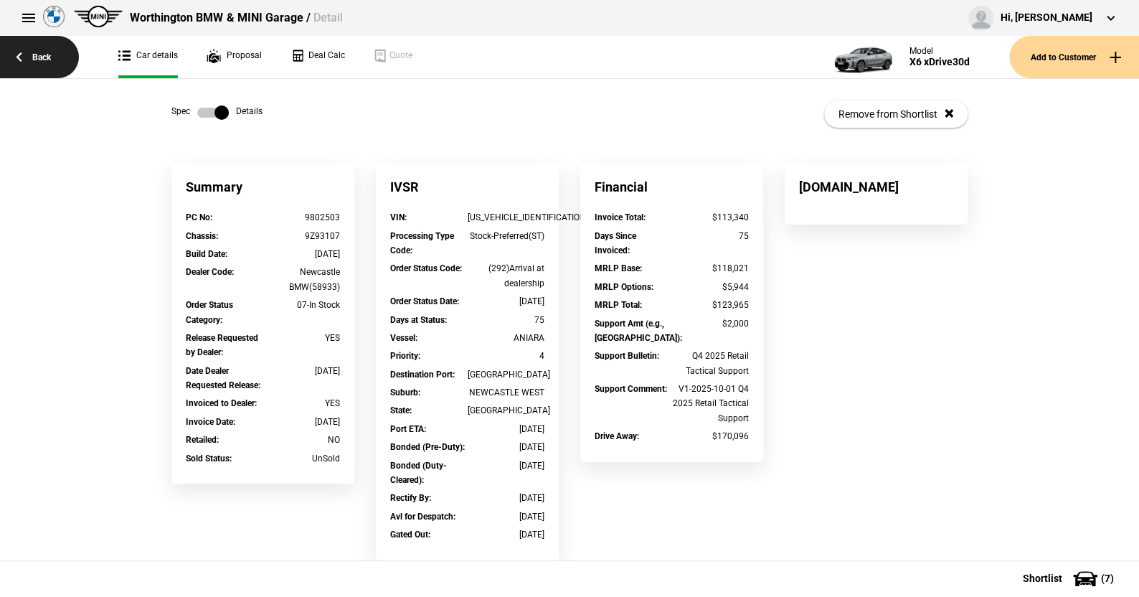
click at [40, 50] on link "Back" at bounding box center [39, 57] width 79 height 42
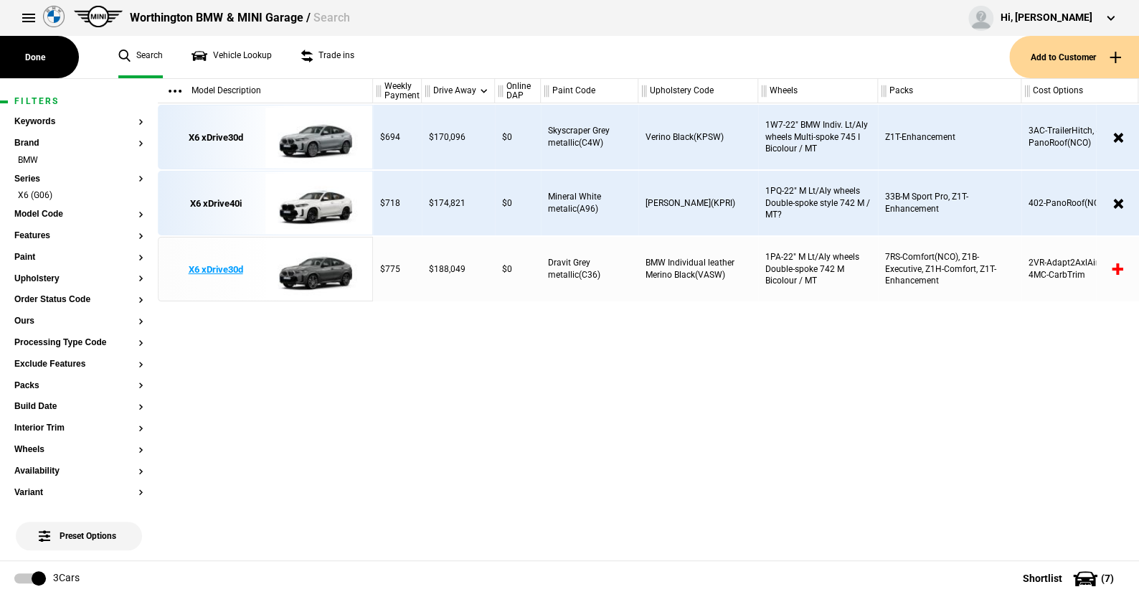
click at [323, 271] on img at bounding box center [315, 269] width 100 height 65
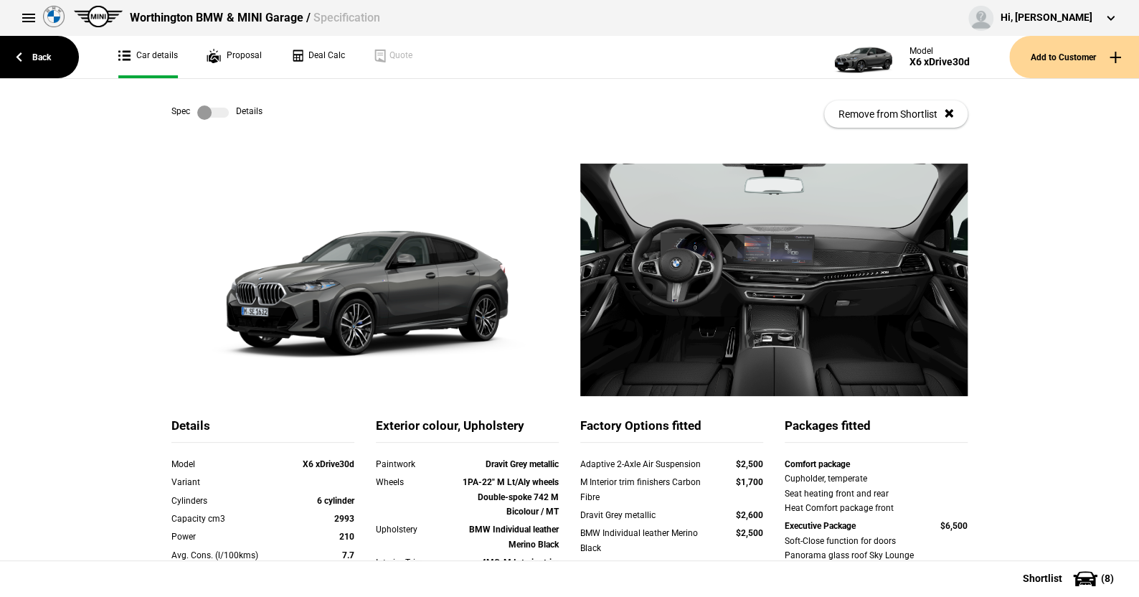
click at [218, 111] on label at bounding box center [213, 112] width 32 height 14
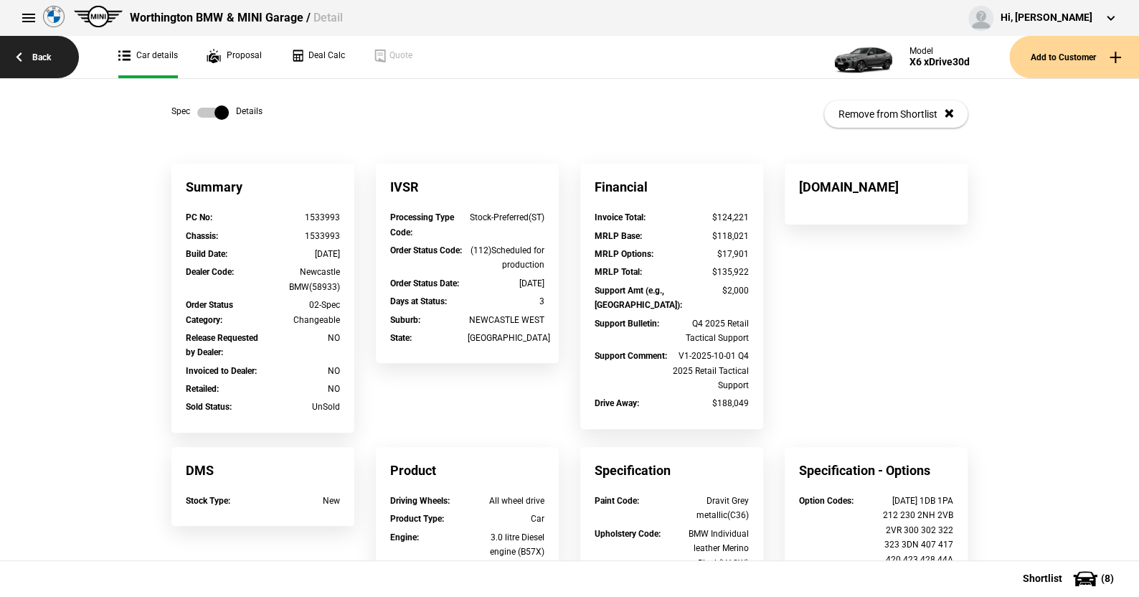
click at [44, 57] on link "Back" at bounding box center [39, 57] width 79 height 42
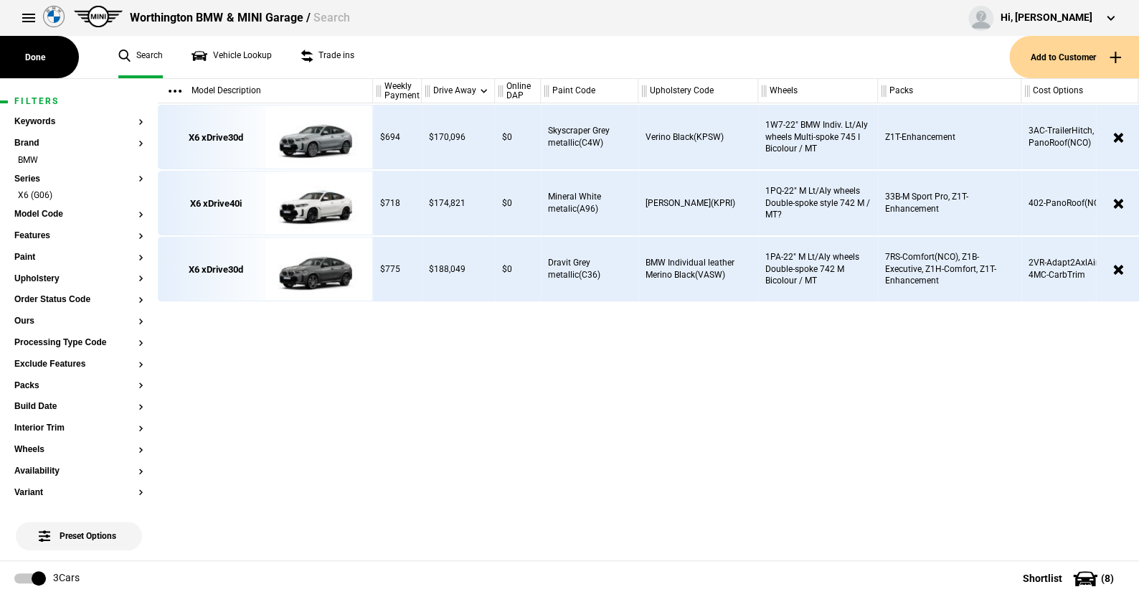
click at [432, 53] on ul "Search Vehicle Lookup Trade ins" at bounding box center [556, 57] width 905 height 42
click at [319, 203] on img at bounding box center [315, 203] width 100 height 65
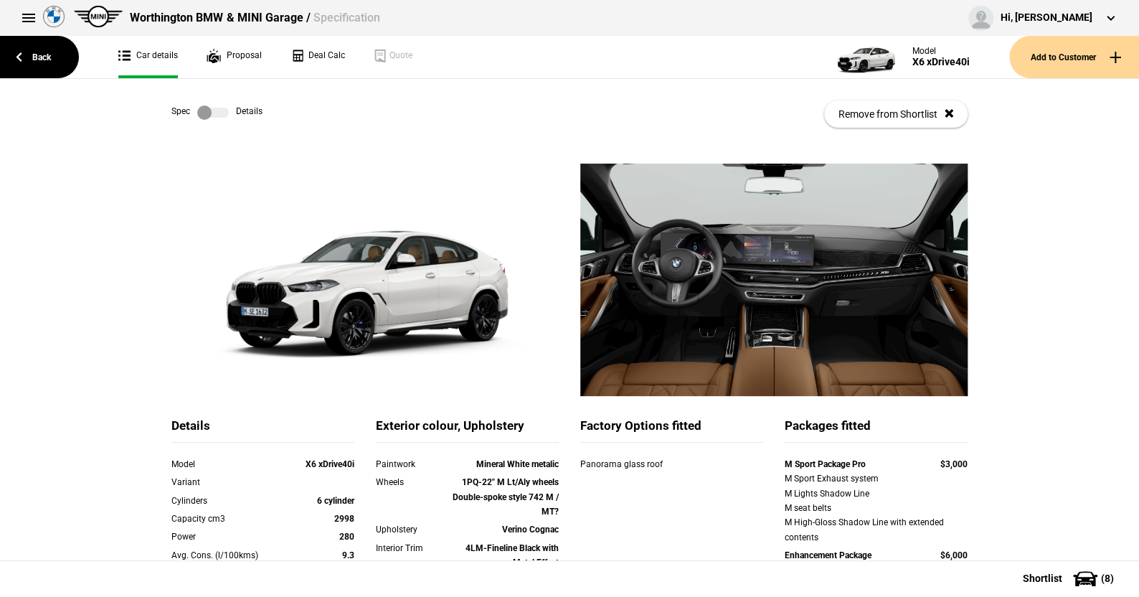
click at [218, 112] on label at bounding box center [213, 112] width 32 height 14
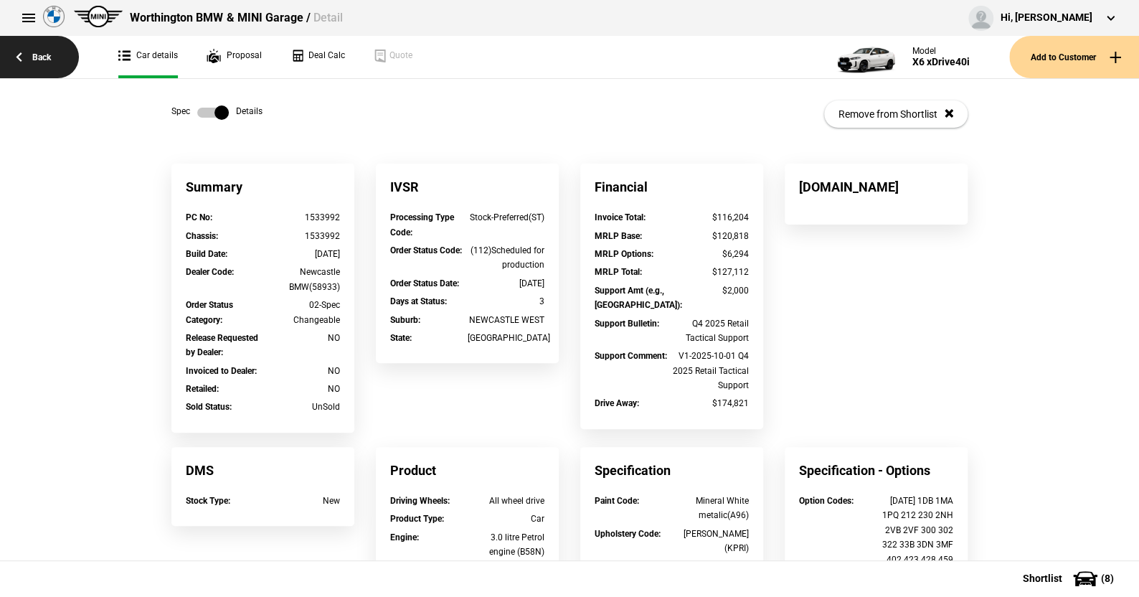
click at [39, 55] on link "Back" at bounding box center [39, 57] width 79 height 42
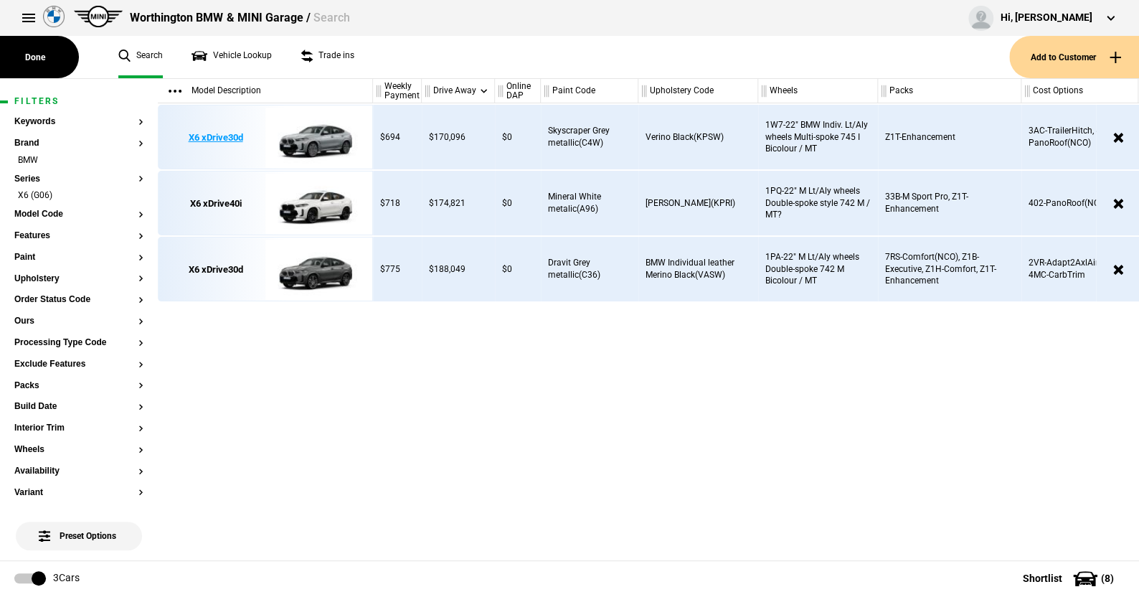
click at [317, 138] on img at bounding box center [315, 137] width 100 height 65
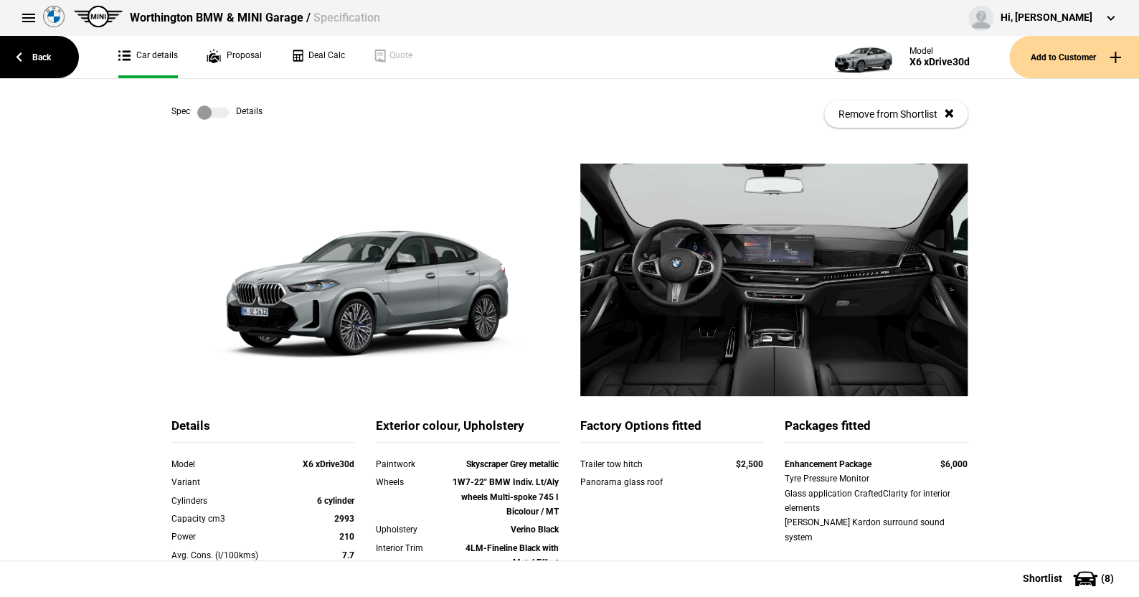
click at [217, 110] on label at bounding box center [213, 112] width 32 height 14
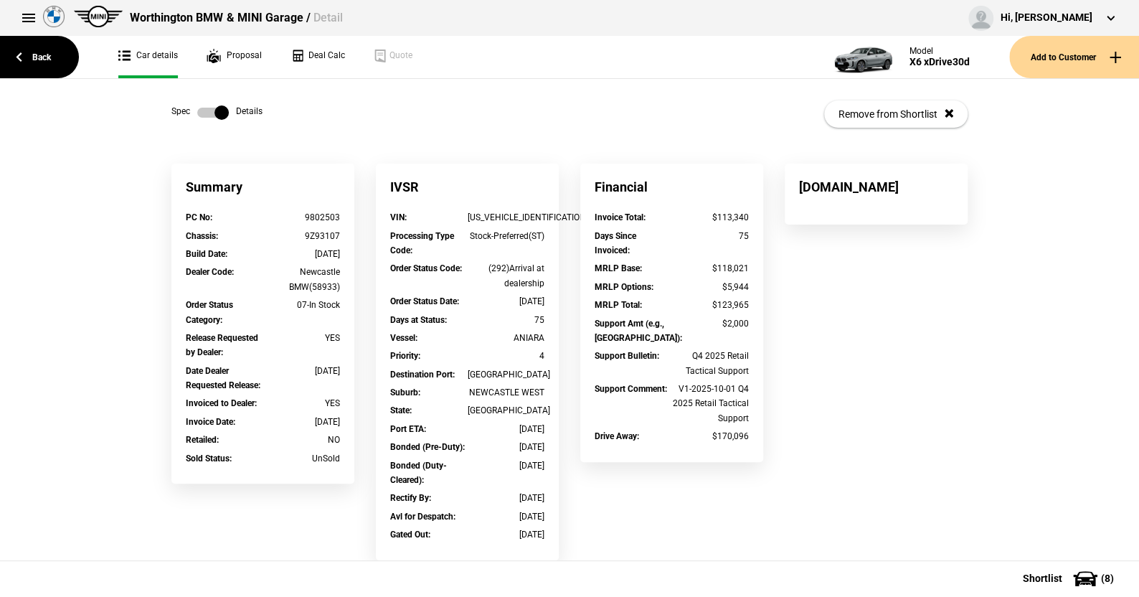
click at [197, 112] on label at bounding box center [213, 112] width 32 height 14
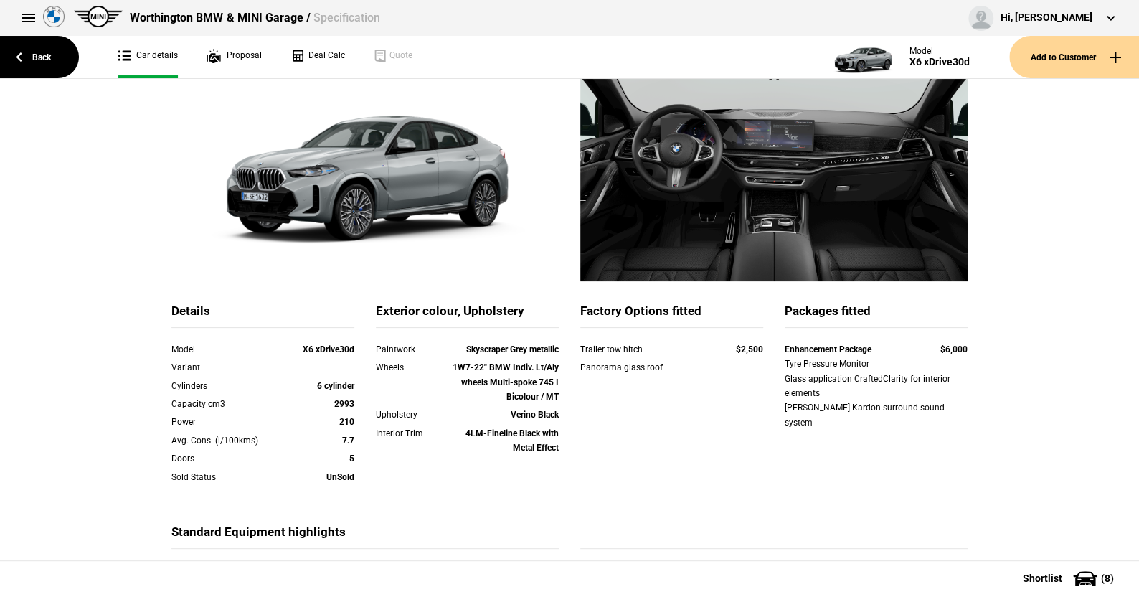
scroll to position [143, 0]
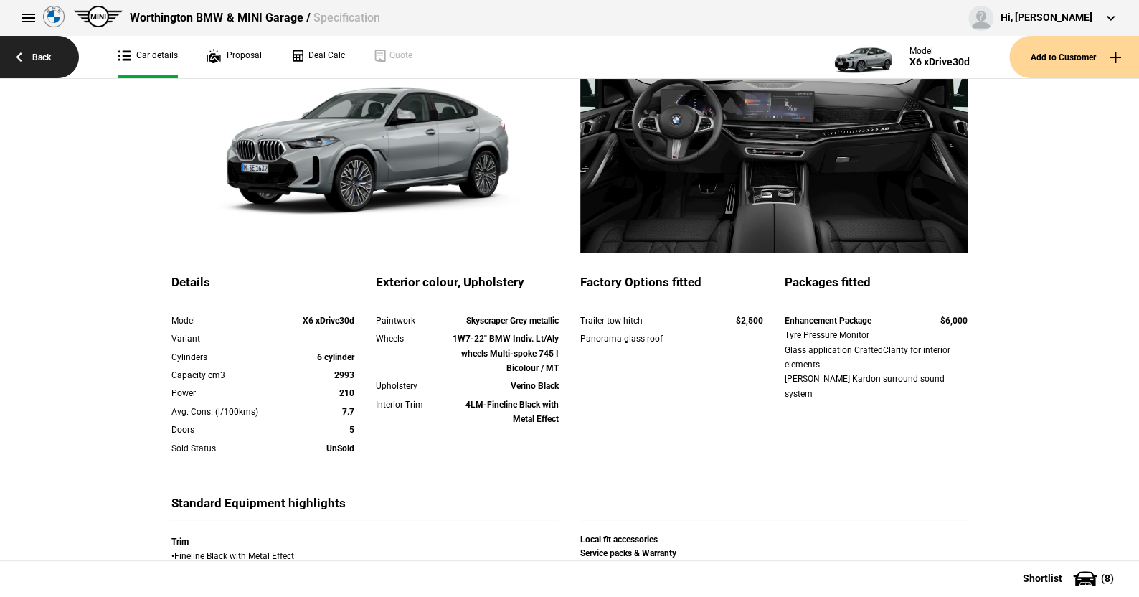
click at [50, 54] on link "Back" at bounding box center [39, 57] width 79 height 42
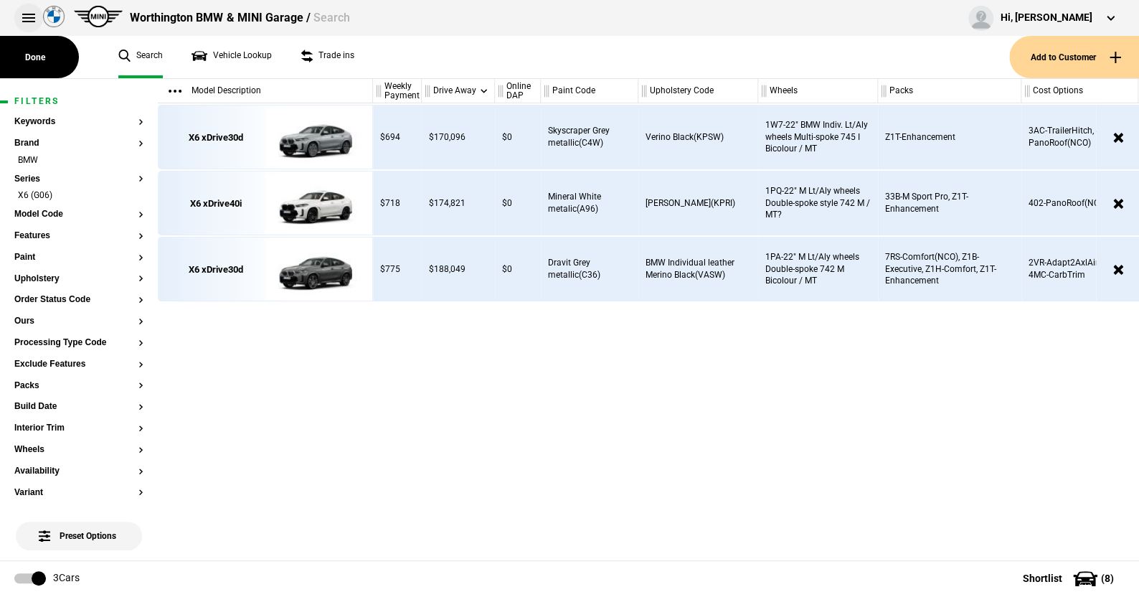
click at [37, 16] on button at bounding box center [28, 18] width 29 height 29
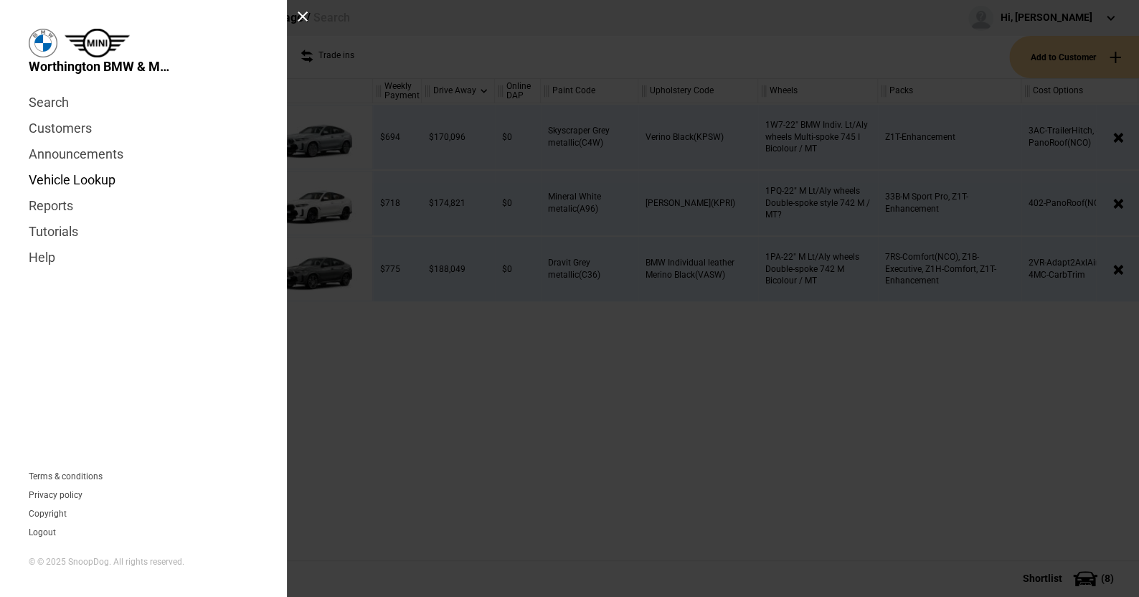
click at [71, 179] on link "Vehicle Lookup" at bounding box center [144, 180] width 230 height 26
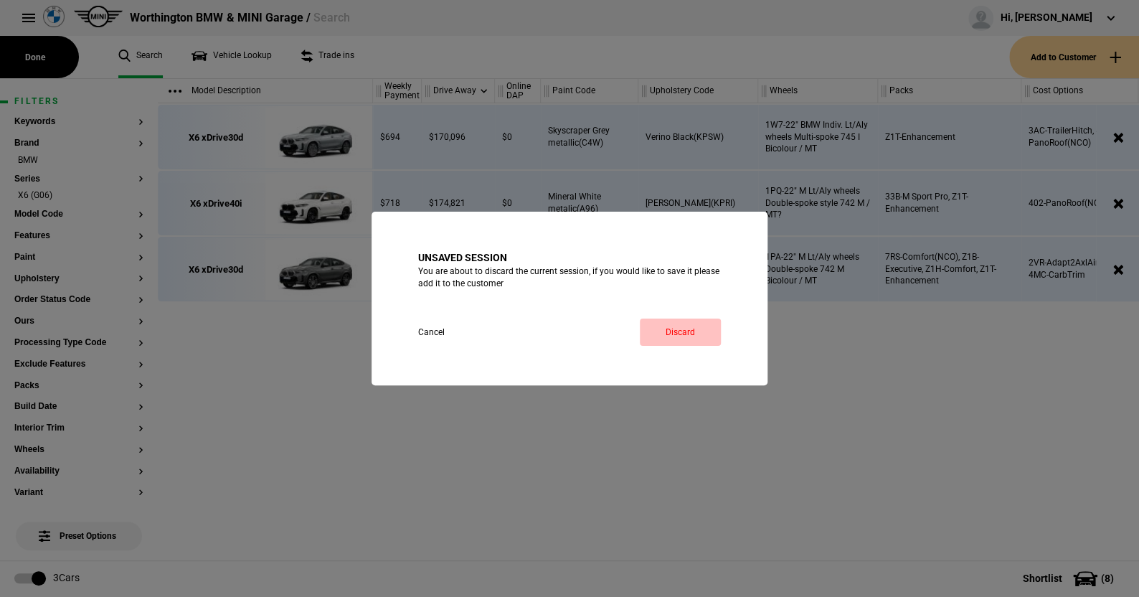
click at [678, 329] on link "Discard" at bounding box center [680, 331] width 81 height 27
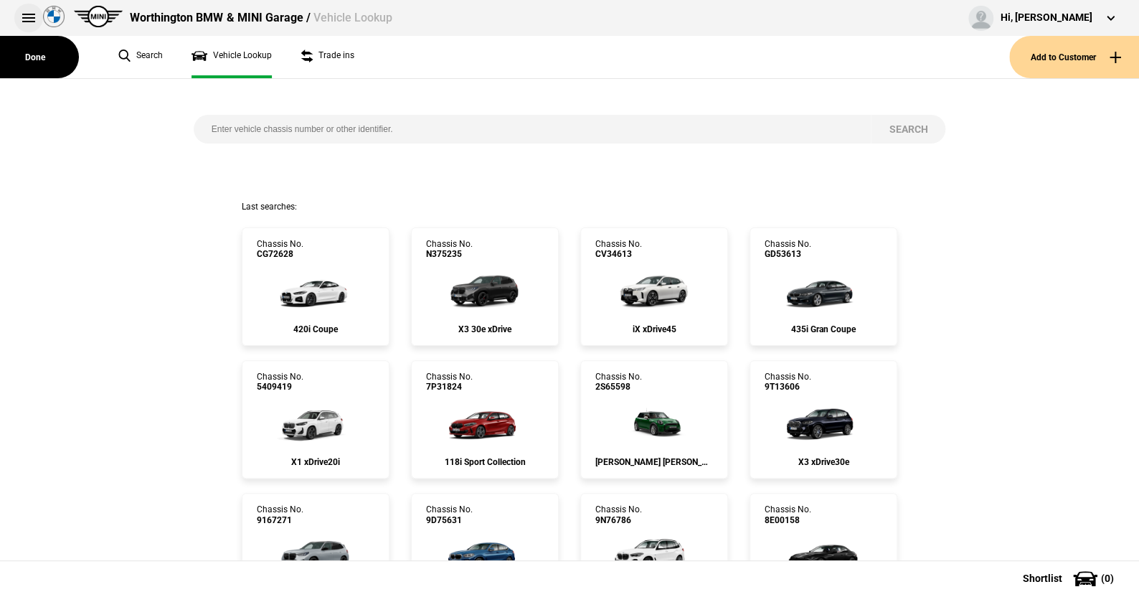
click at [27, 13] on button at bounding box center [28, 18] width 29 height 29
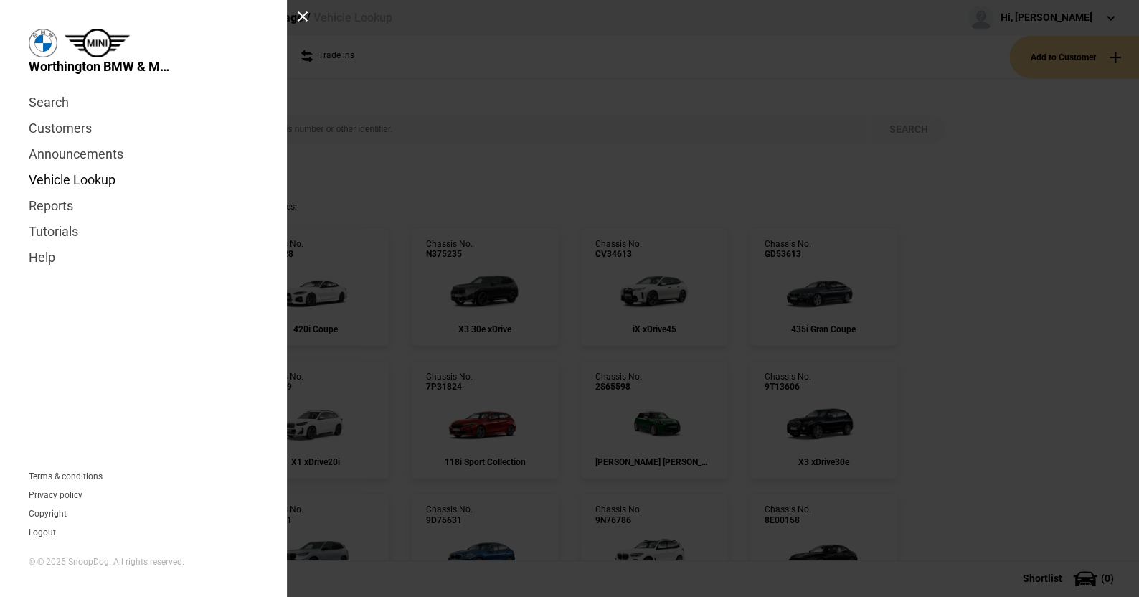
click at [64, 177] on link "Vehicle Lookup" at bounding box center [144, 180] width 230 height 26
click at [73, 176] on link "Vehicle Lookup" at bounding box center [144, 180] width 230 height 26
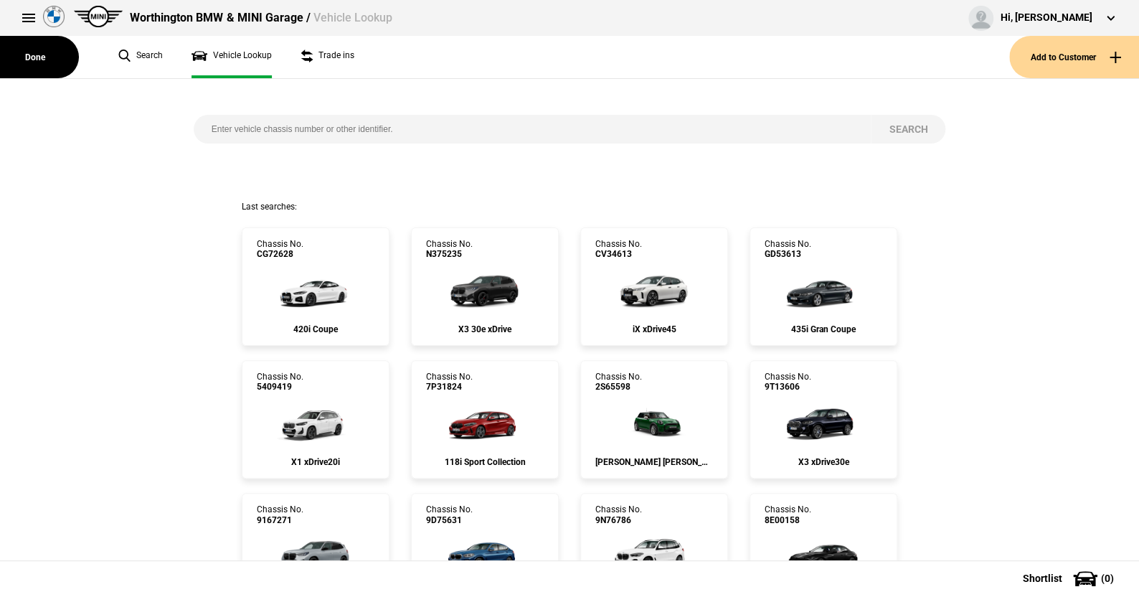
click at [204, 128] on input "search" at bounding box center [533, 129] width 678 height 29
paste input "[US_VEHICLE_IDENTIFICATION_NUMBER]"
type input "[US_VEHICLE_IDENTIFICATION_NUMBER]"
click at [887, 126] on button "Search" at bounding box center [908, 129] width 75 height 29
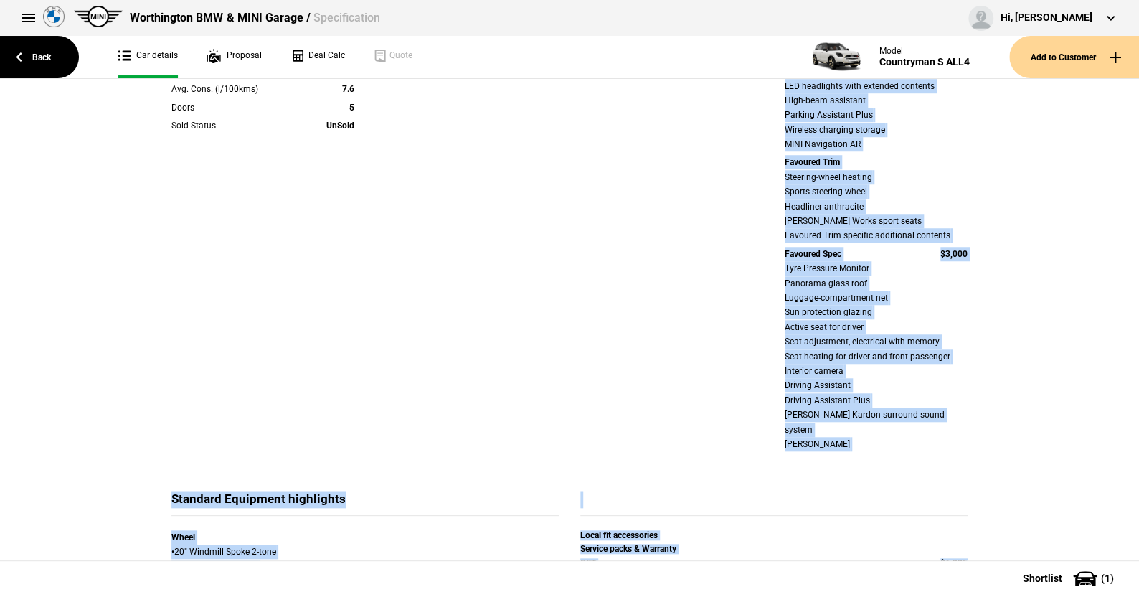
scroll to position [551, 0]
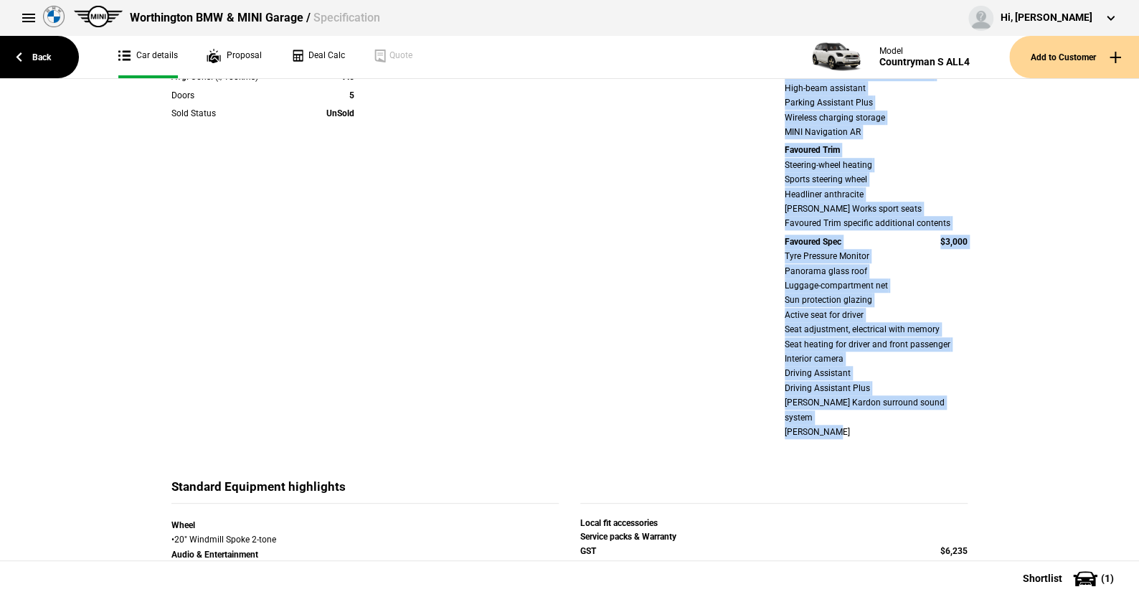
drag, startPoint x: 778, startPoint y: 165, endPoint x: 983, endPoint y: 443, distance: 345.6
click at [983, 443] on div "Details Model Countryman S ALL4 Variant Cylinders 4 cylinder Capacity cm3 1998 …" at bounding box center [569, 283] width 1139 height 1340
copy div "Comfort Package Plus Comfort access system Interior and exterior mirrors with a…"
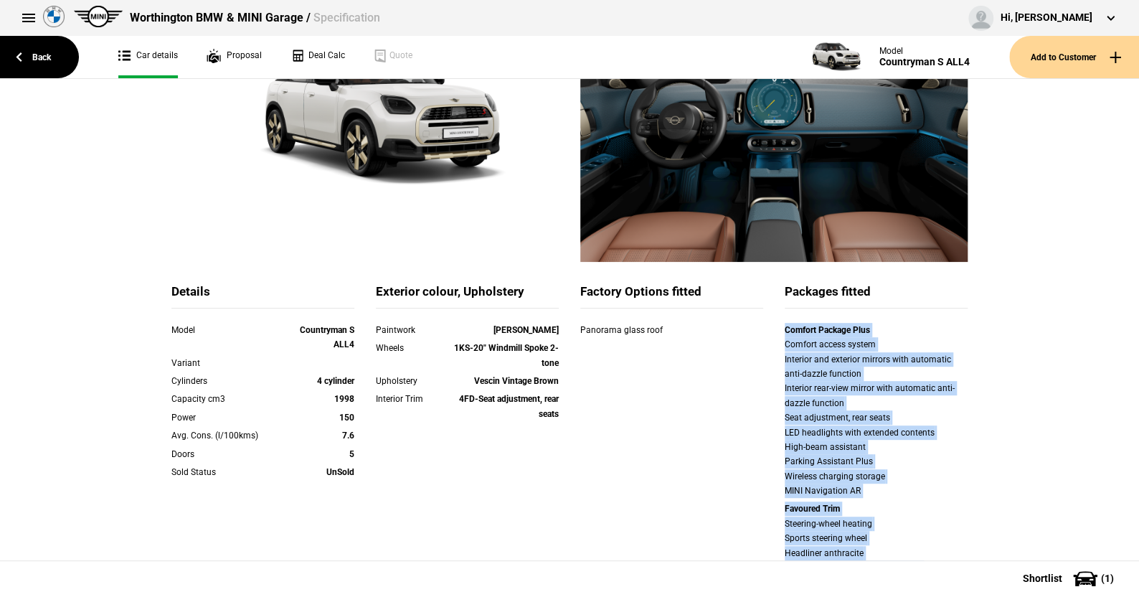
scroll to position [0, 0]
